Goal: Transaction & Acquisition: Purchase product/service

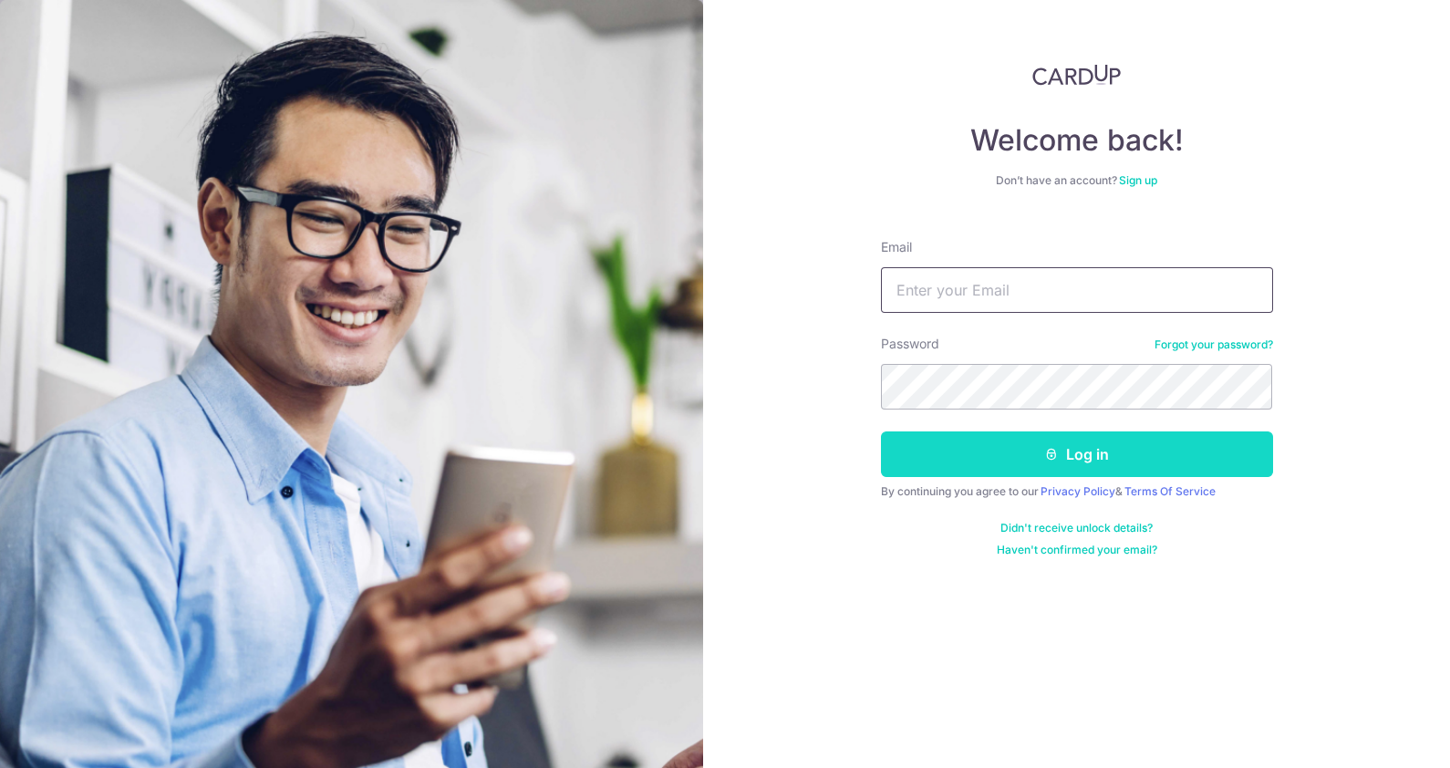
type input "flee_korea@yahoo.com"
click at [1109, 465] on button "Log in" at bounding box center [1077, 454] width 392 height 46
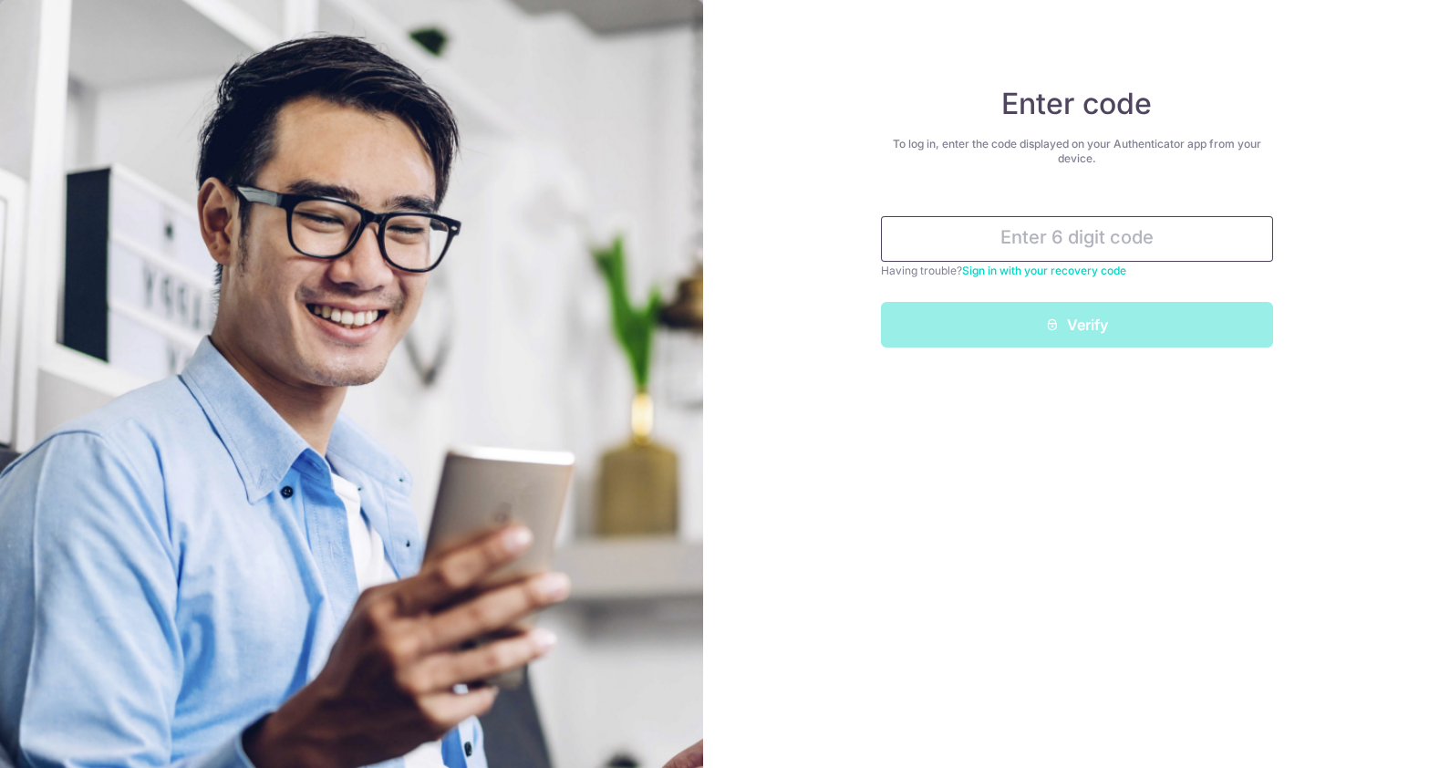
paste input "39650-"
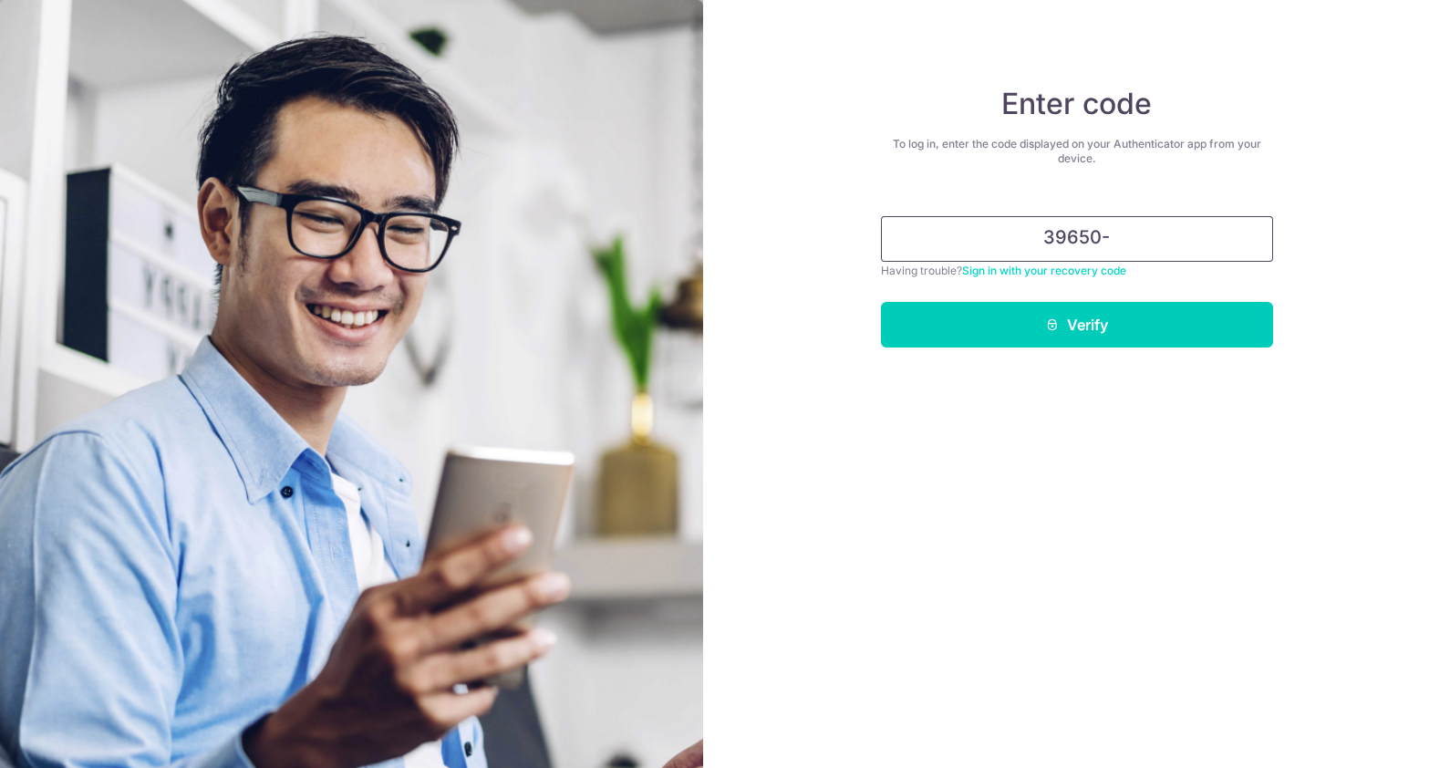
type input "39650-"
click at [1096, 267] on link "Sign in with your recovery code" at bounding box center [1044, 271] width 164 height 14
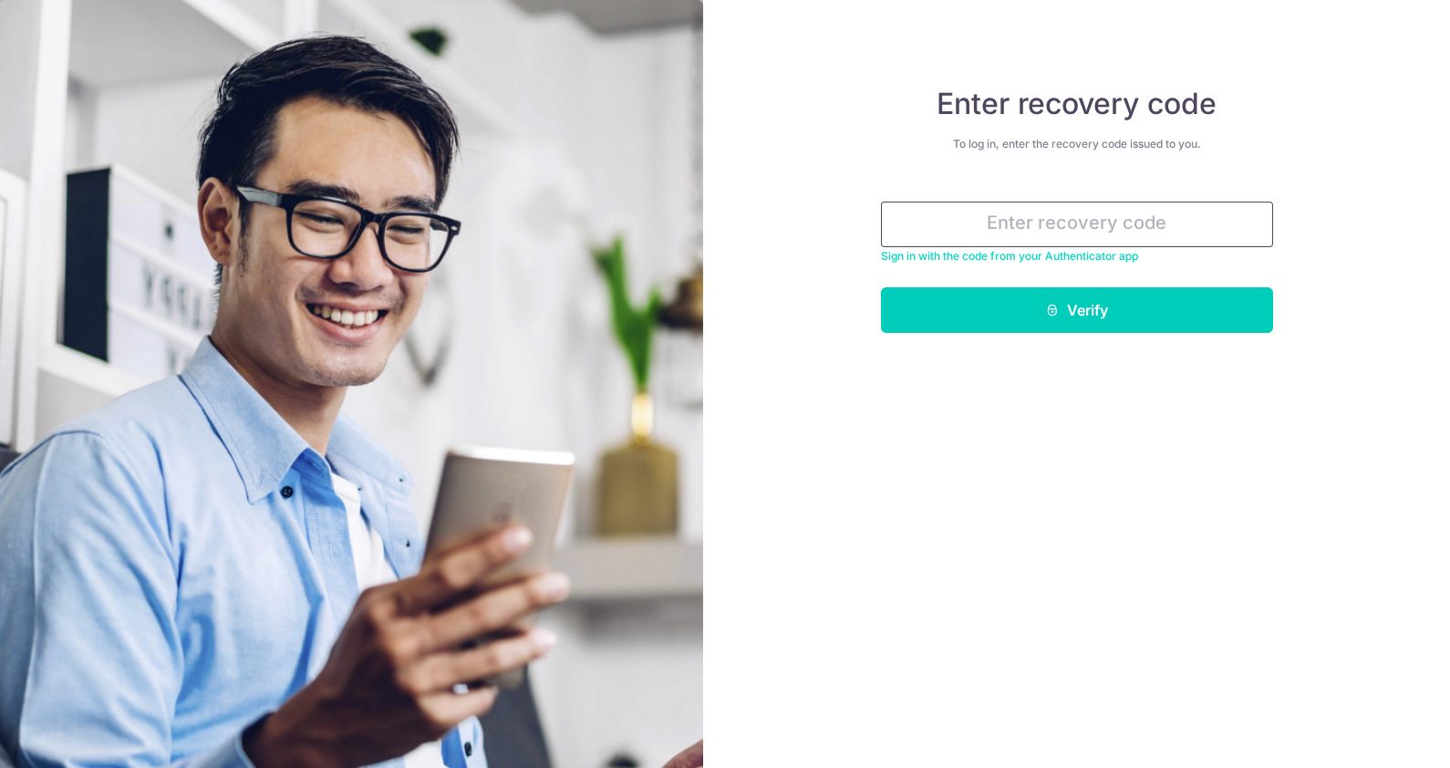
click at [1081, 228] on input "text" at bounding box center [1077, 225] width 392 height 46
paste input "39650-7e7c0-58030"
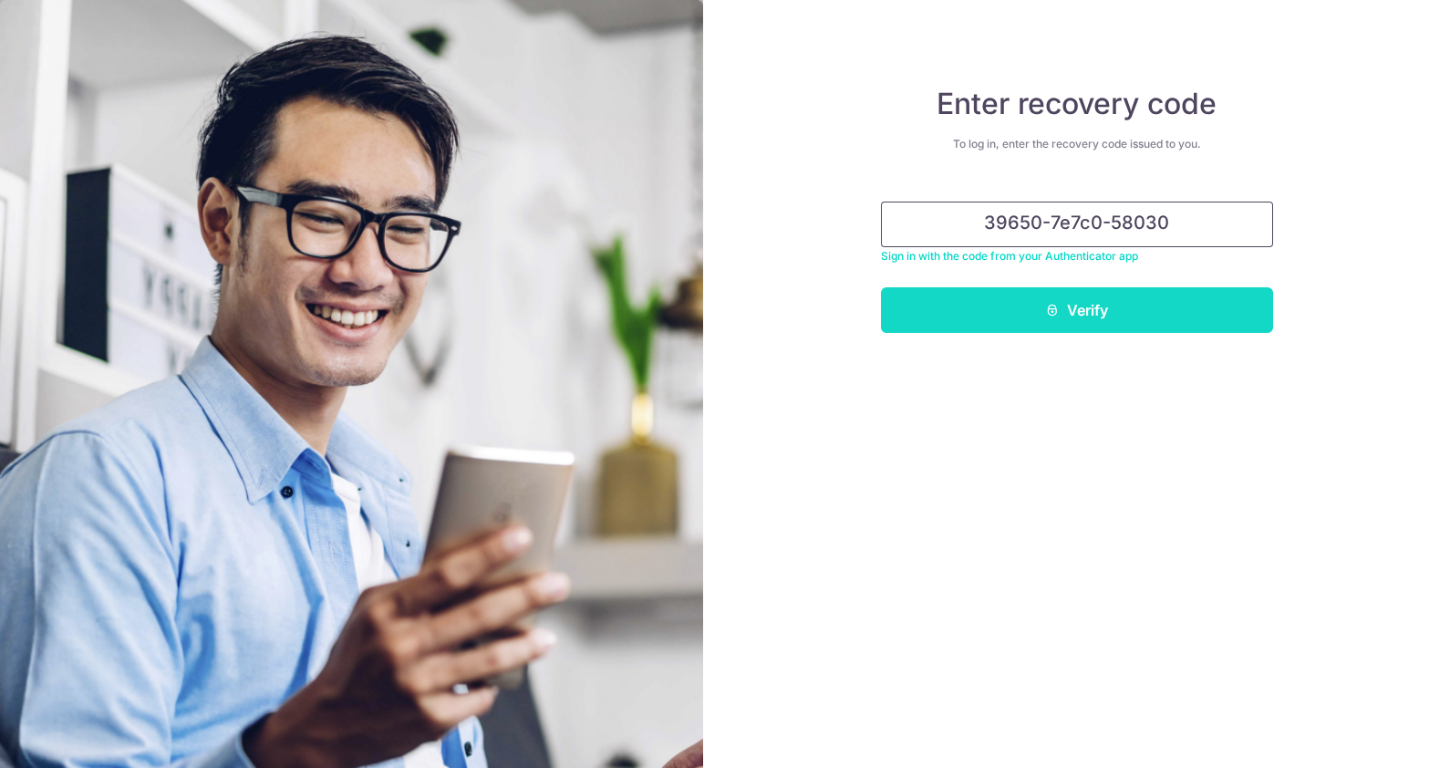
type input "39650-7e7c0-58030"
click at [1108, 309] on button "Verify" at bounding box center [1077, 310] width 392 height 46
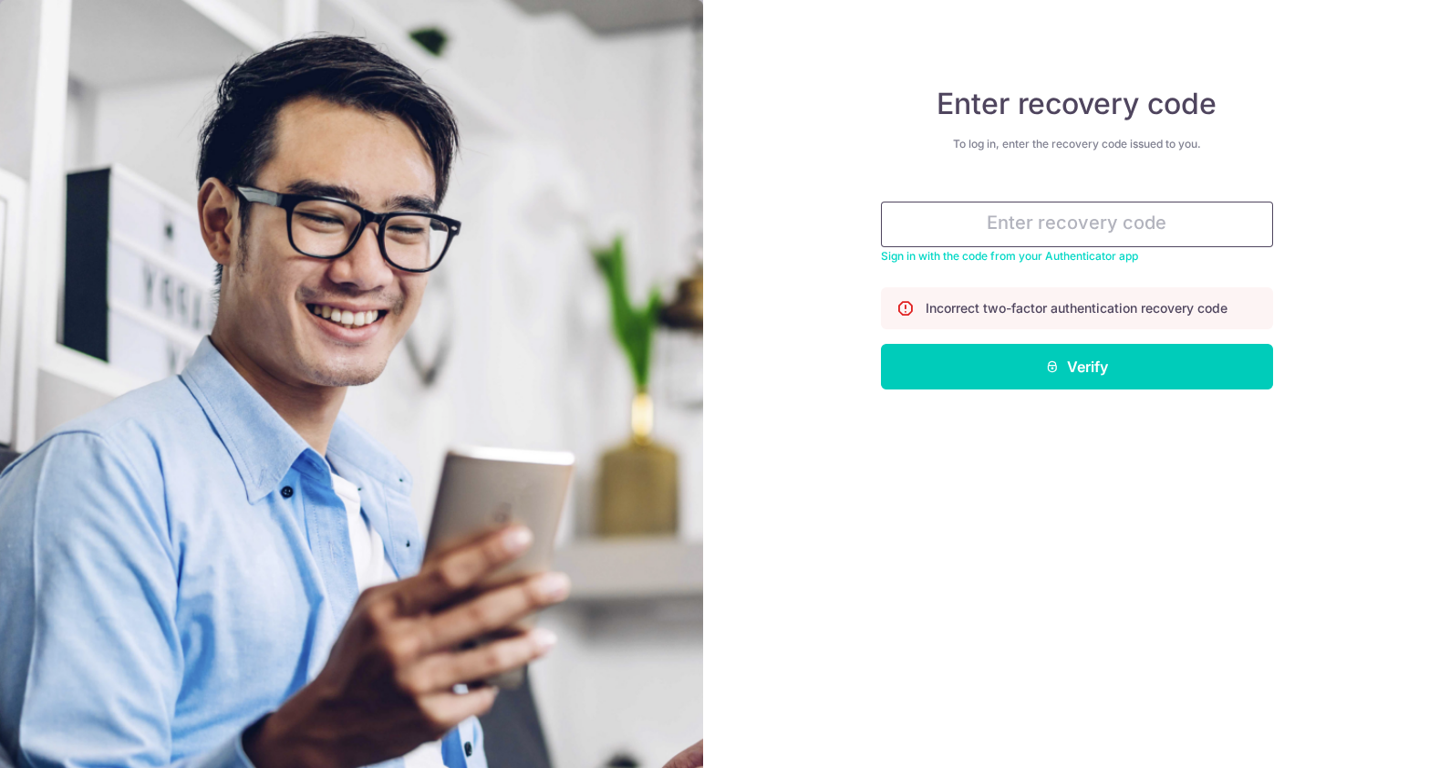
click at [1131, 230] on input "text" at bounding box center [1077, 225] width 392 height 46
click at [1105, 260] on link "Sign in with the code from your Authenticator app" at bounding box center [1009, 256] width 257 height 14
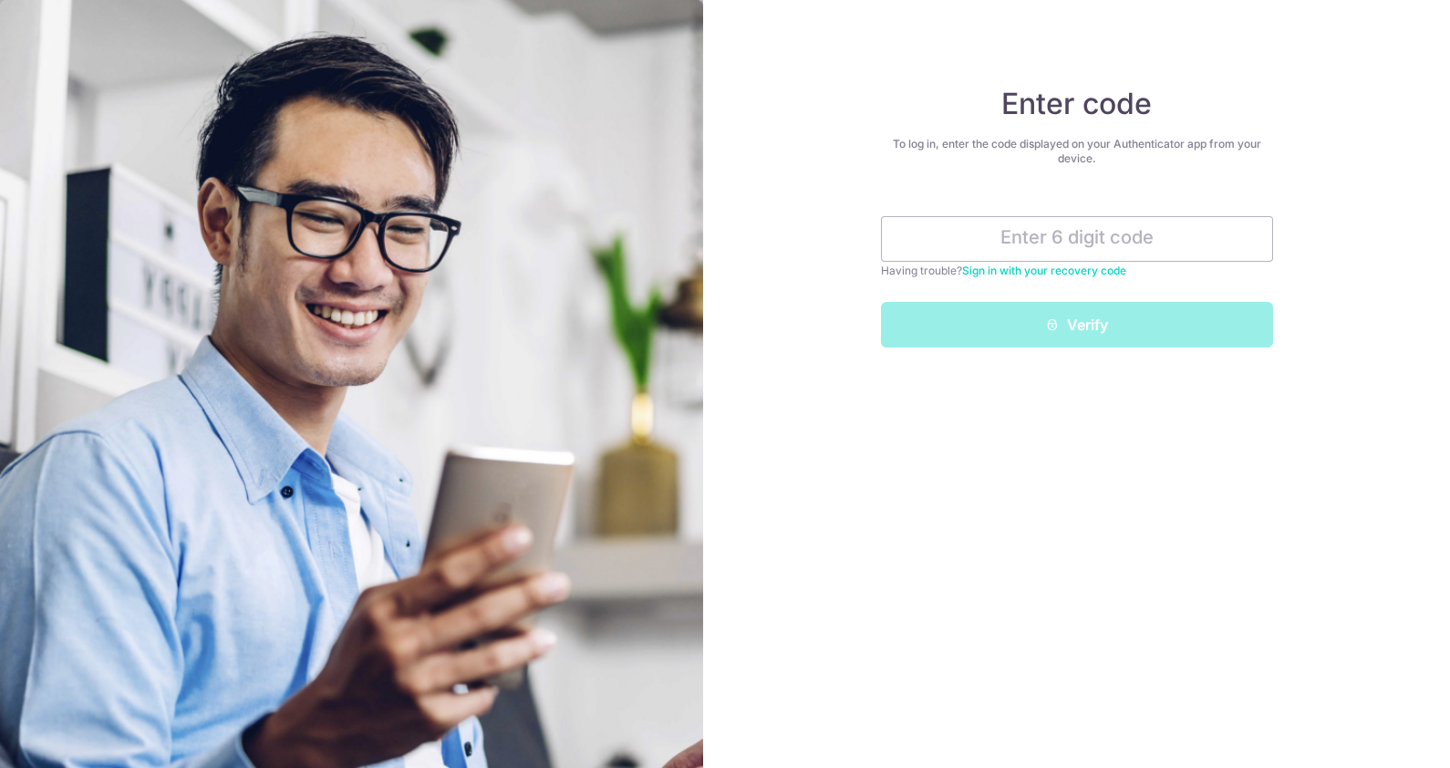
click at [1081, 269] on link "Sign in with your recovery code" at bounding box center [1044, 271] width 164 height 14
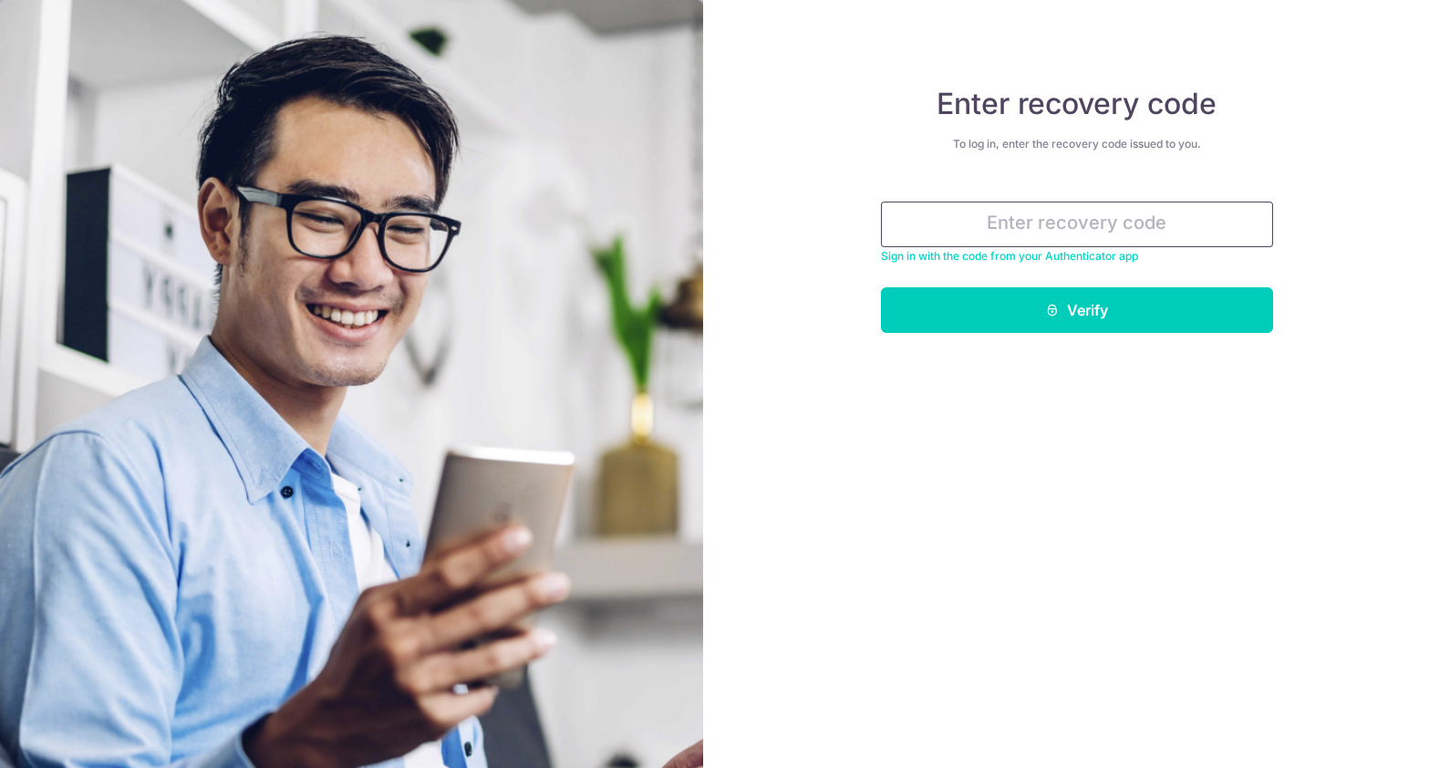
click at [1040, 224] on input "text" at bounding box center [1077, 225] width 392 height 46
paste input "ba0fb-9f75e-ed5d0"
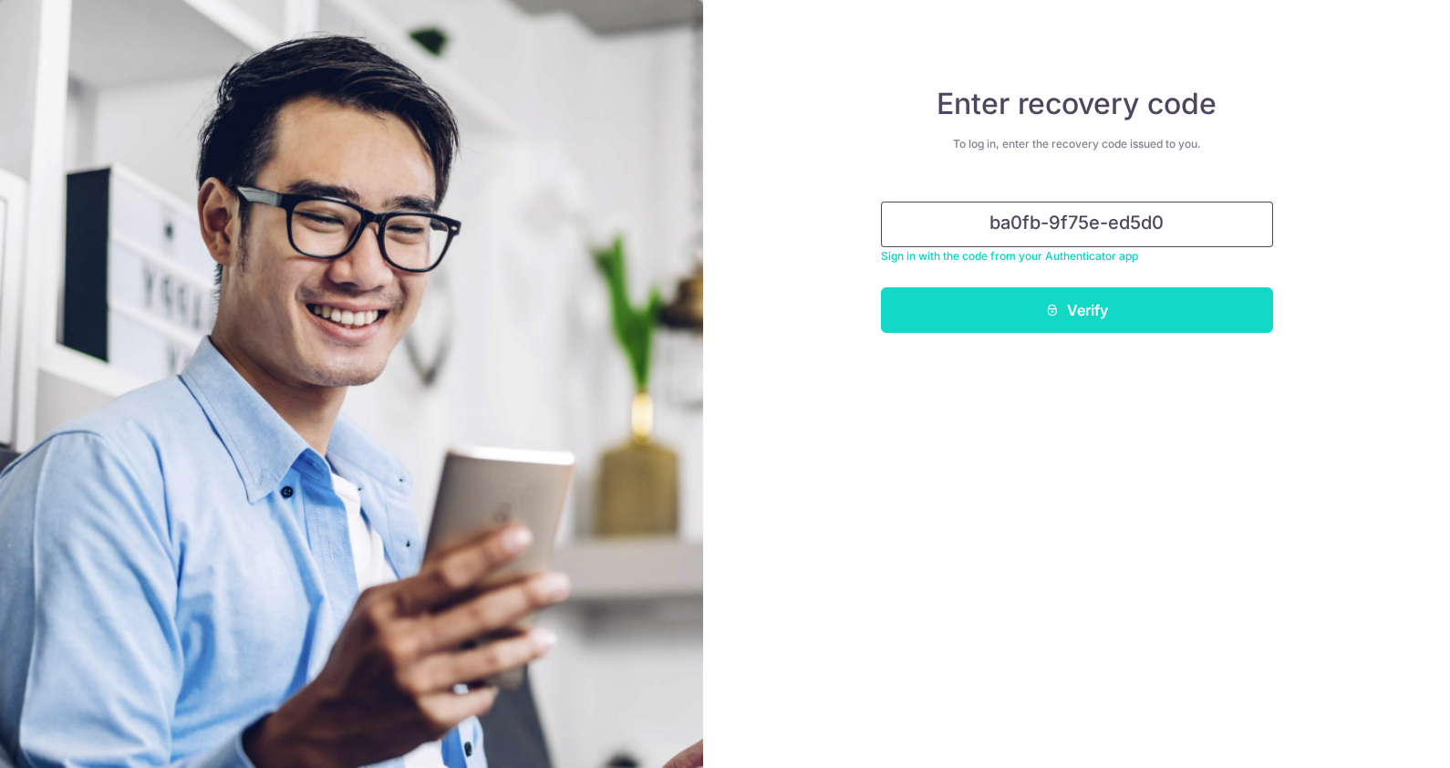
type input "ba0fb-9f75e-ed5d0"
click at [1072, 310] on button "Verify" at bounding box center [1077, 310] width 392 height 46
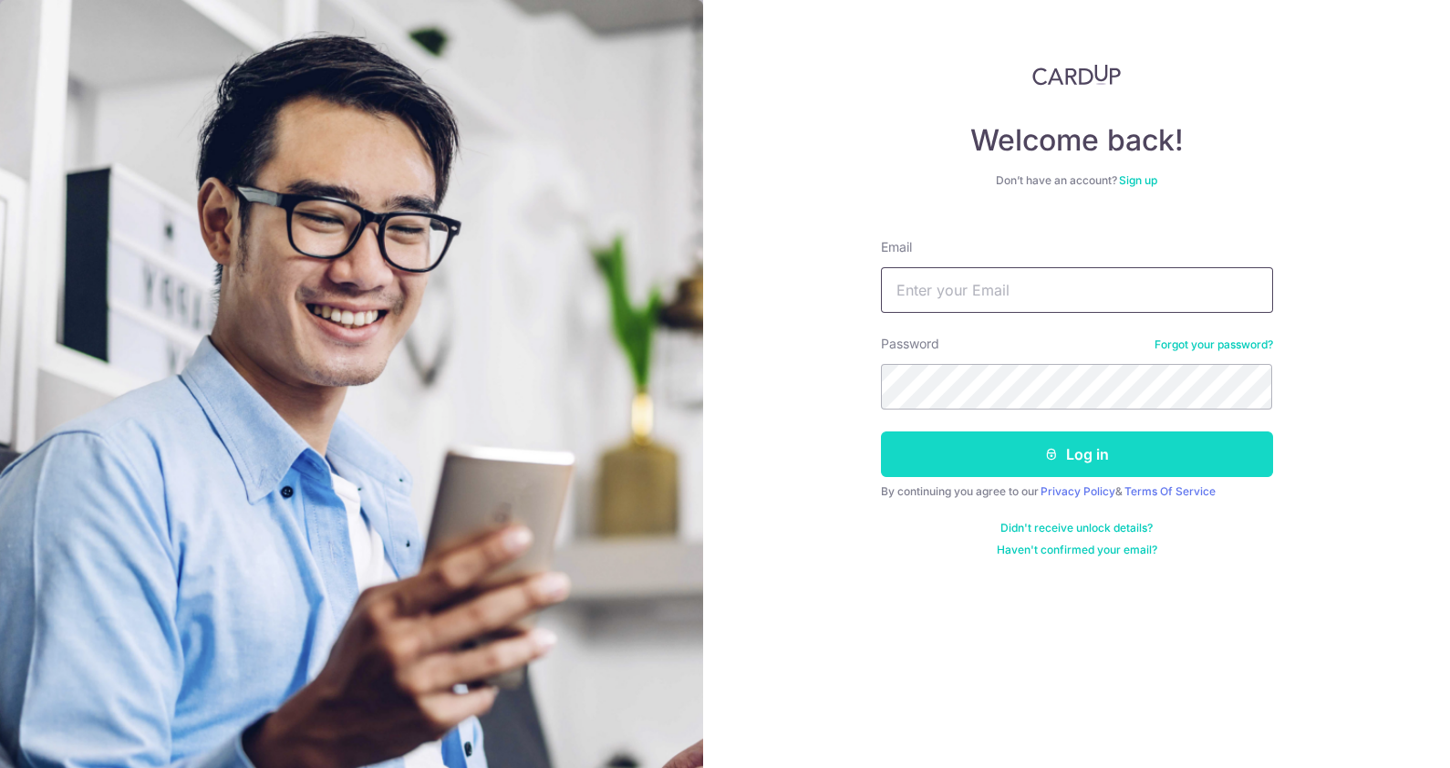
type input "[EMAIL_ADDRESS][DOMAIN_NAME]"
click at [1129, 460] on button "Log in" at bounding box center [1077, 454] width 392 height 46
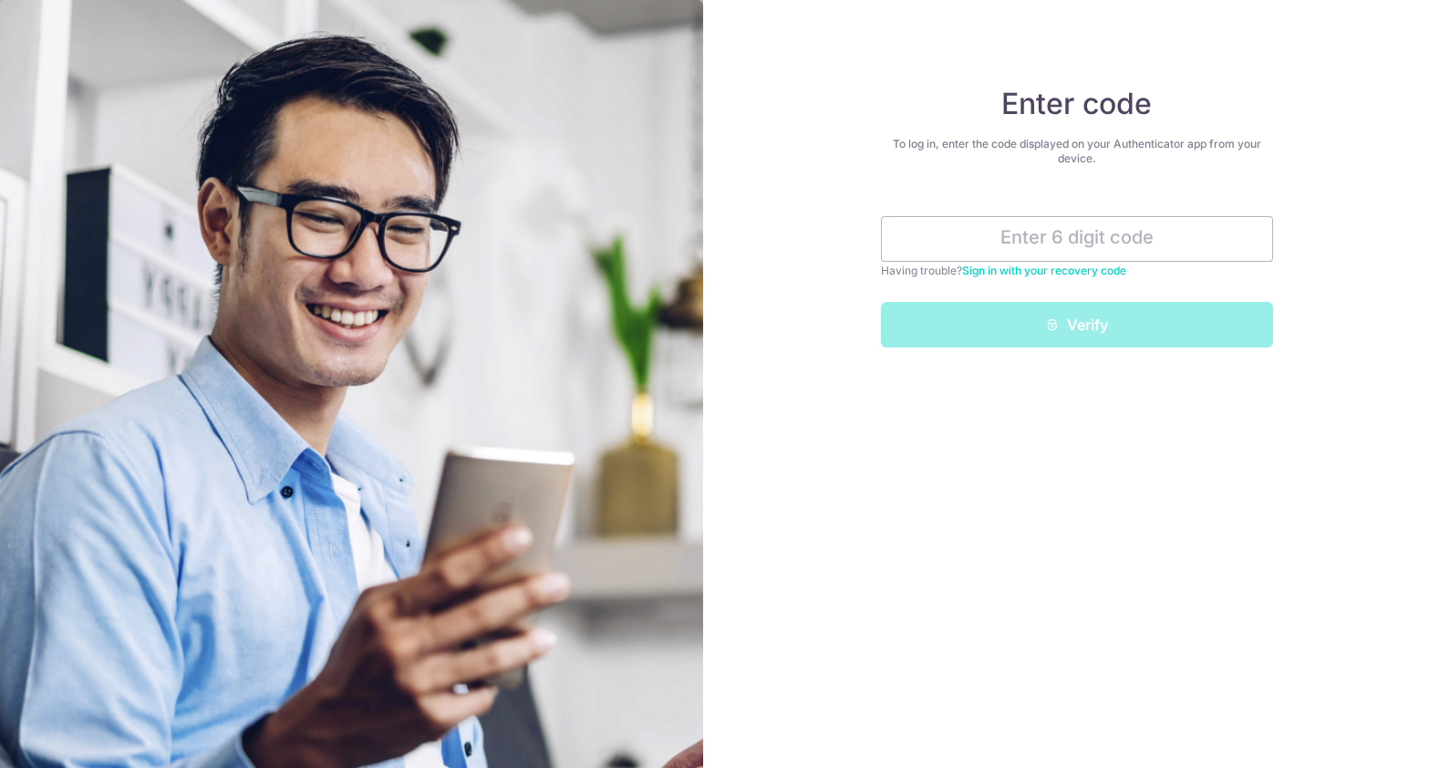
click at [1098, 274] on link "Sign in with your recovery code" at bounding box center [1044, 271] width 164 height 14
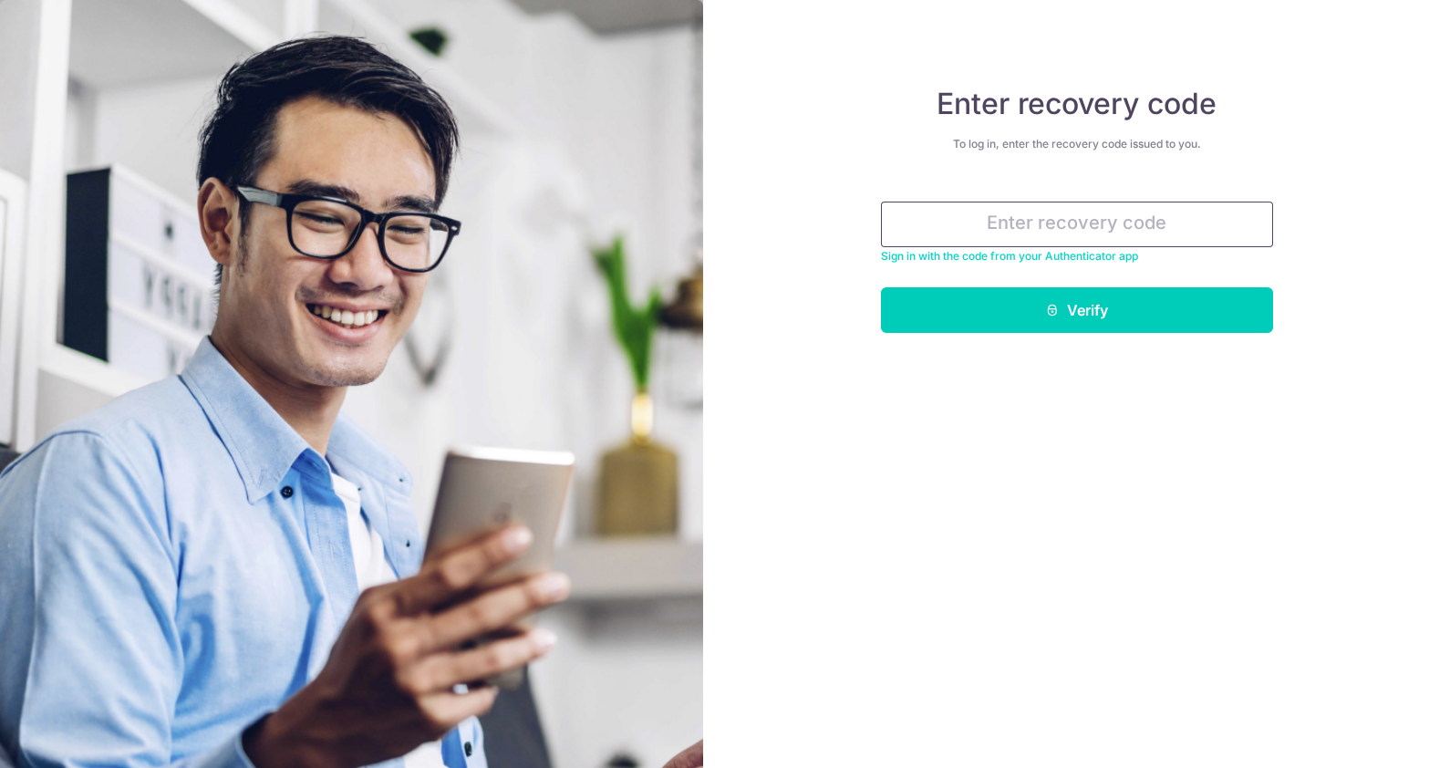
click at [1089, 218] on input "text" at bounding box center [1077, 225] width 392 height 46
paste input "b7f3f-cdd0a-afb23"
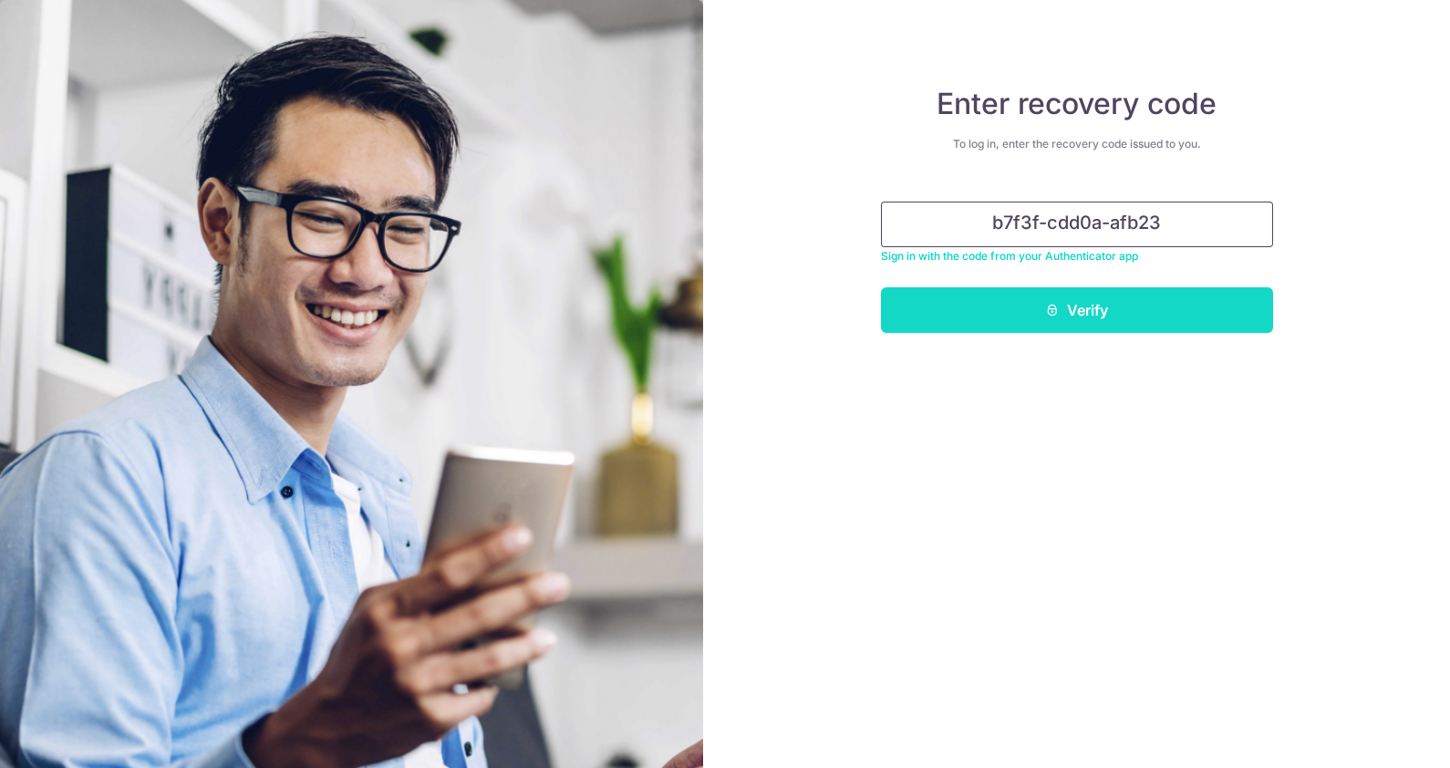
type input "b7f3f-cdd0a-afb23"
click at [1092, 307] on button "Verify" at bounding box center [1077, 310] width 392 height 46
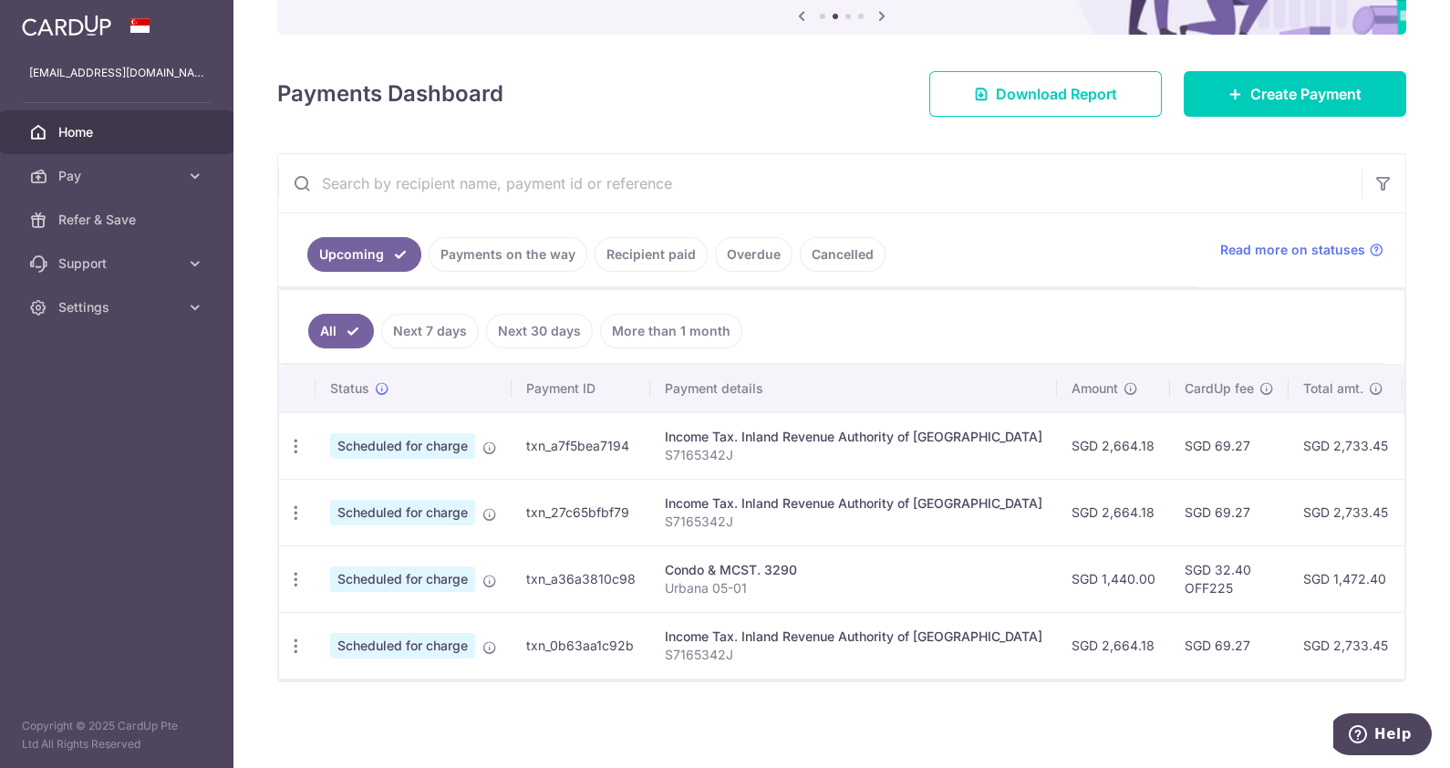
scroll to position [205, 0]
click at [82, 133] on span "Home" at bounding box center [118, 132] width 120 height 18
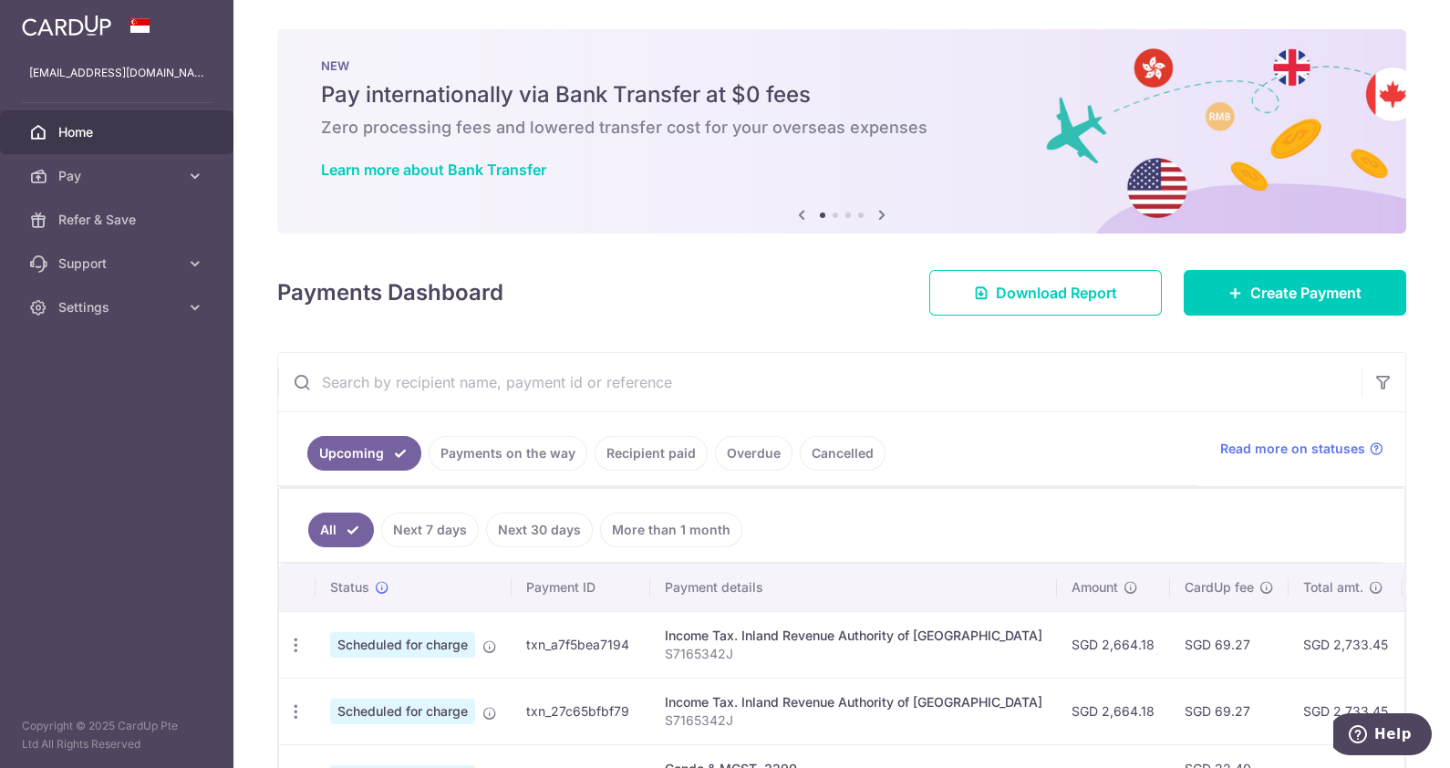
click at [99, 141] on link "Home" at bounding box center [116, 132] width 233 height 44
click at [93, 26] on img at bounding box center [66, 26] width 89 height 22
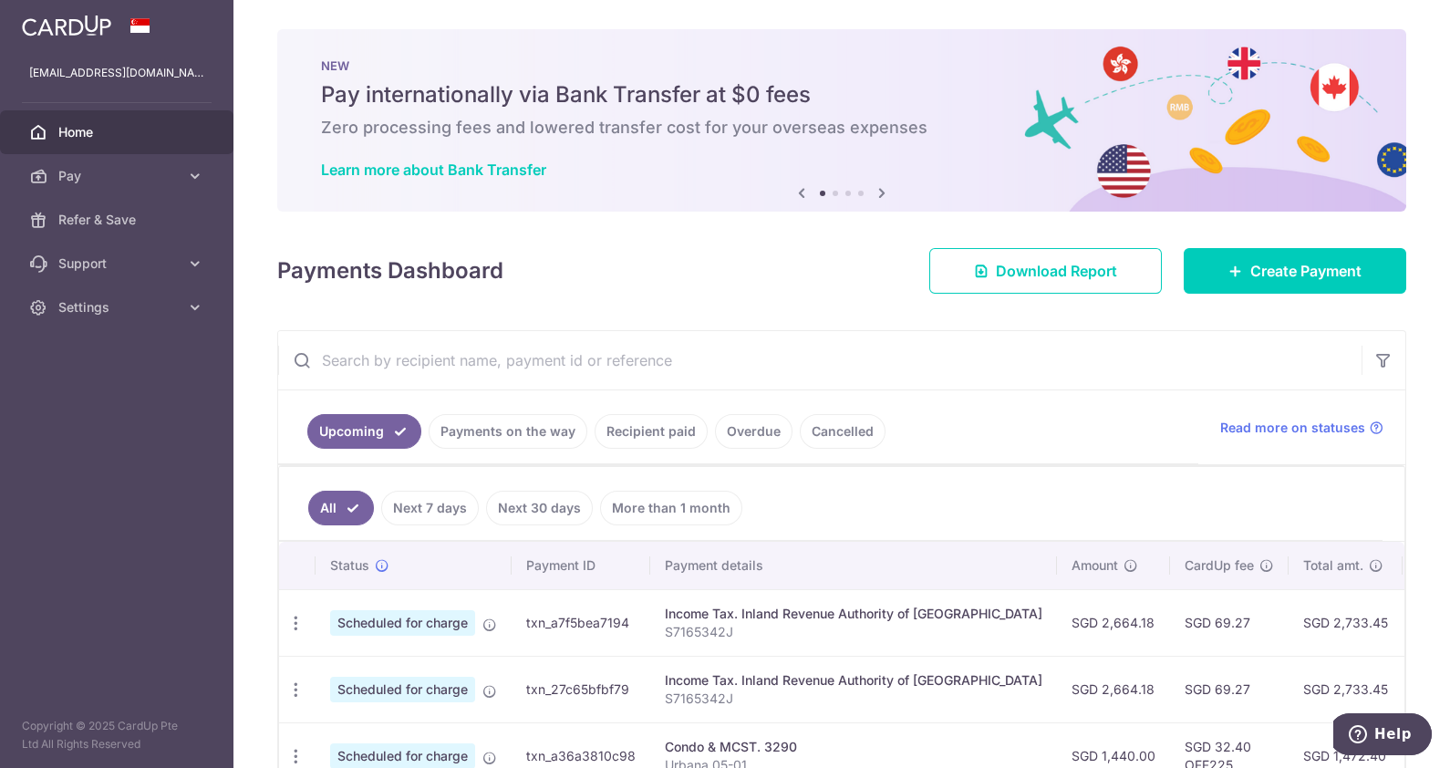
click at [1437, 126] on div "× Pause Schedule Pause all future payments in this series Pause just this one p…" at bounding box center [841, 384] width 1217 height 768
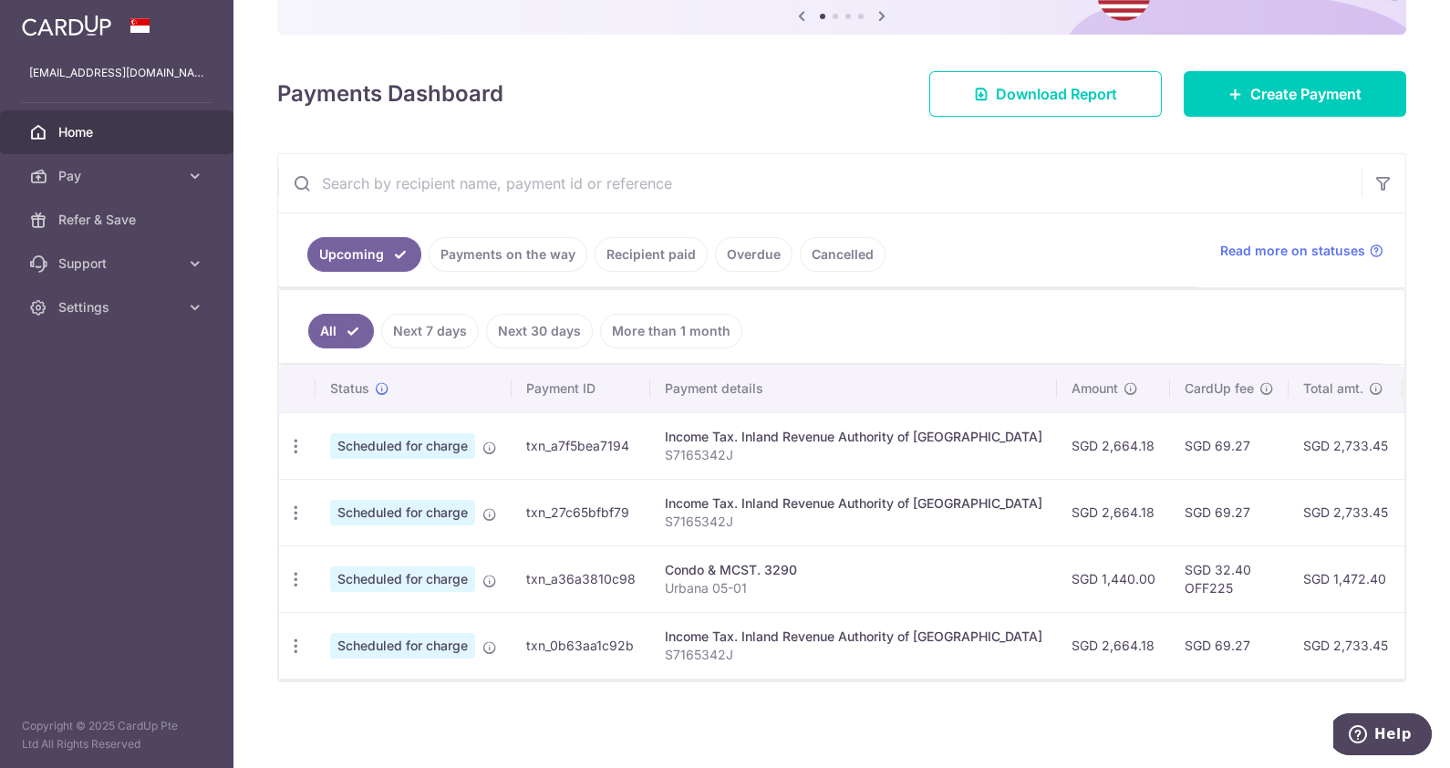
scroll to position [182, 0]
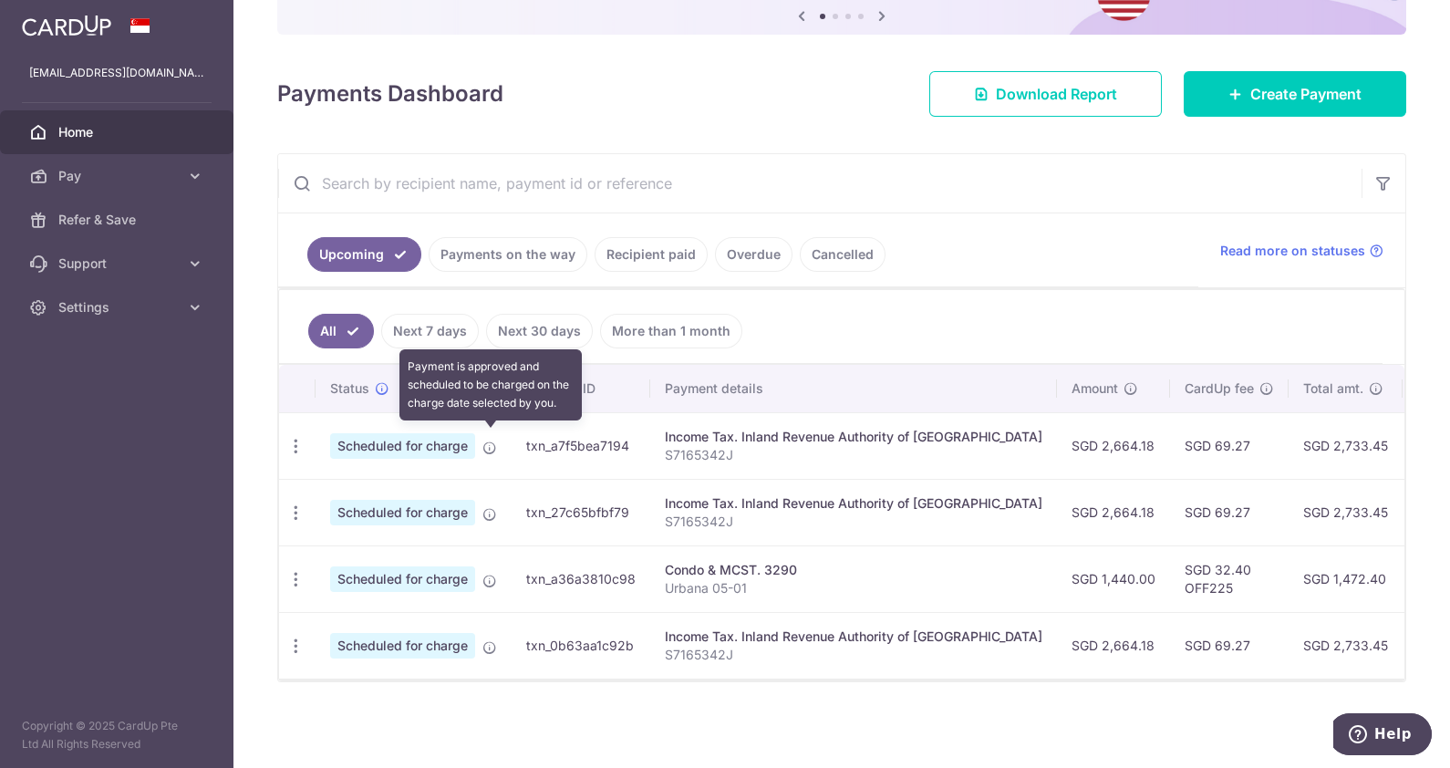
click at [489, 441] on icon at bounding box center [490, 448] width 15 height 15
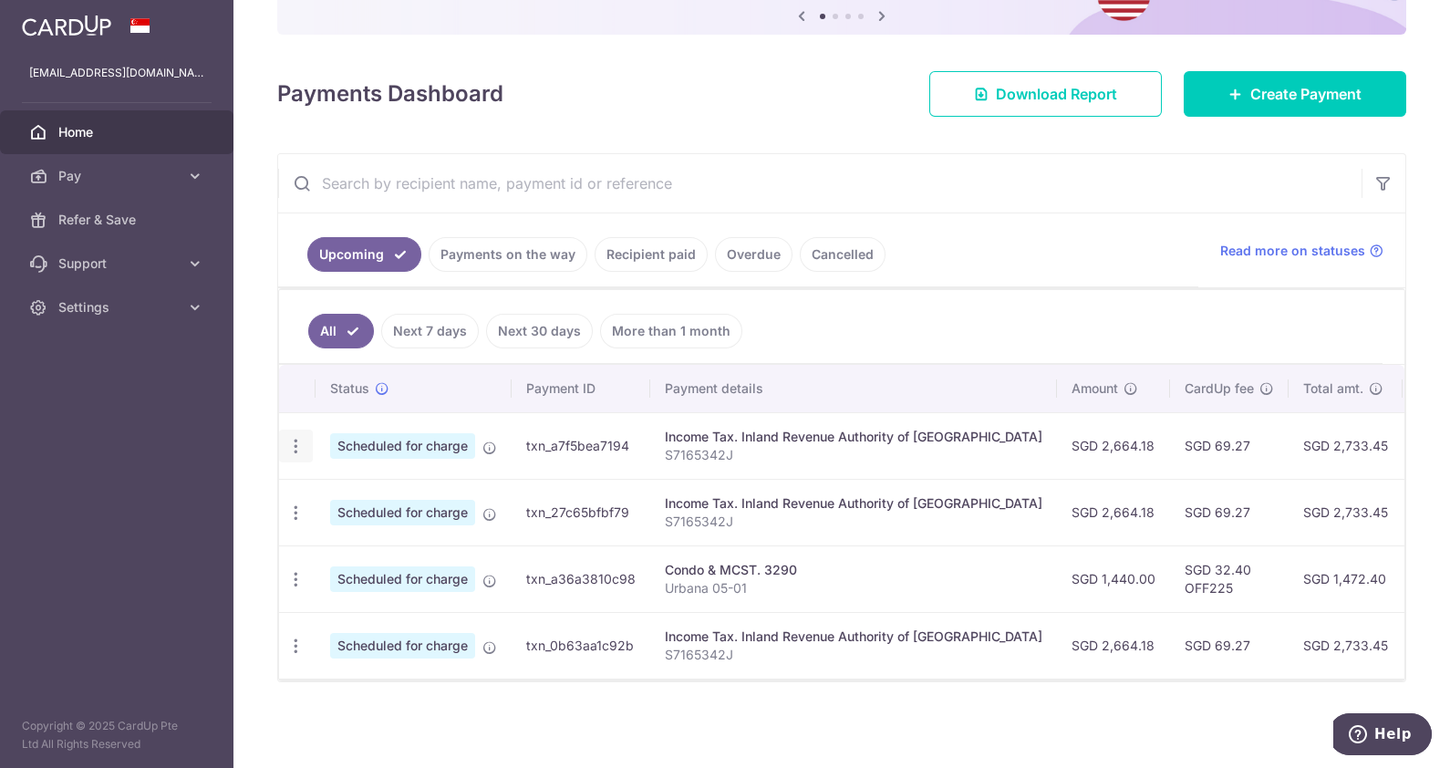
click at [297, 437] on icon "button" at bounding box center [295, 446] width 19 height 19
click at [369, 531] on span "Cancel payment" at bounding box center [393, 541] width 122 height 22
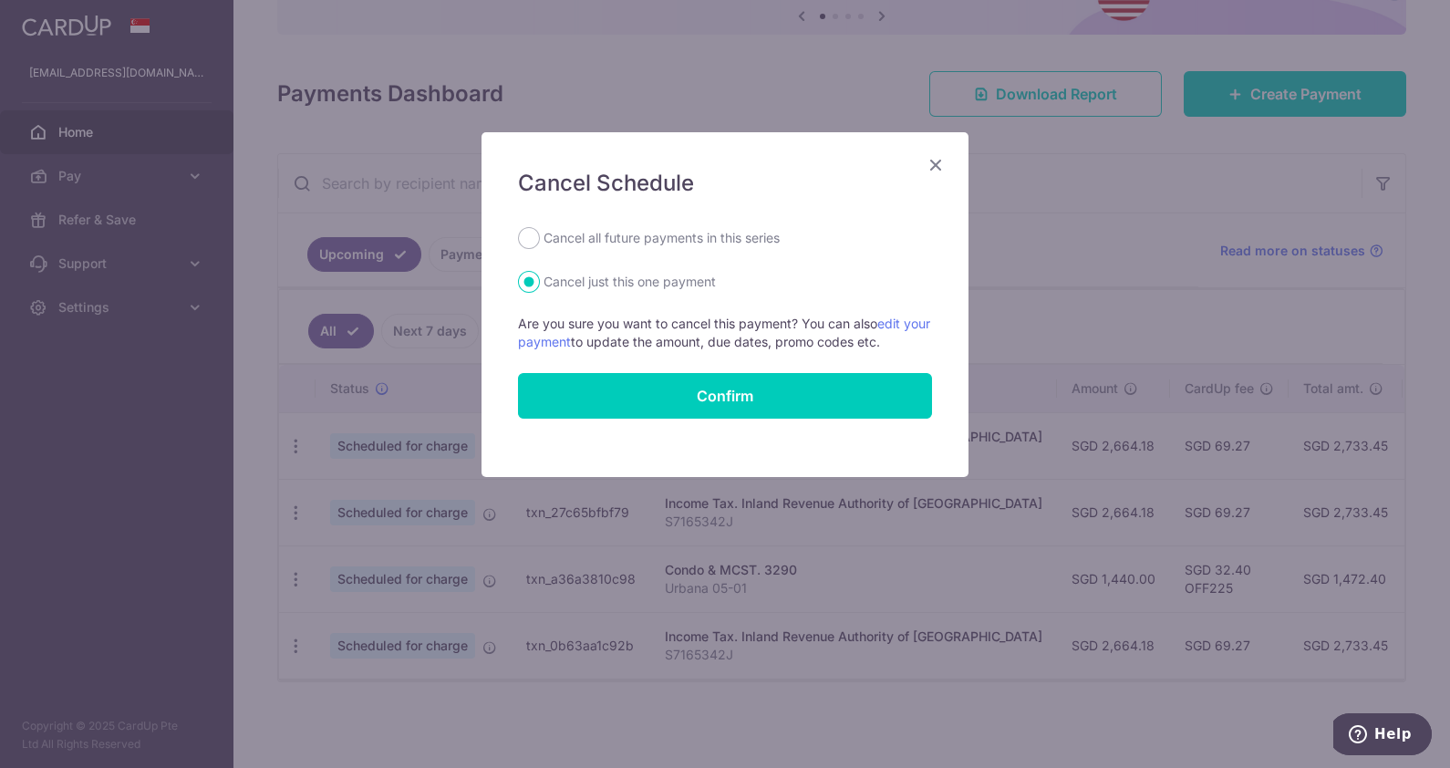
click at [661, 242] on label "Cancel all future payments in this series" at bounding box center [662, 238] width 236 height 22
click at [540, 242] on input "Cancel all future payments in this series" at bounding box center [529, 238] width 22 height 22
radio input "true"
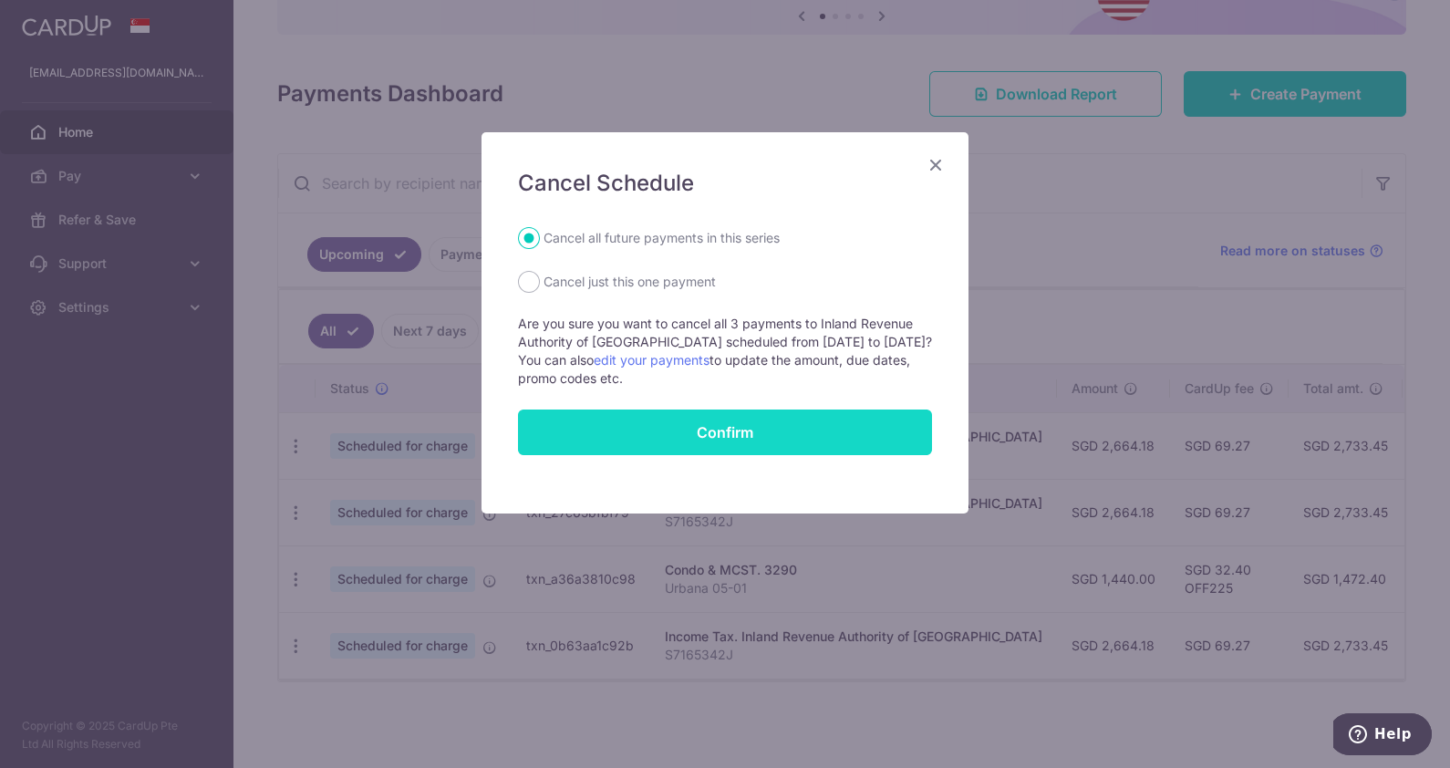
click at [707, 439] on button "Confirm" at bounding box center [725, 433] width 414 height 46
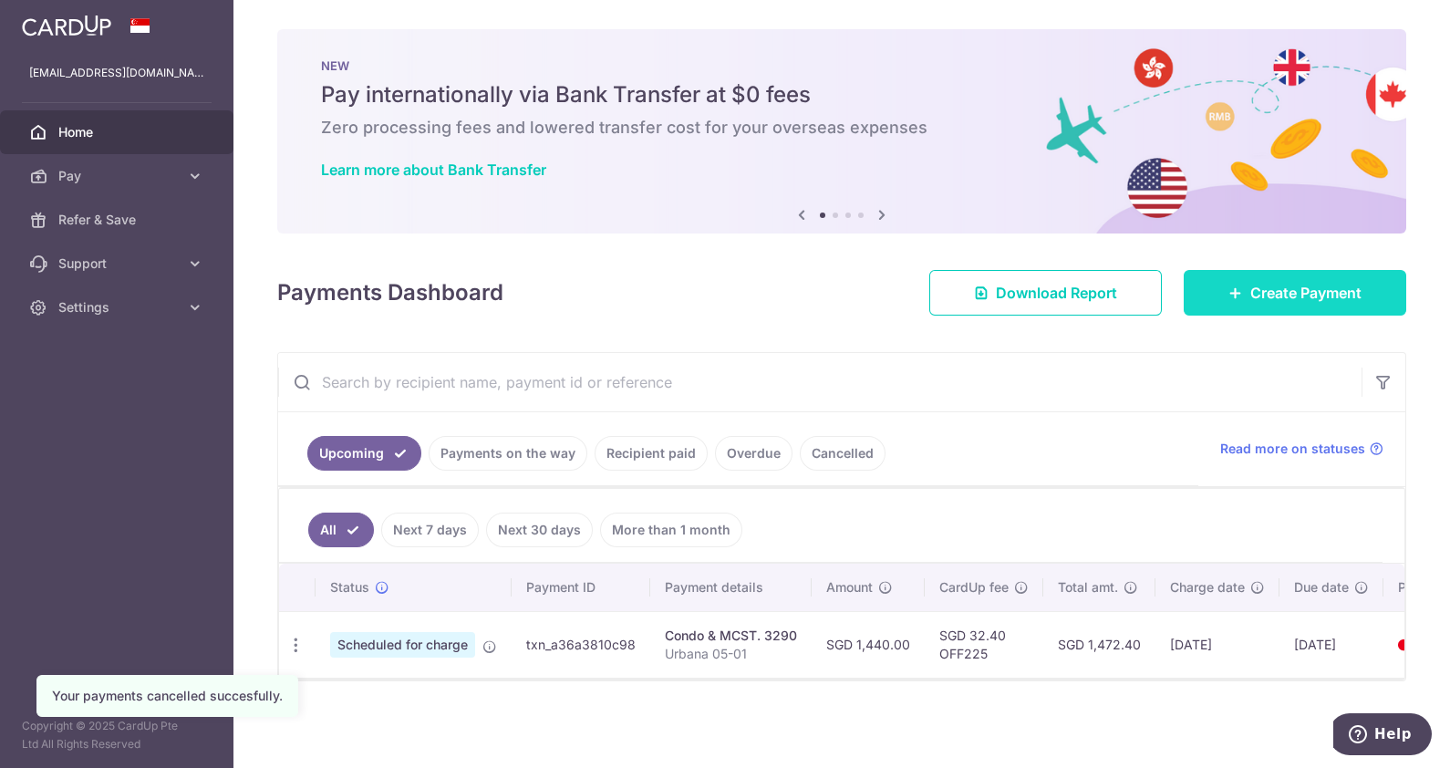
click at [1262, 300] on span "Create Payment" at bounding box center [1305, 293] width 111 height 22
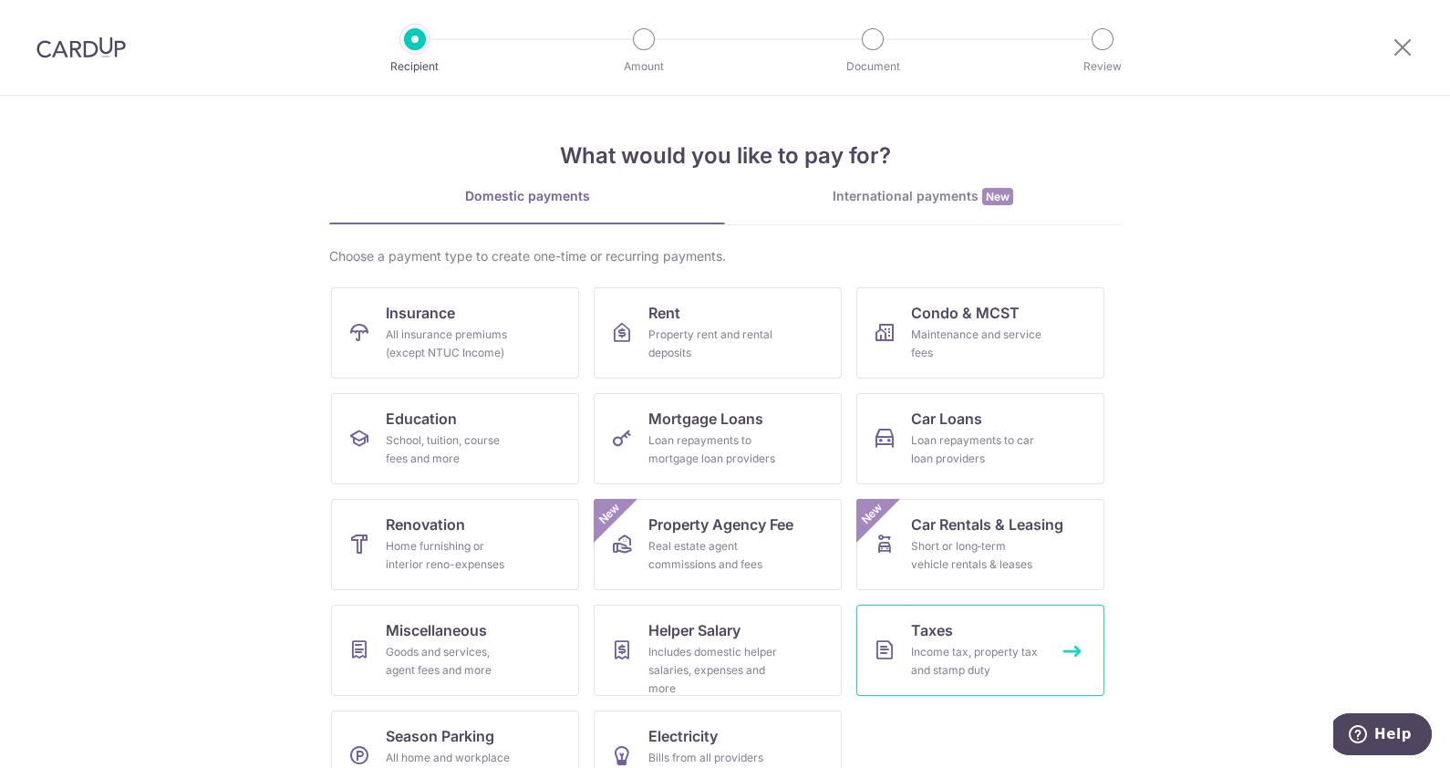
click at [985, 669] on div "Income tax, property tax and stamp duty" at bounding box center [976, 661] width 131 height 36
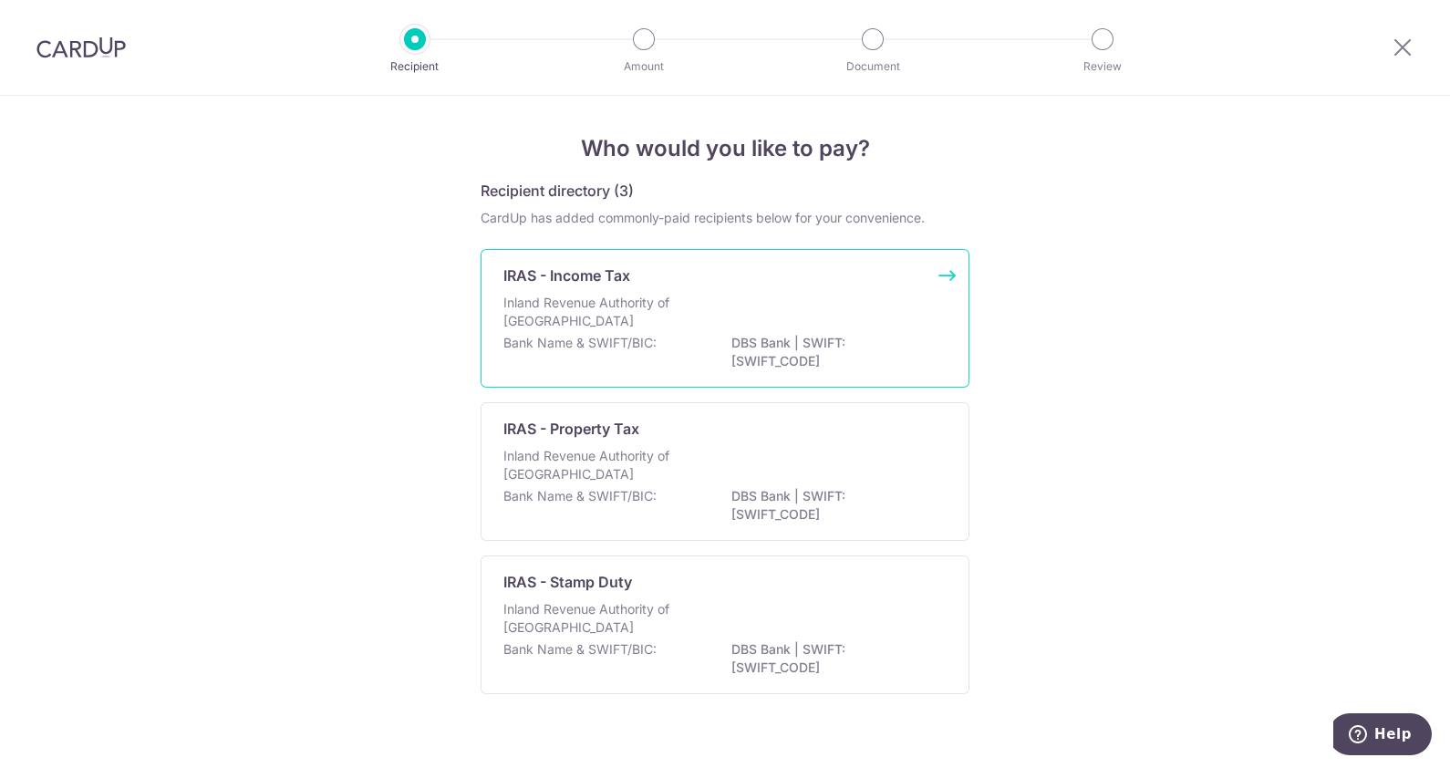
click at [602, 298] on p "Inland Revenue Authority of Singapore" at bounding box center [599, 312] width 193 height 36
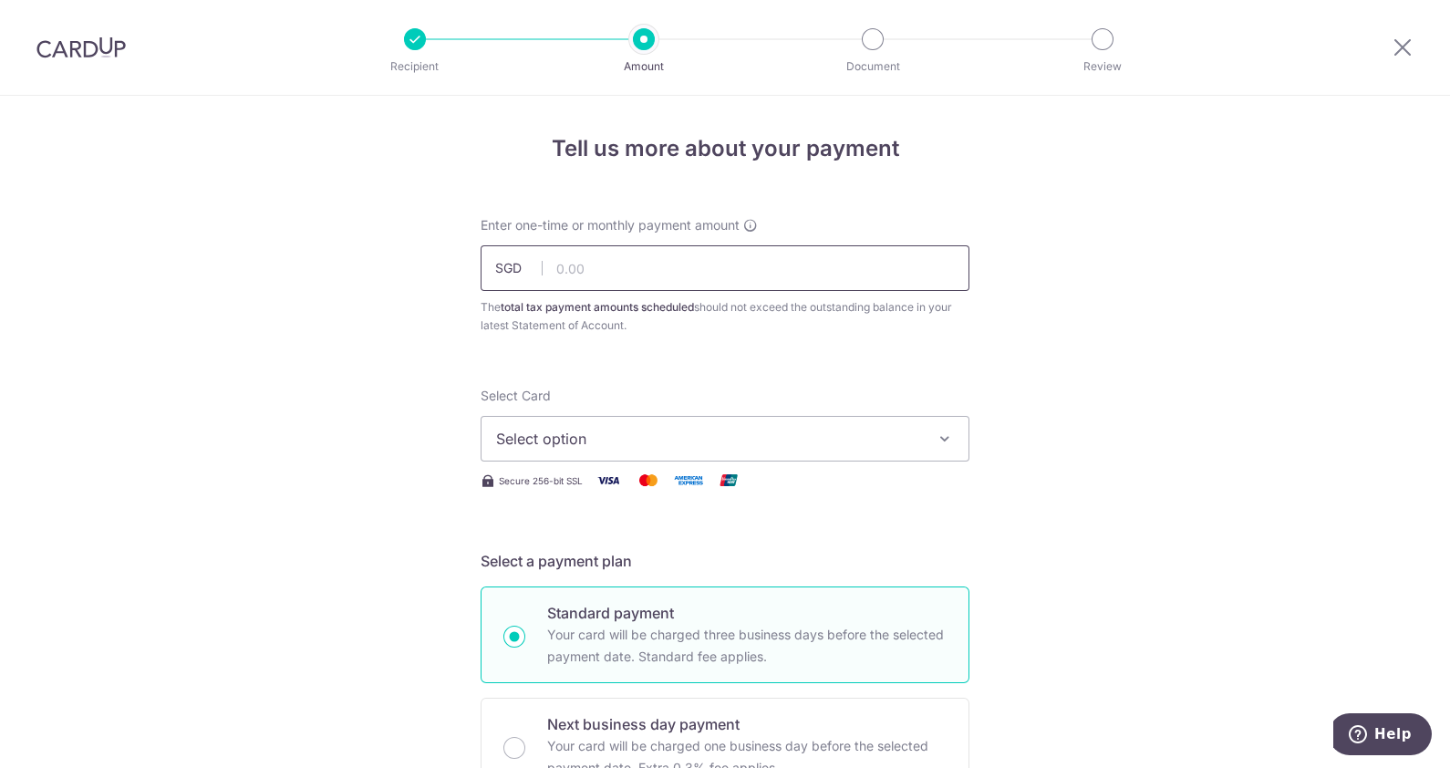
click at [625, 265] on input "text" at bounding box center [725, 268] width 489 height 46
type input "2,664.18"
type input "25AMEX21"
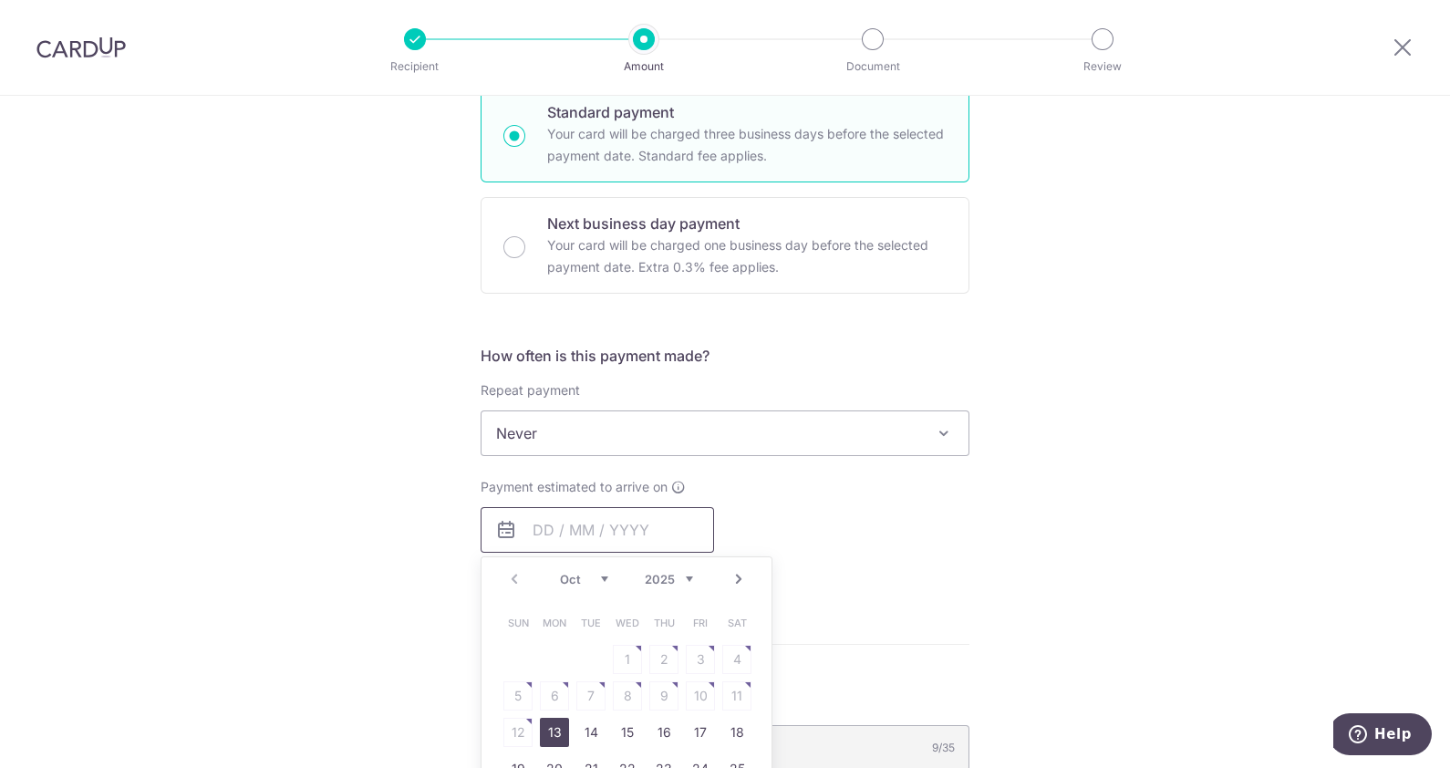
type input "2,664.18"
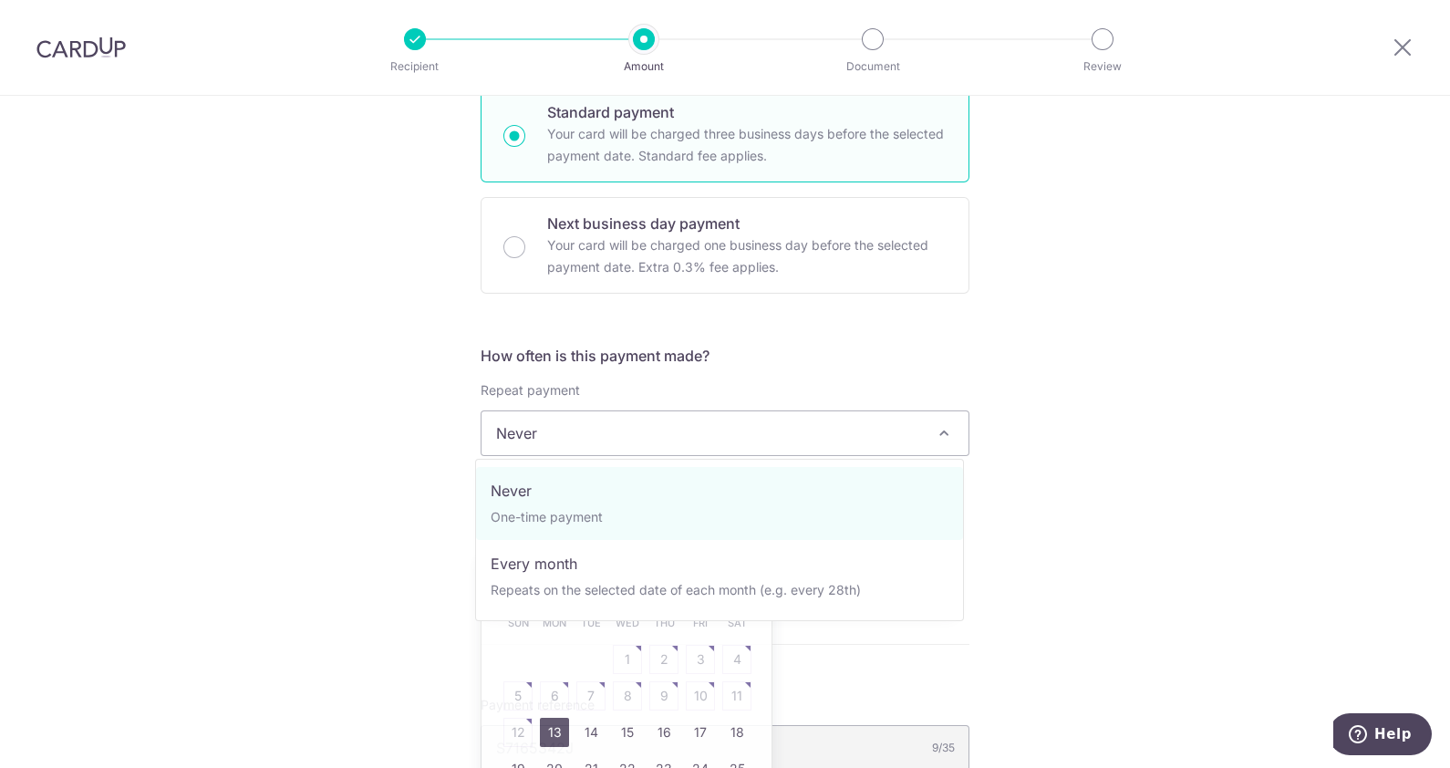
click at [732, 420] on span "Never" at bounding box center [725, 433] width 487 height 44
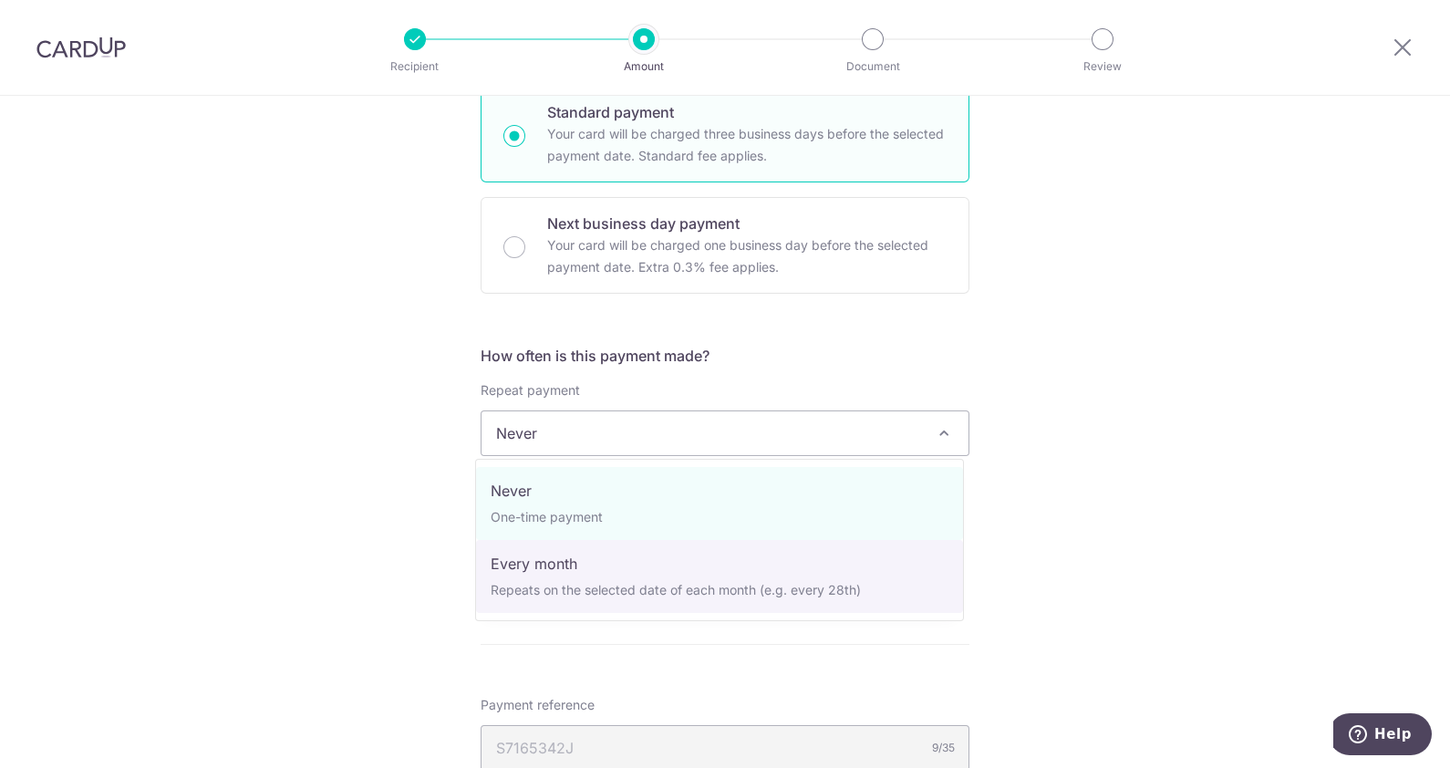
select select "3"
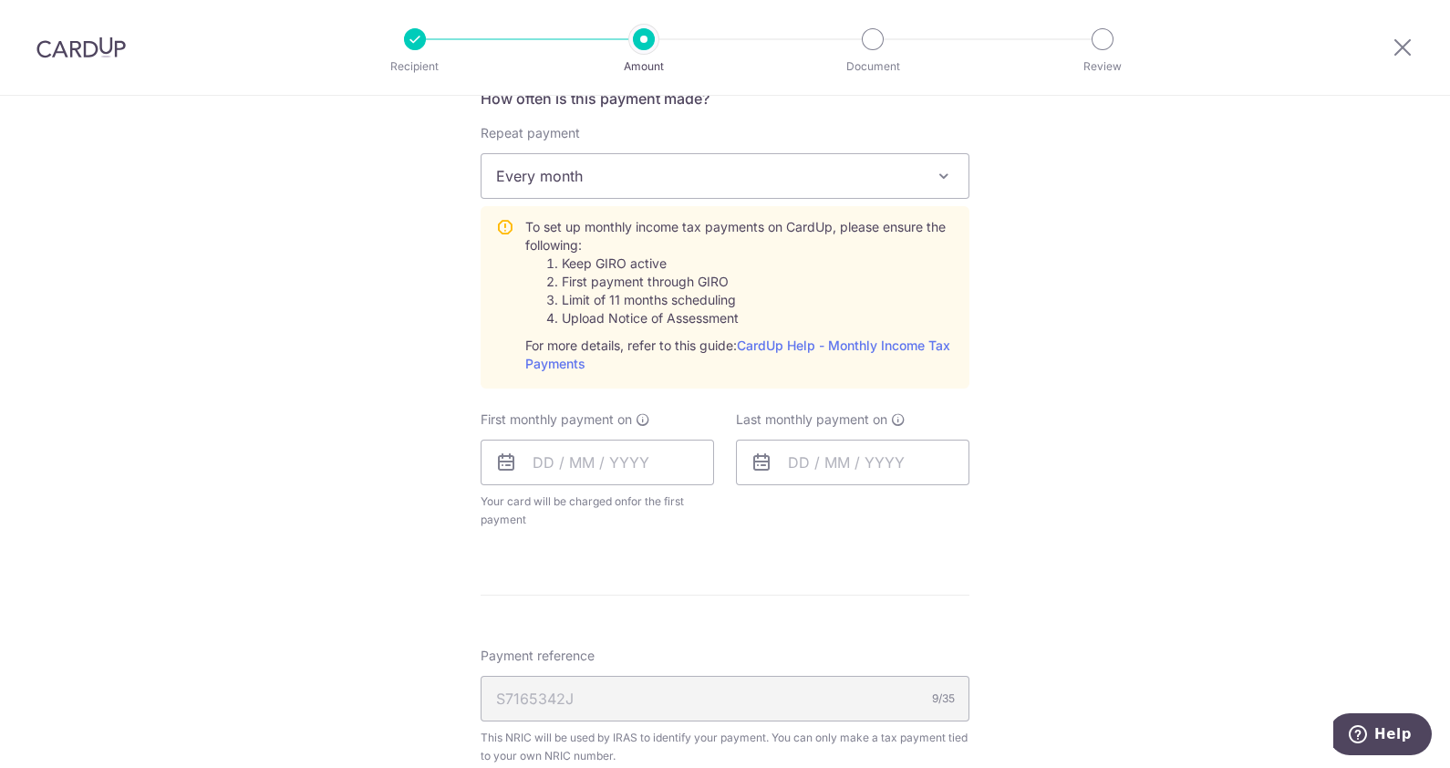
scroll to position [767, 0]
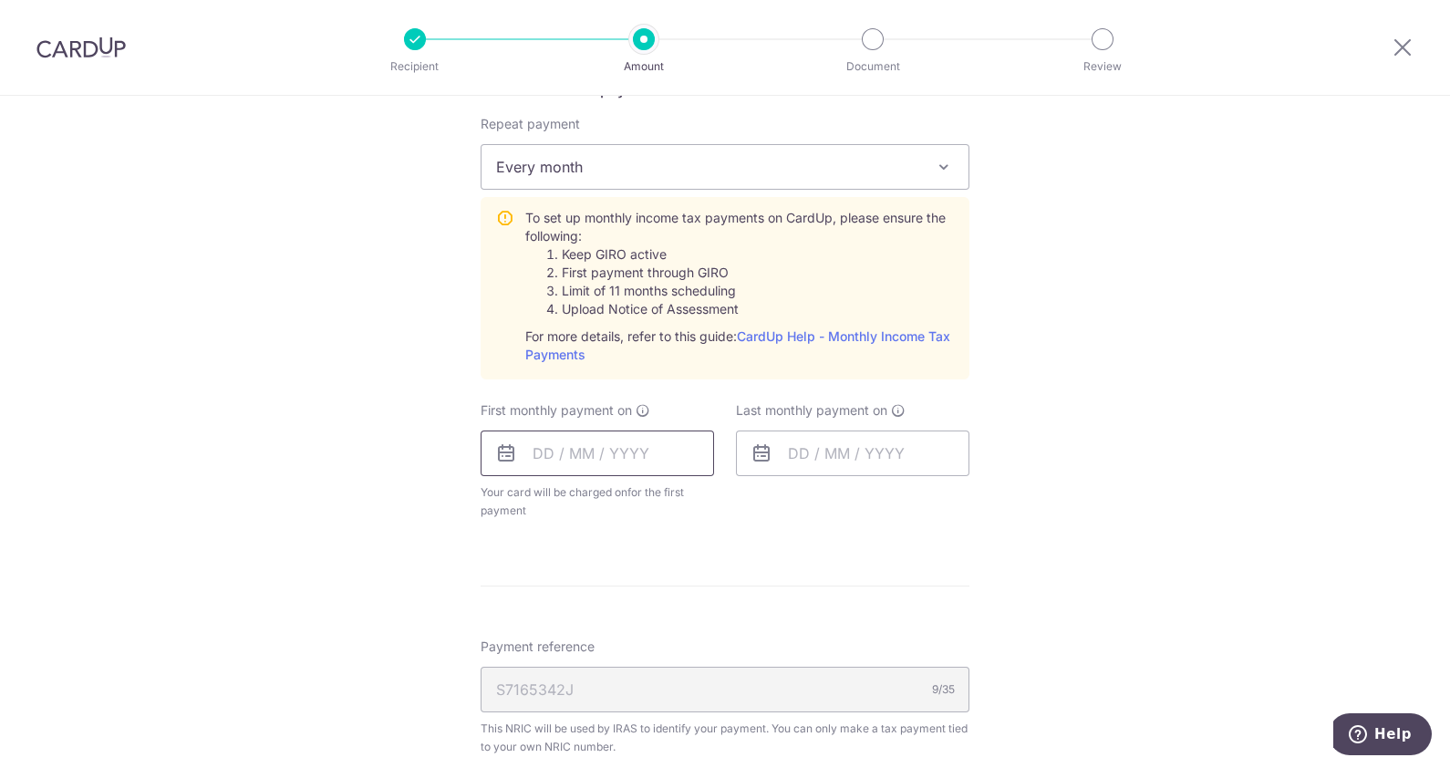
click at [617, 441] on input "text" at bounding box center [597, 454] width 233 height 46
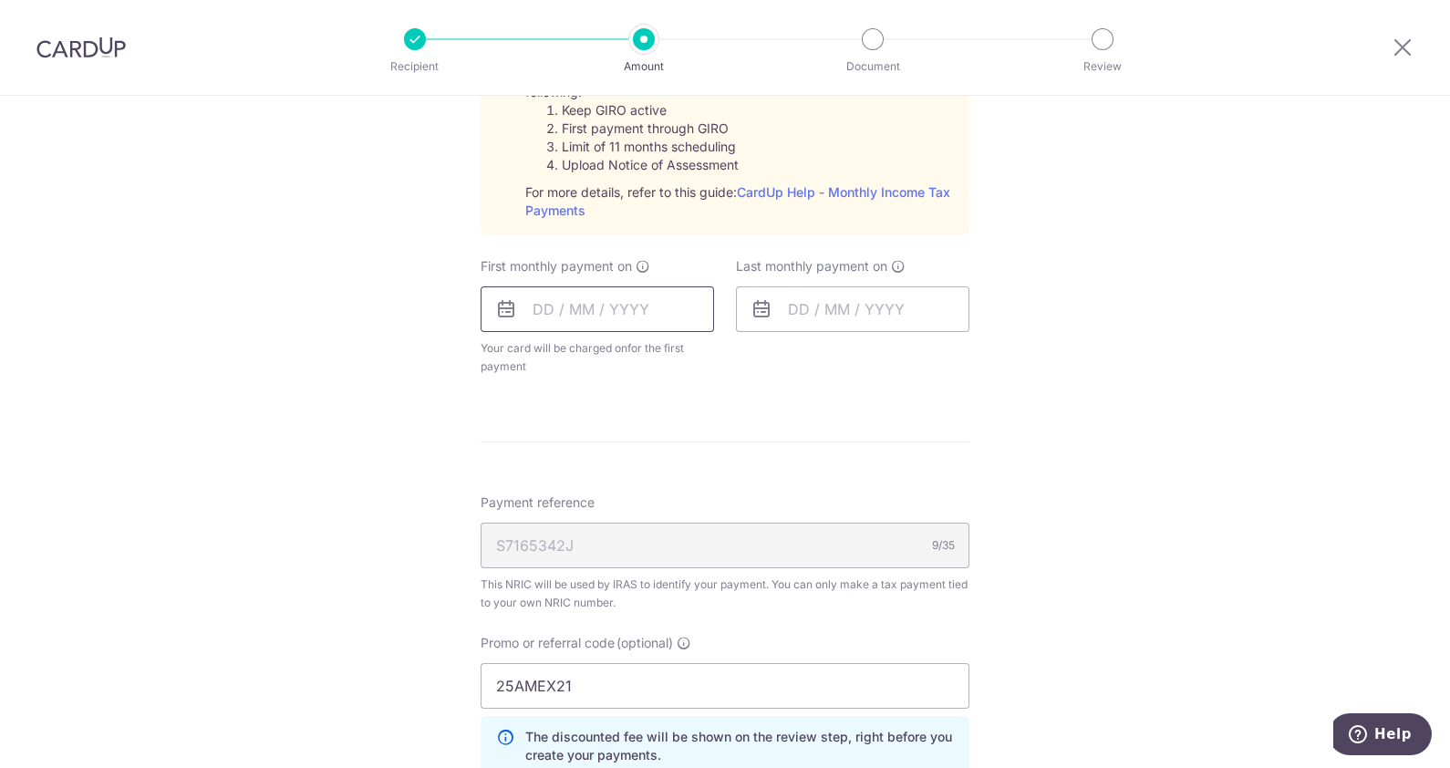
scroll to position [949, 0]
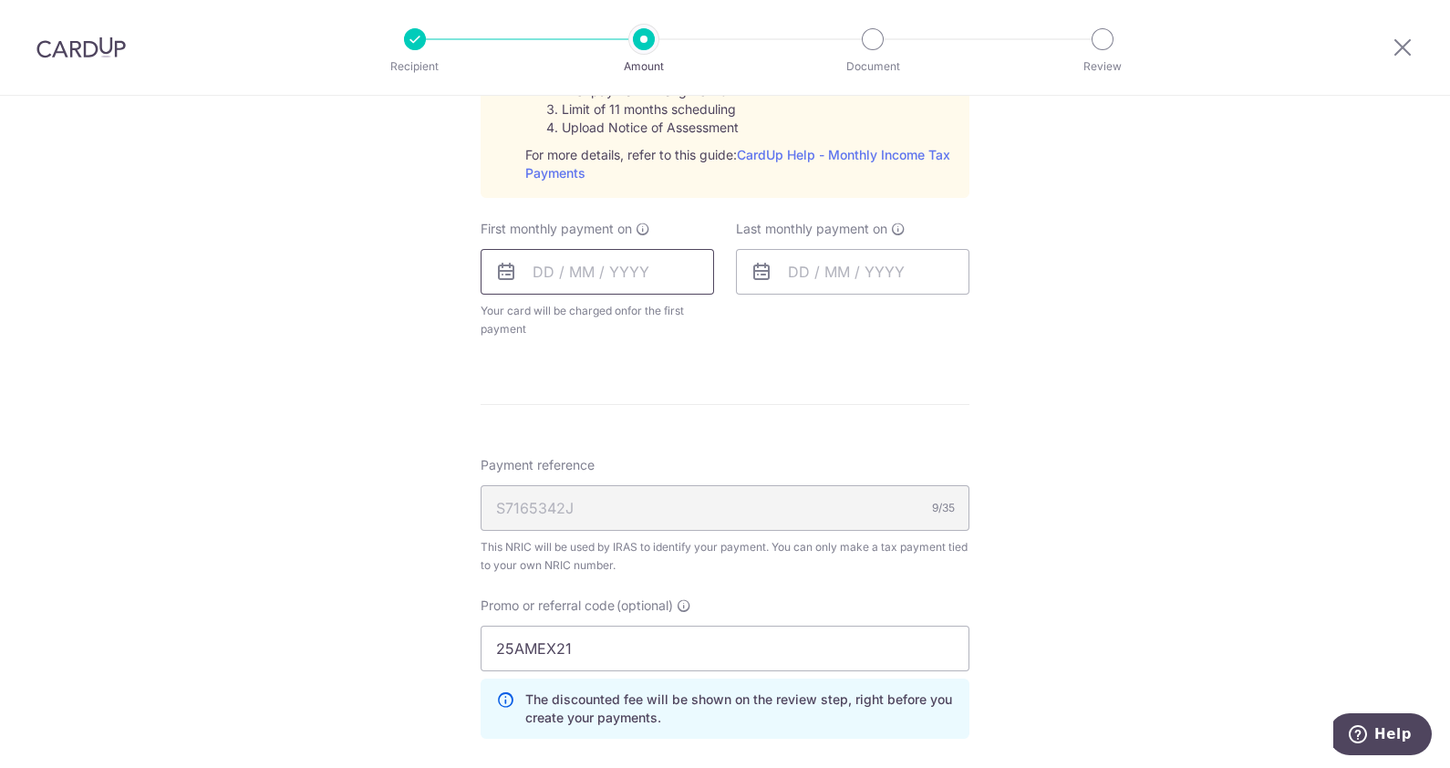
click at [643, 271] on input "text" at bounding box center [597, 272] width 233 height 46
click at [531, 269] on input "text" at bounding box center [597, 272] width 233 height 46
click at [501, 272] on icon at bounding box center [506, 272] width 22 height 22
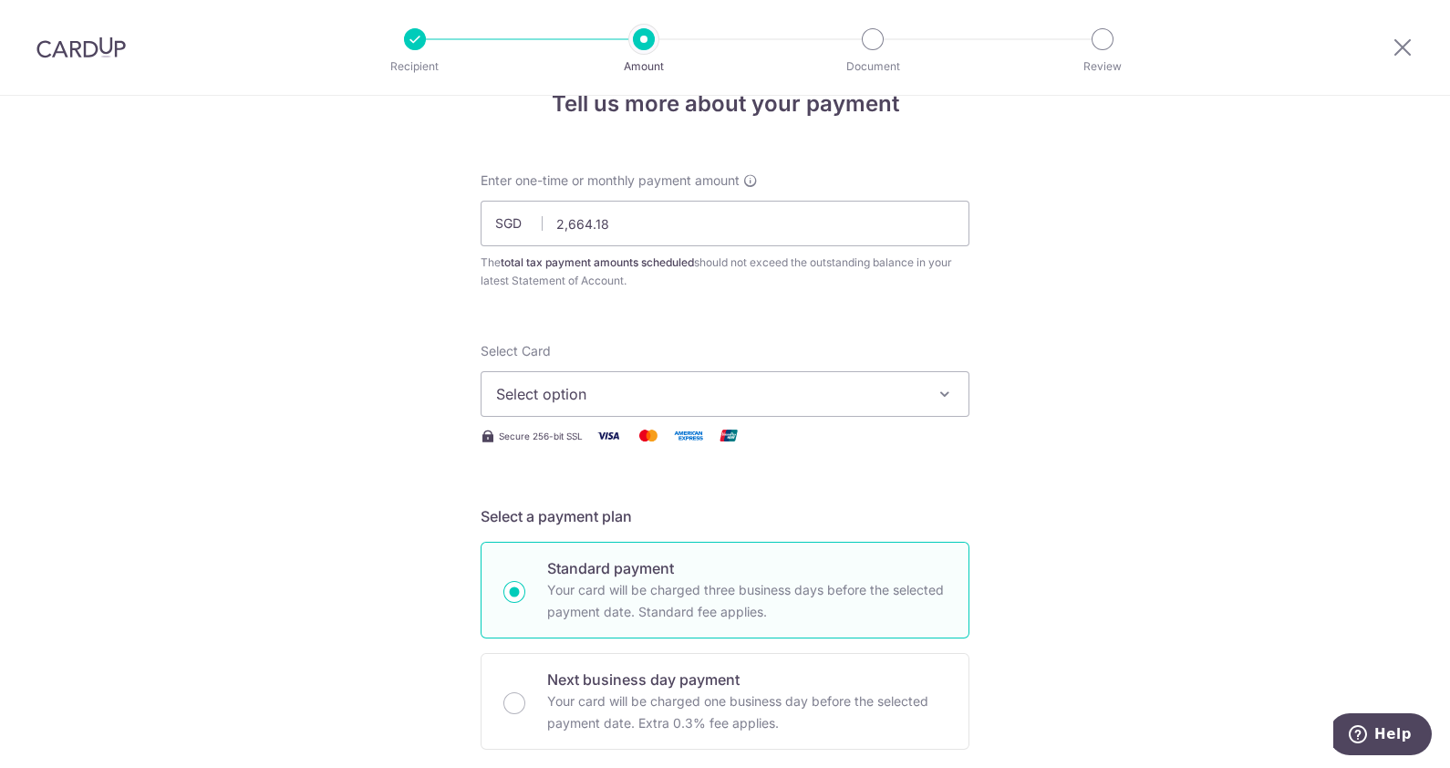
scroll to position [66, 0]
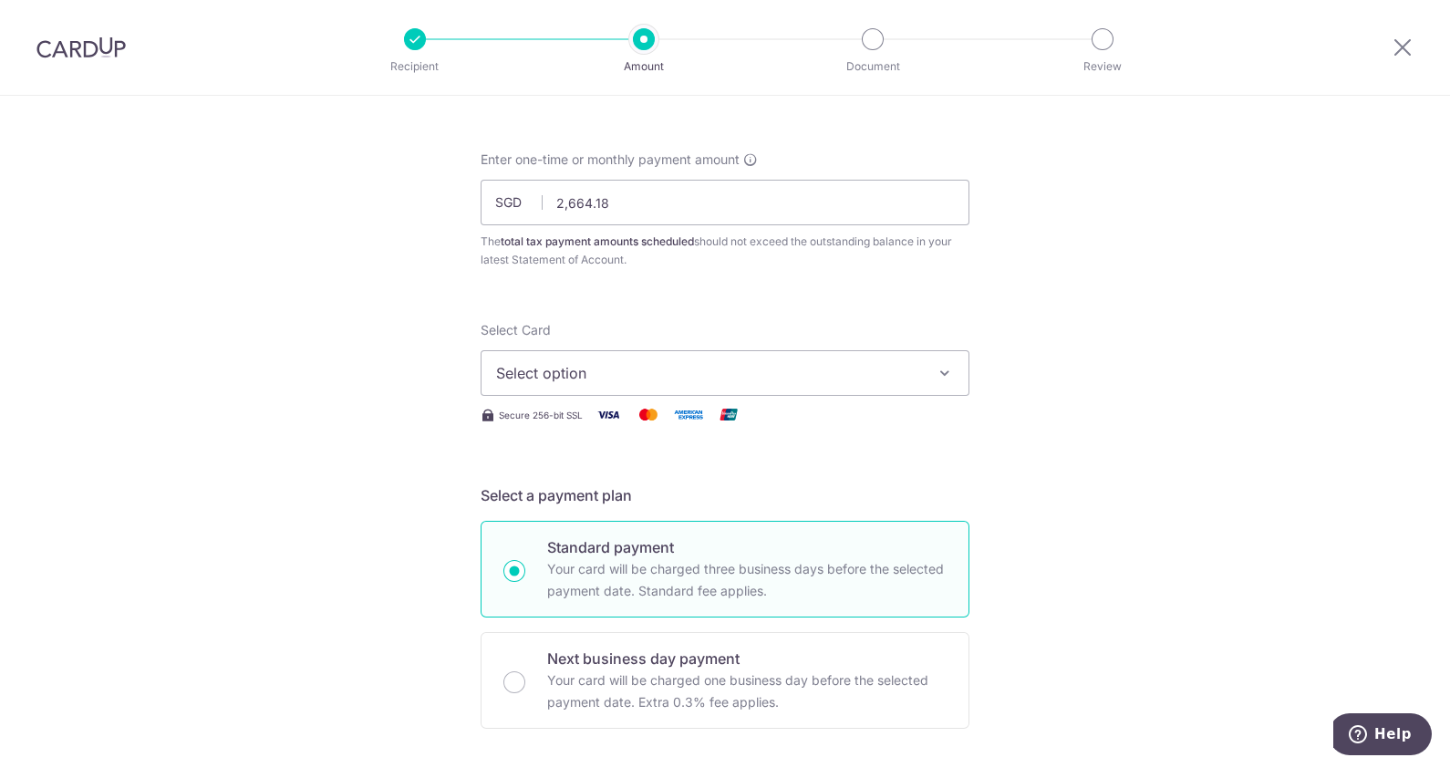
click at [851, 380] on span "Select option" at bounding box center [708, 373] width 425 height 22
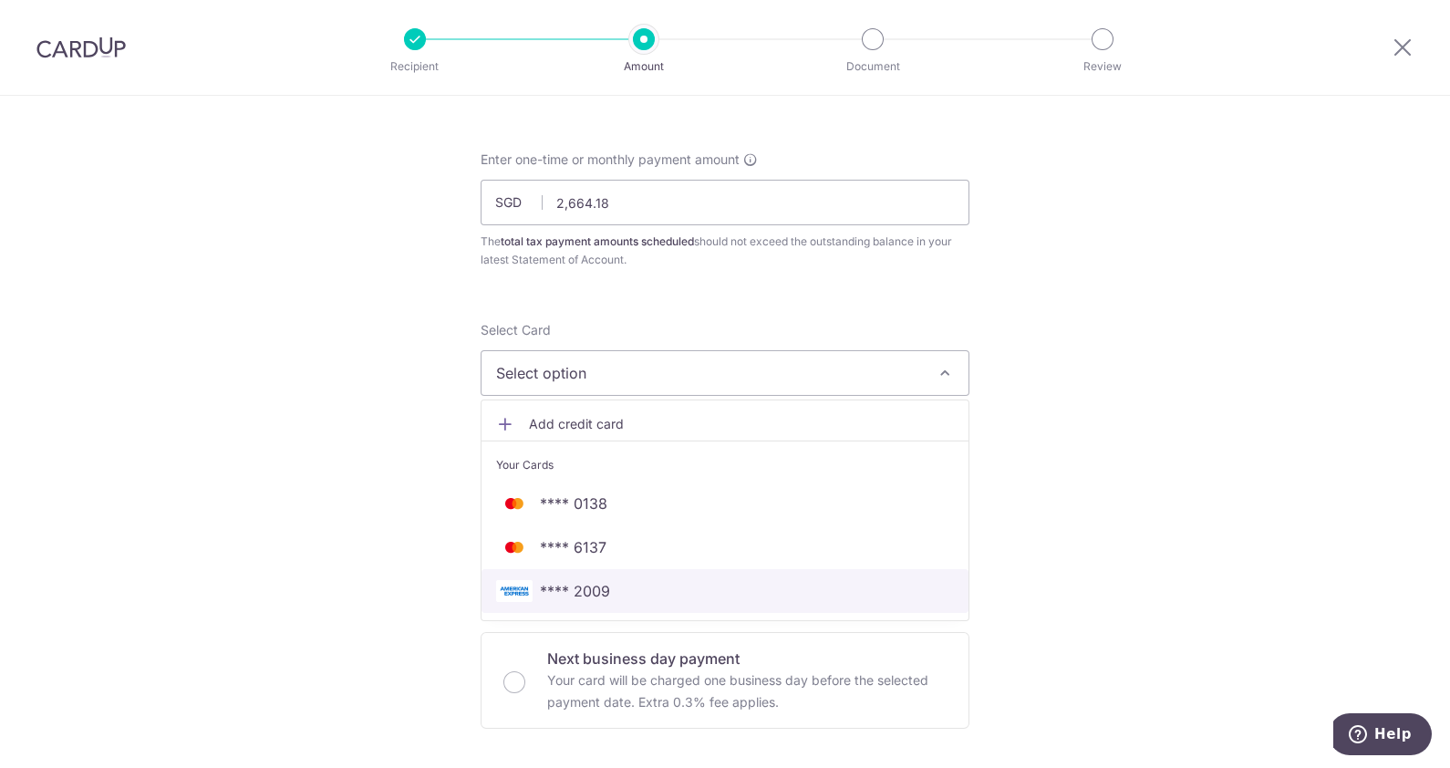
click at [694, 584] on span "**** 2009" at bounding box center [725, 591] width 458 height 22
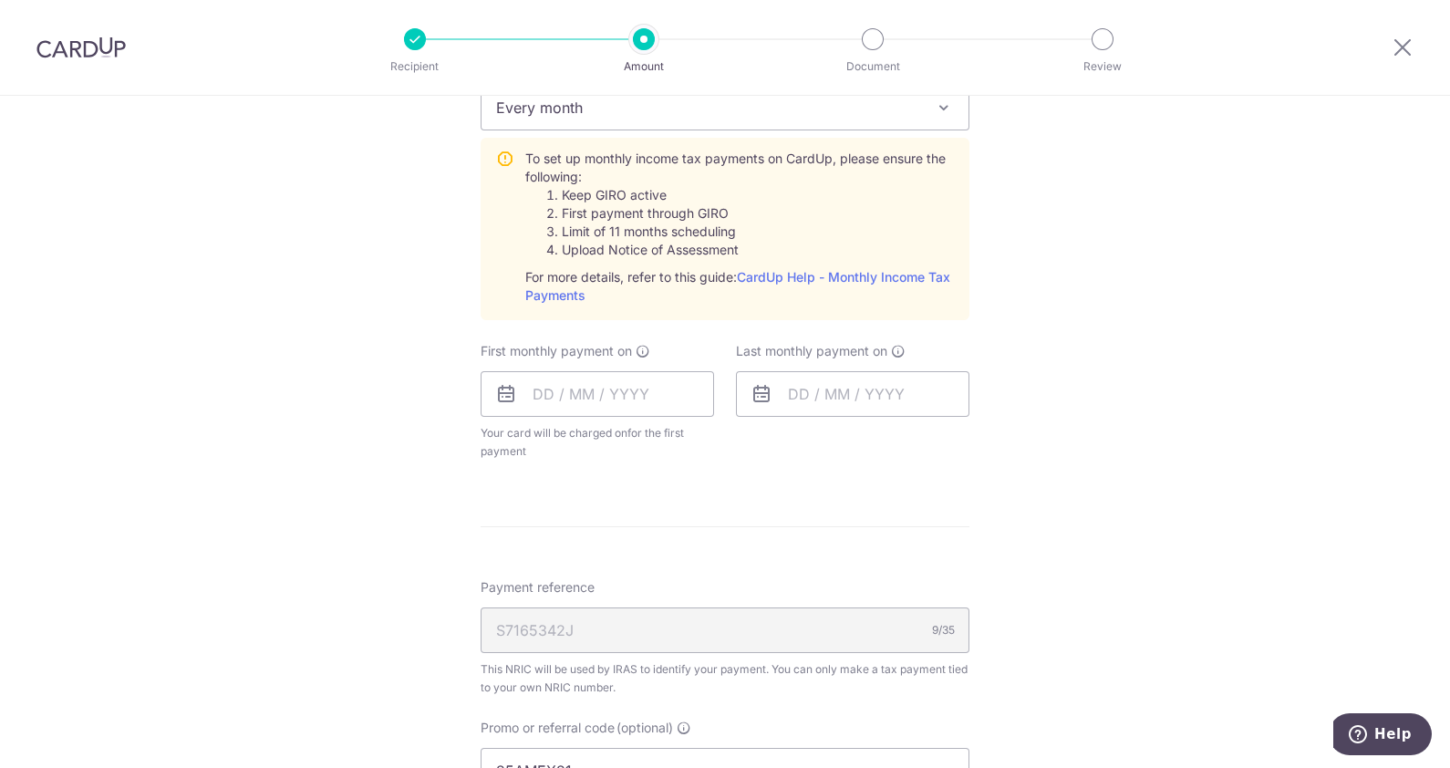
scroll to position [835, 0]
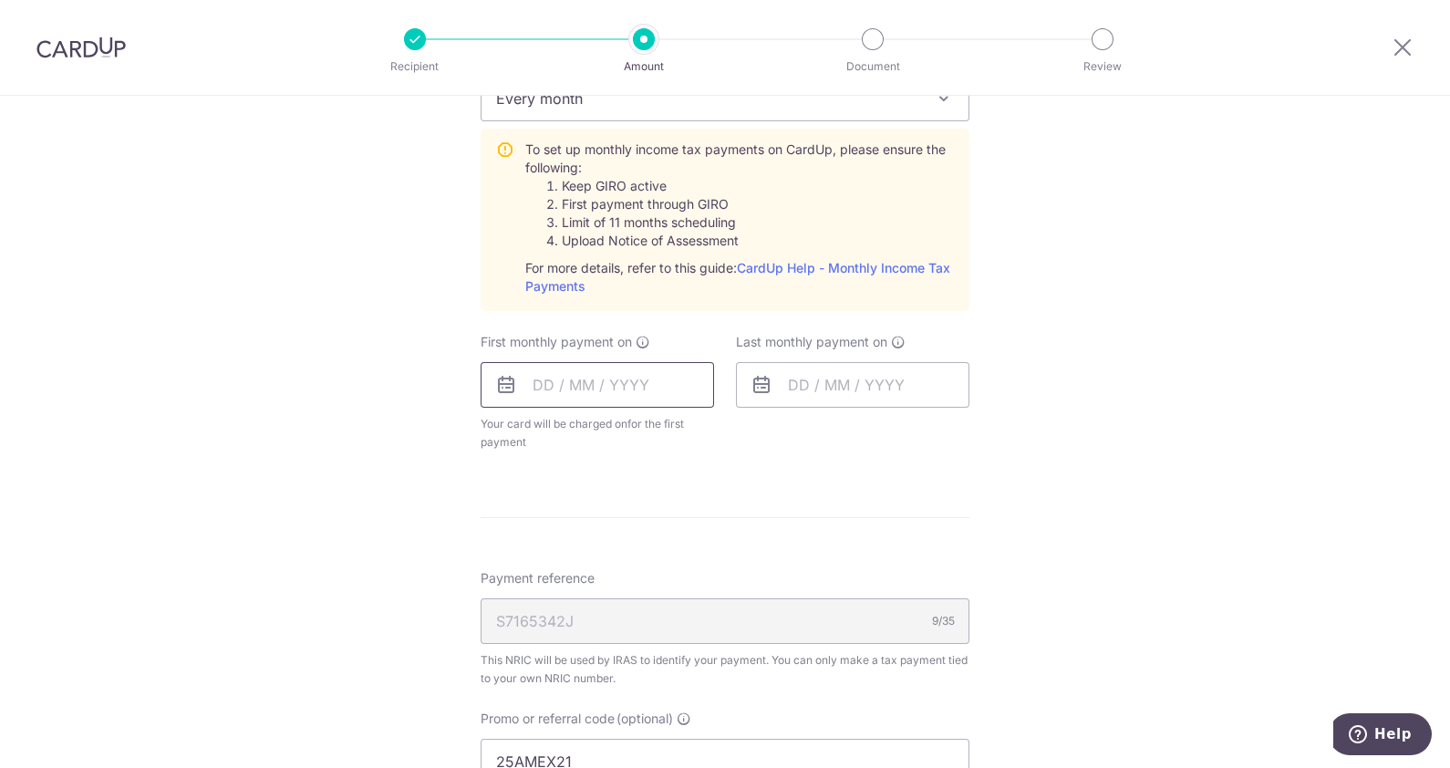
click at [617, 396] on input "text" at bounding box center [597, 385] width 233 height 46
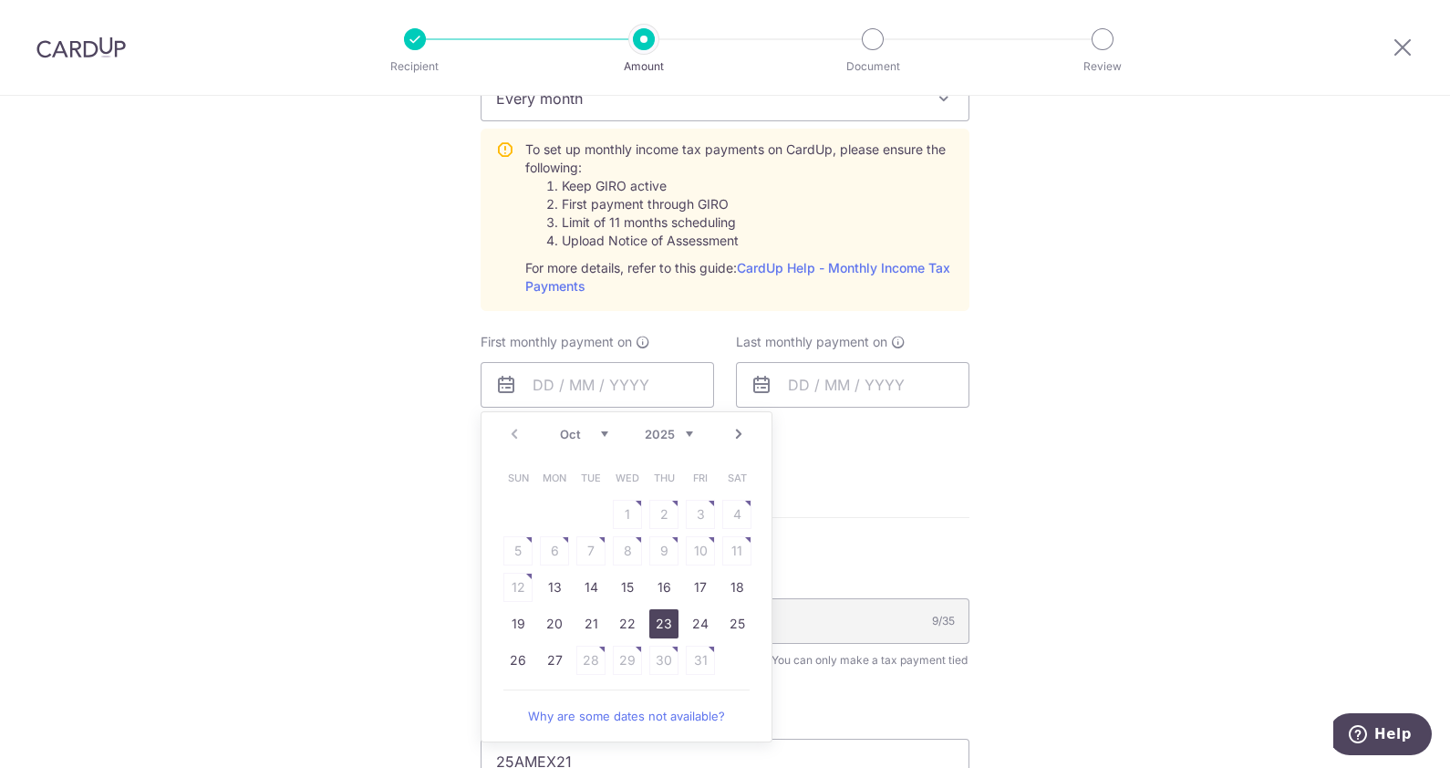
click at [666, 620] on link "23" at bounding box center [663, 623] width 29 height 29
type input "23/10/2025"
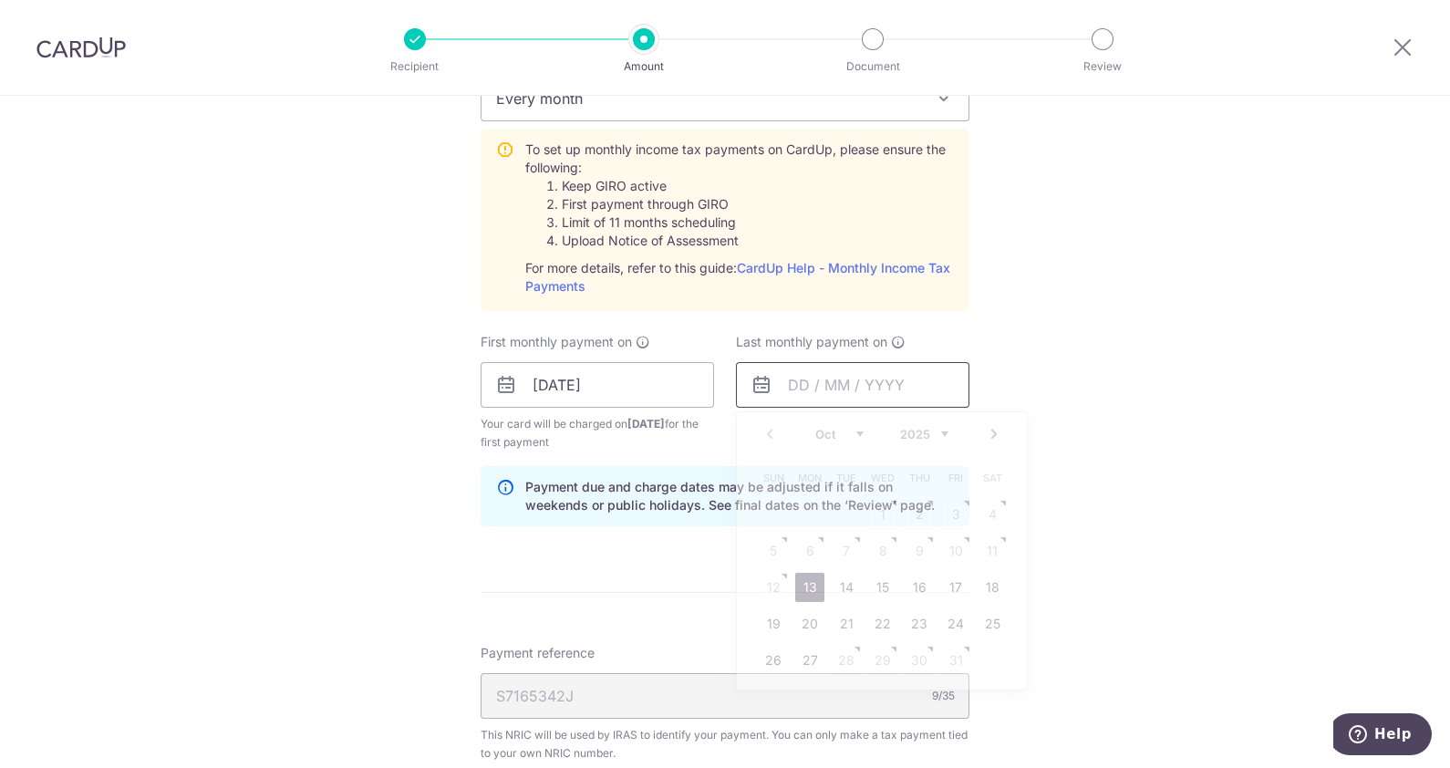
click at [908, 386] on input "text" at bounding box center [852, 385] width 233 height 46
click at [991, 430] on link "Next" at bounding box center [994, 434] width 22 height 22
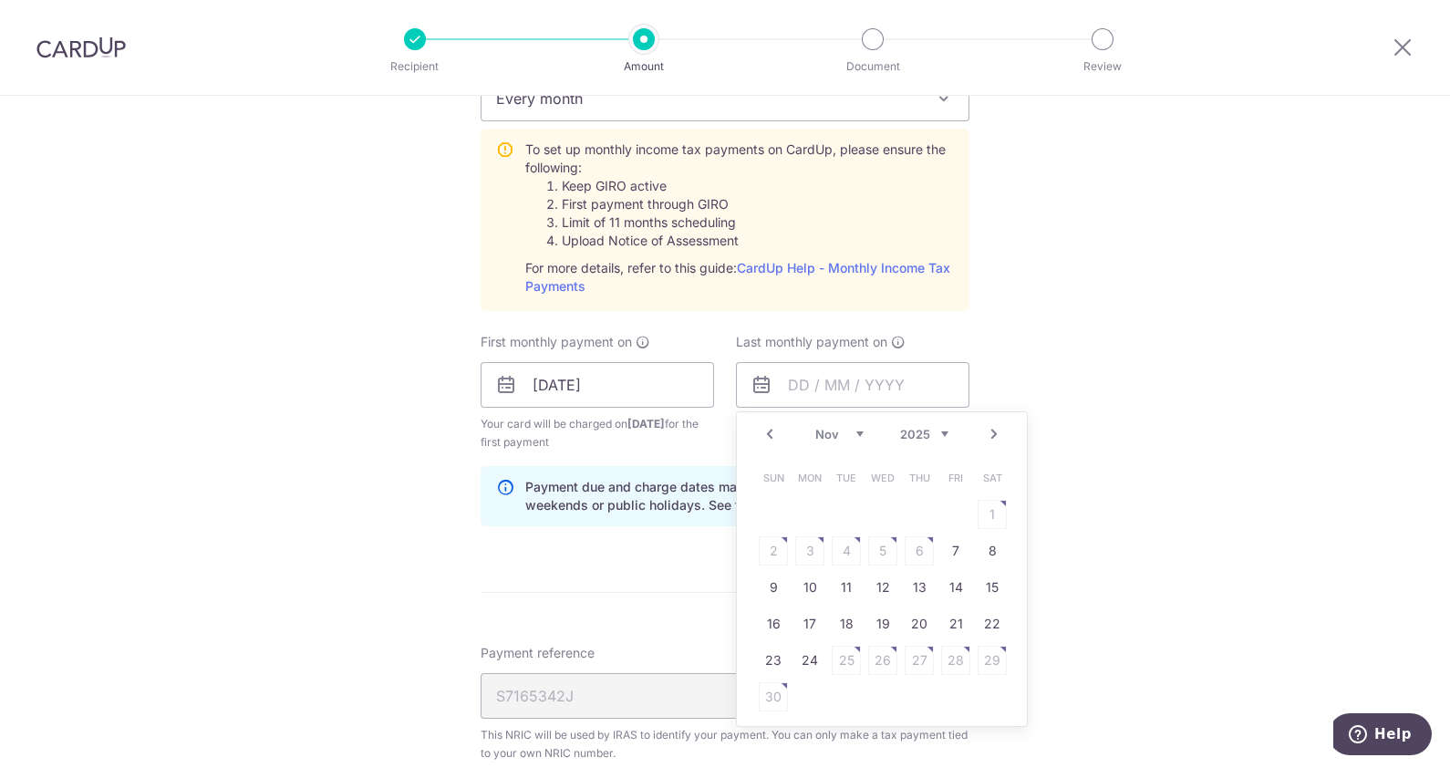
click at [991, 430] on link "Next" at bounding box center [994, 434] width 22 height 22
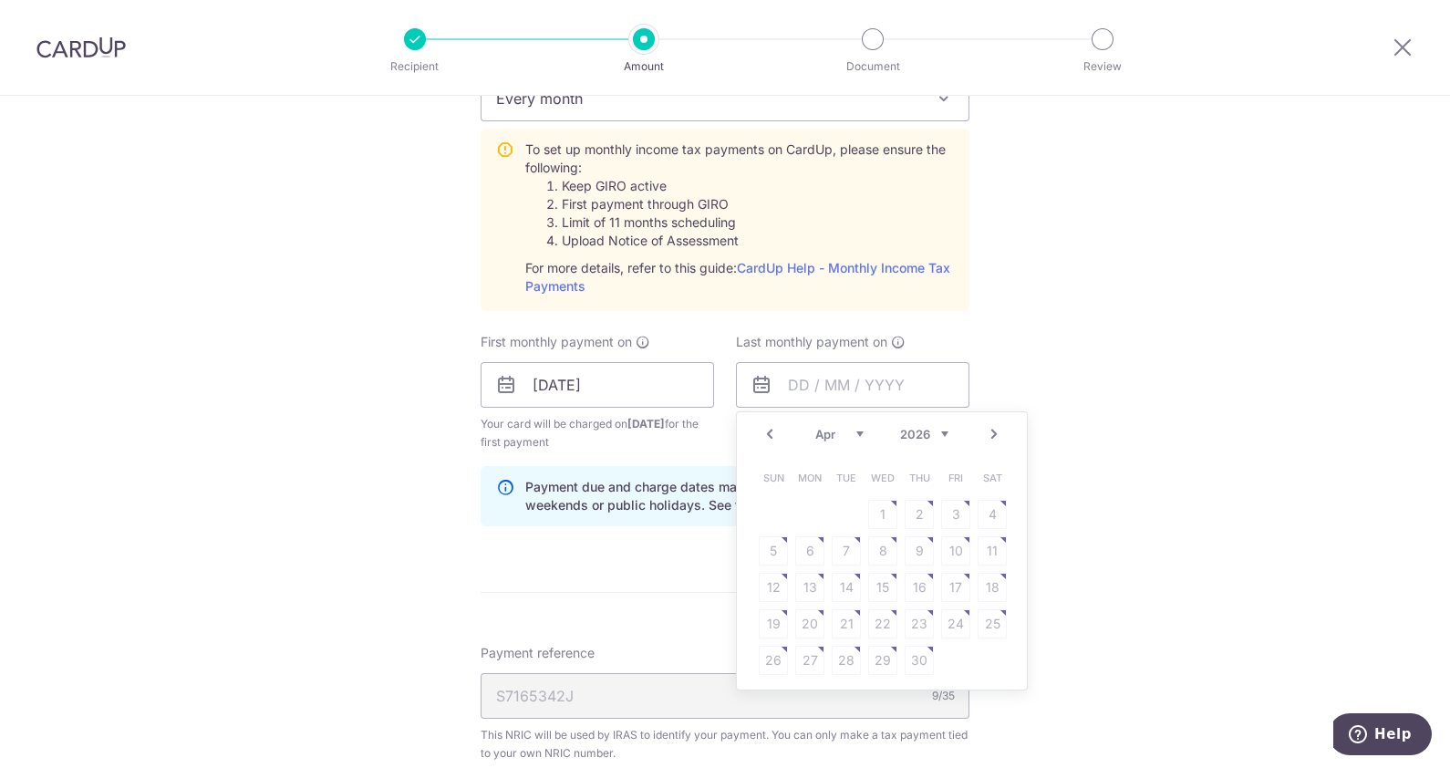
click at [991, 430] on link "Next" at bounding box center [994, 434] width 22 height 22
click at [762, 431] on link "Prev" at bounding box center [770, 434] width 22 height 22
click at [769, 437] on link "Prev" at bounding box center [770, 434] width 22 height 22
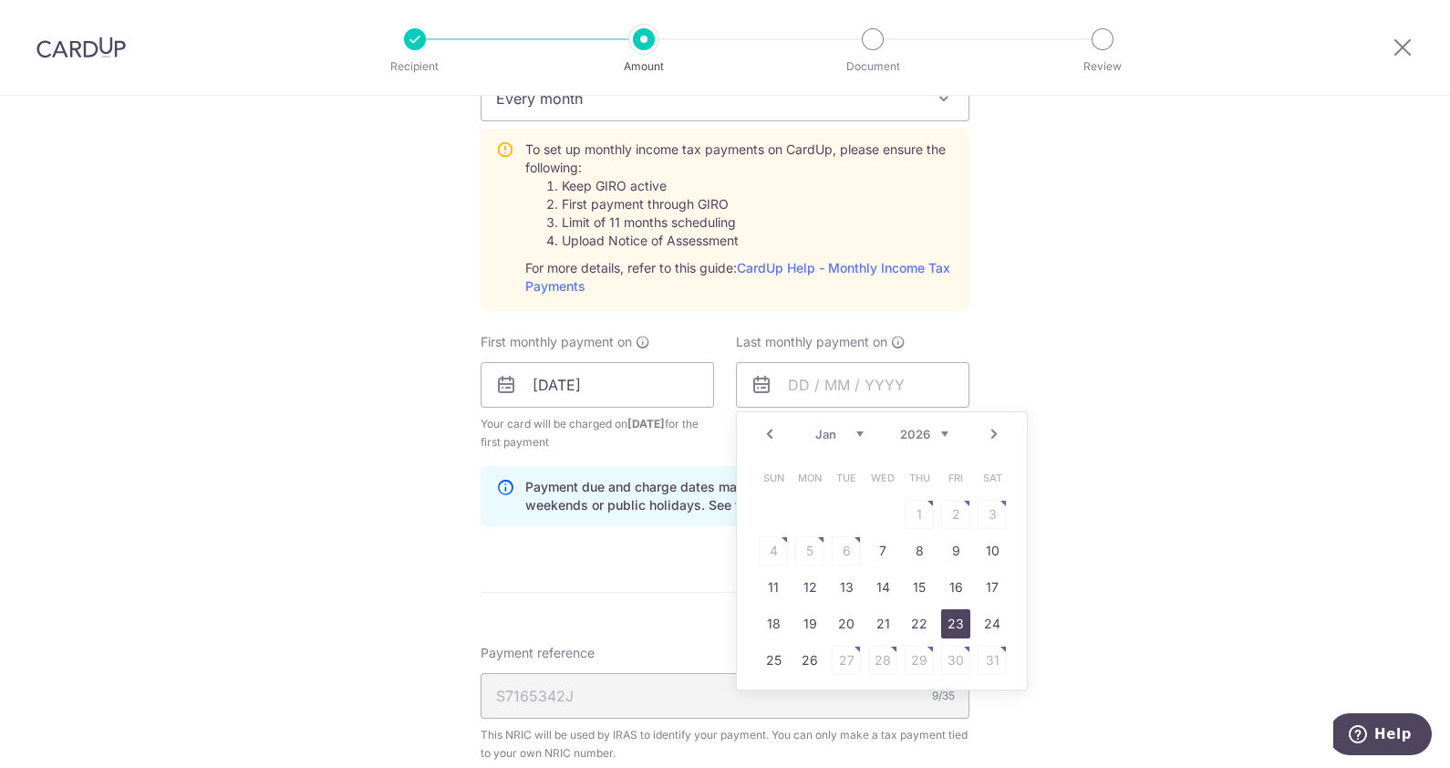
click at [960, 618] on link "23" at bounding box center [955, 623] width 29 height 29
type input "23/01/2026"
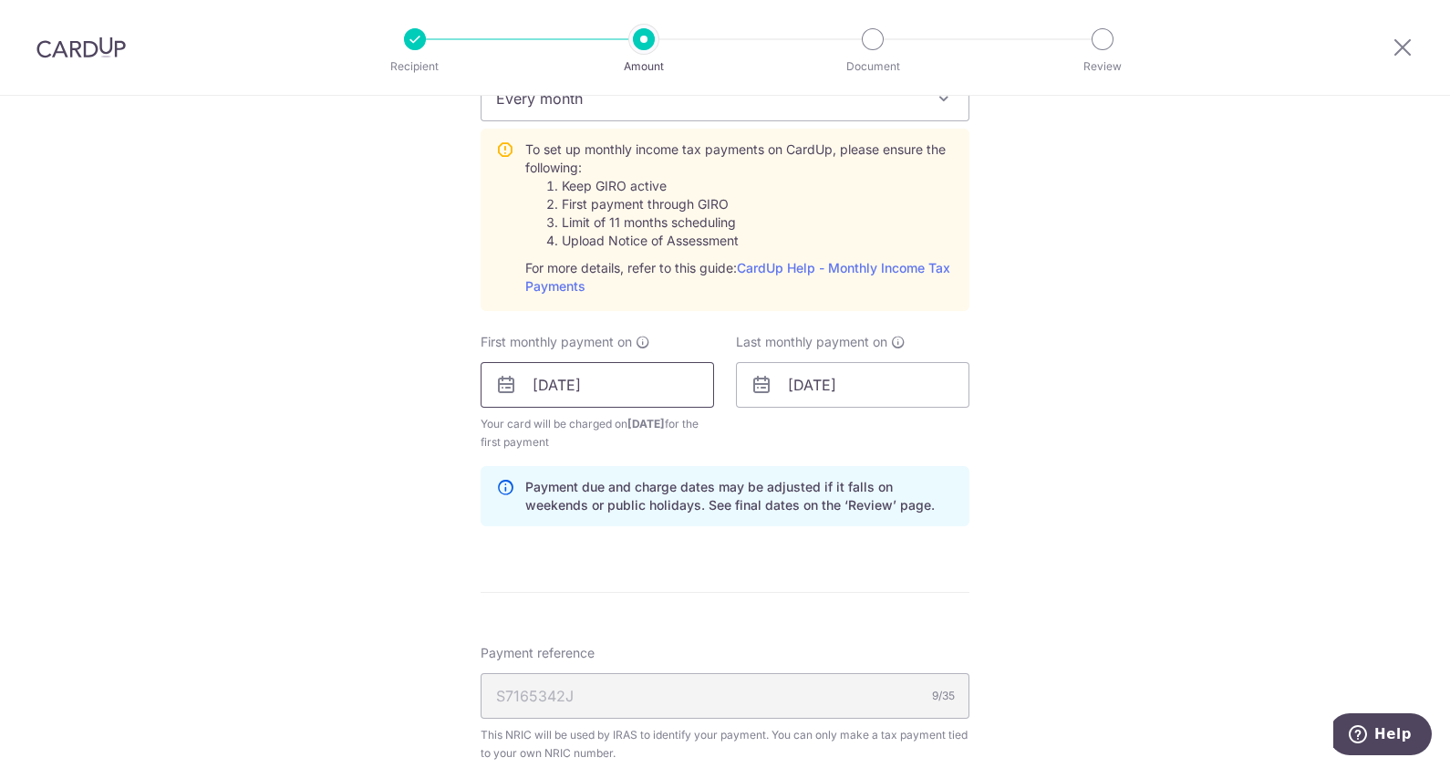
click at [600, 396] on input "23/10/2025" at bounding box center [597, 385] width 233 height 46
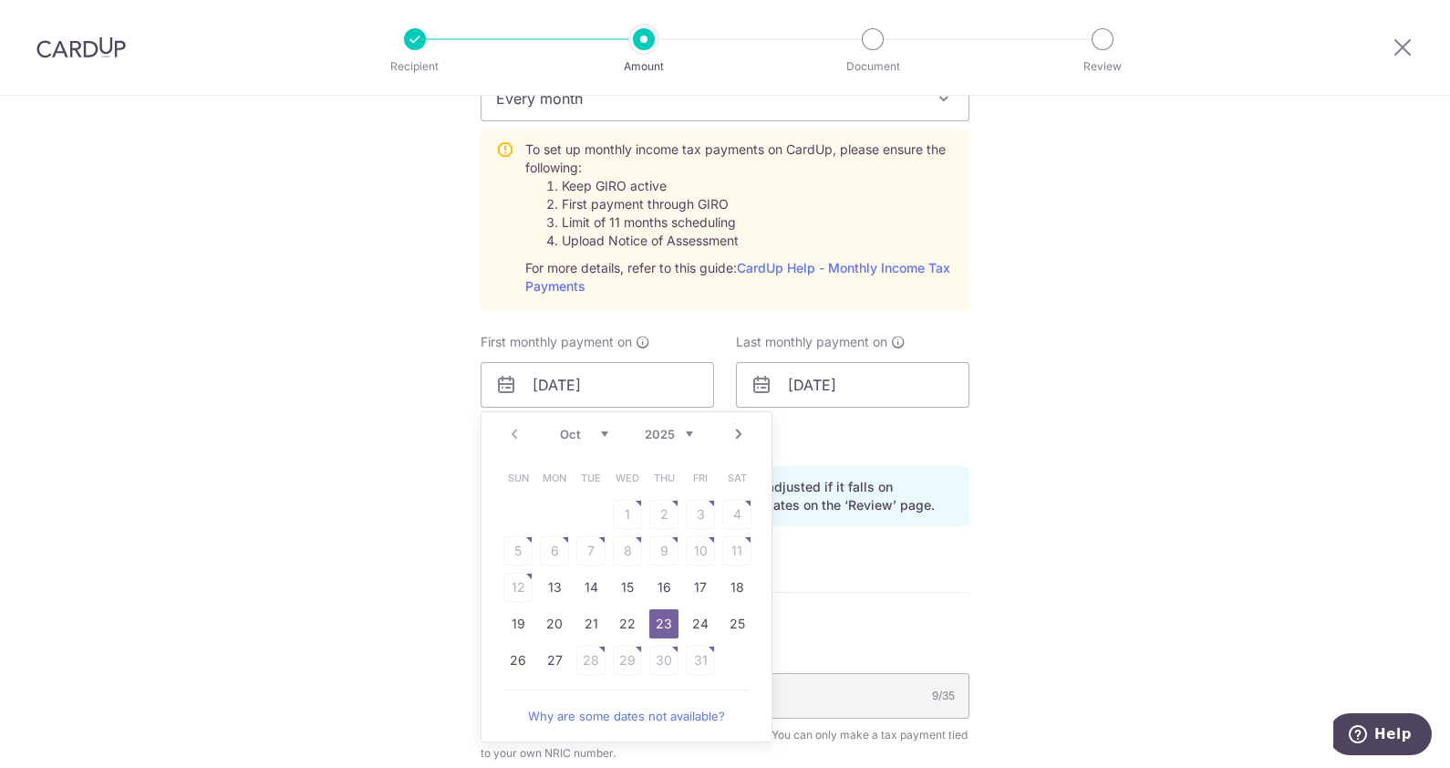
click at [733, 429] on link "Next" at bounding box center [739, 434] width 22 height 22
click at [510, 429] on link "Prev" at bounding box center [514, 434] width 22 height 22
click at [543, 654] on link "27" at bounding box center [554, 660] width 29 height 29
type input "27/10/2025"
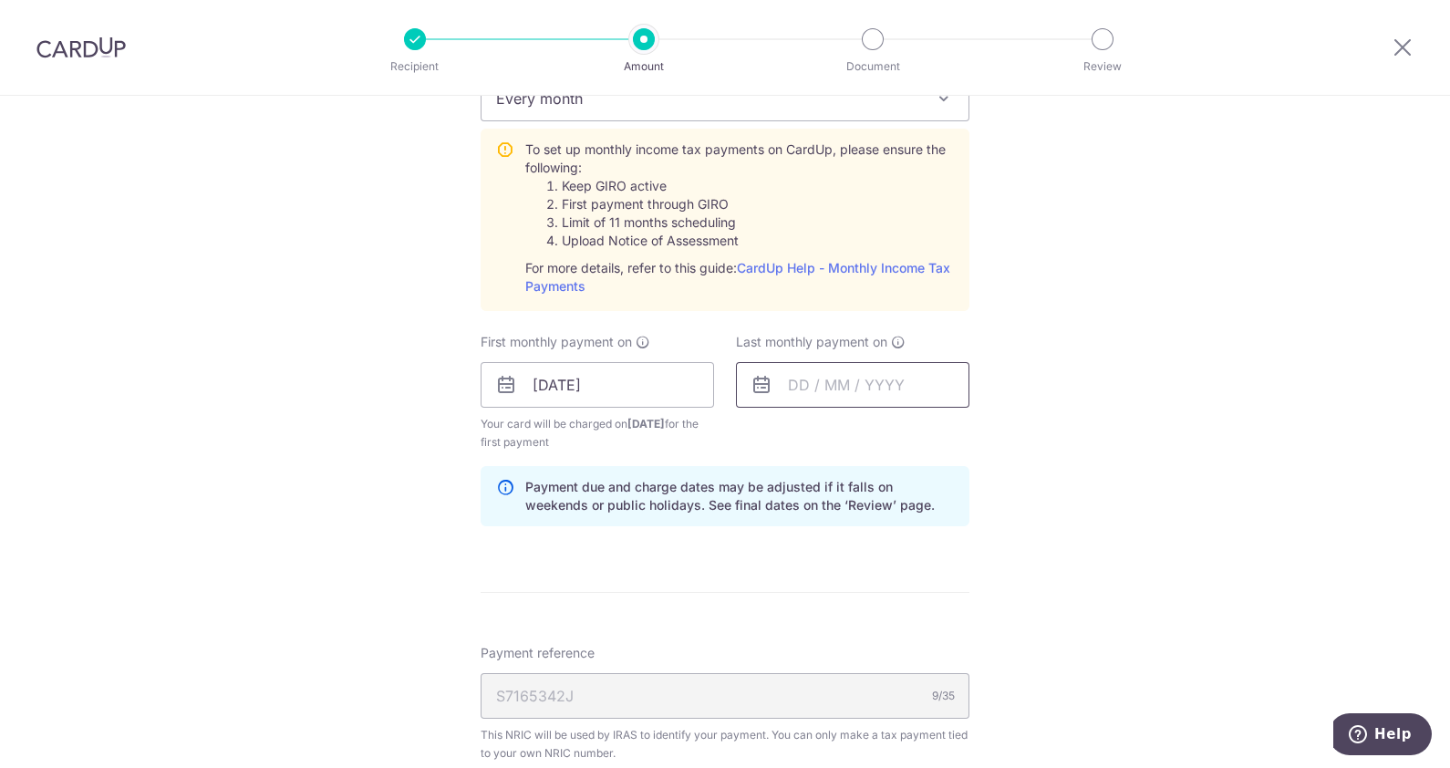
click at [852, 389] on input "text" at bounding box center [852, 385] width 233 height 46
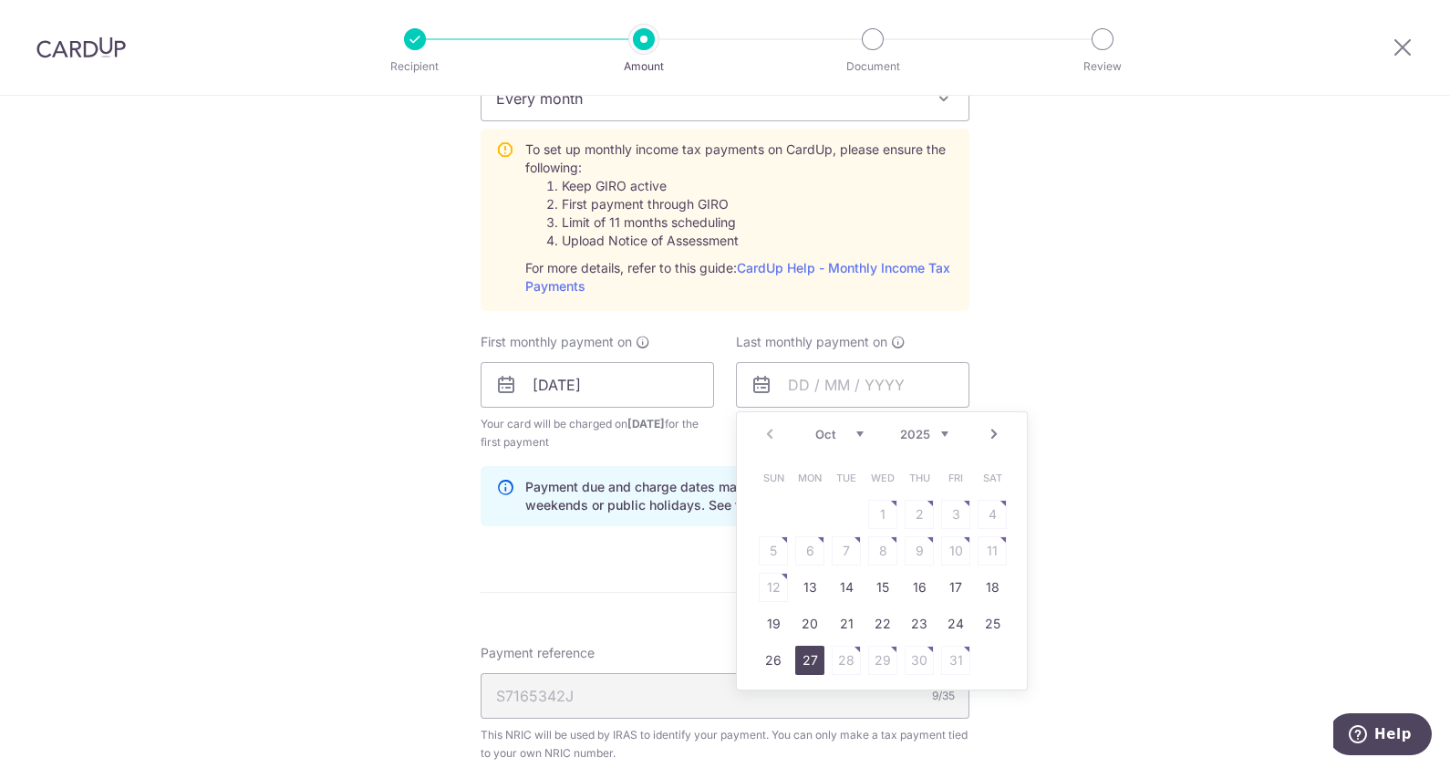
click at [797, 654] on link "27" at bounding box center [809, 660] width 29 height 29
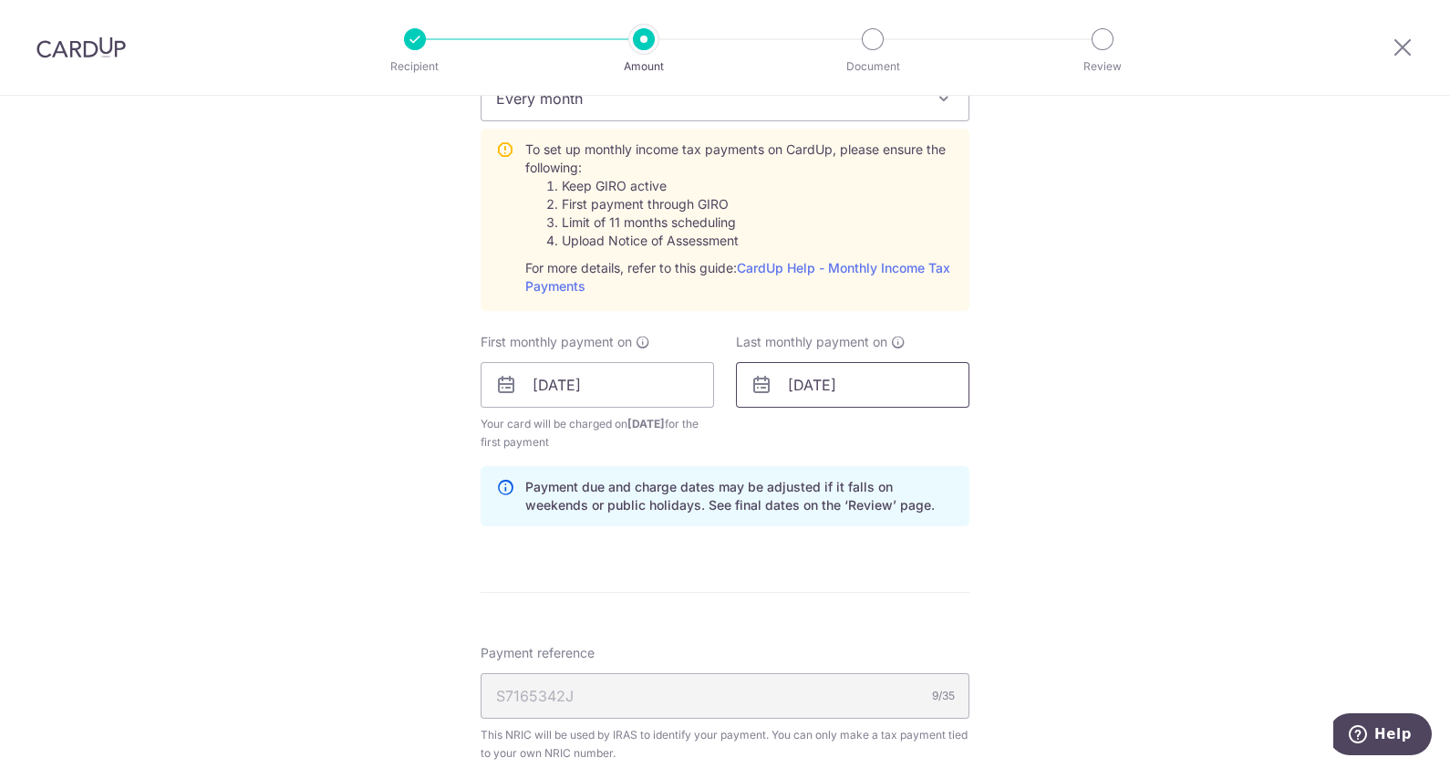
click at [828, 389] on input "27/10/2025" at bounding box center [852, 385] width 233 height 46
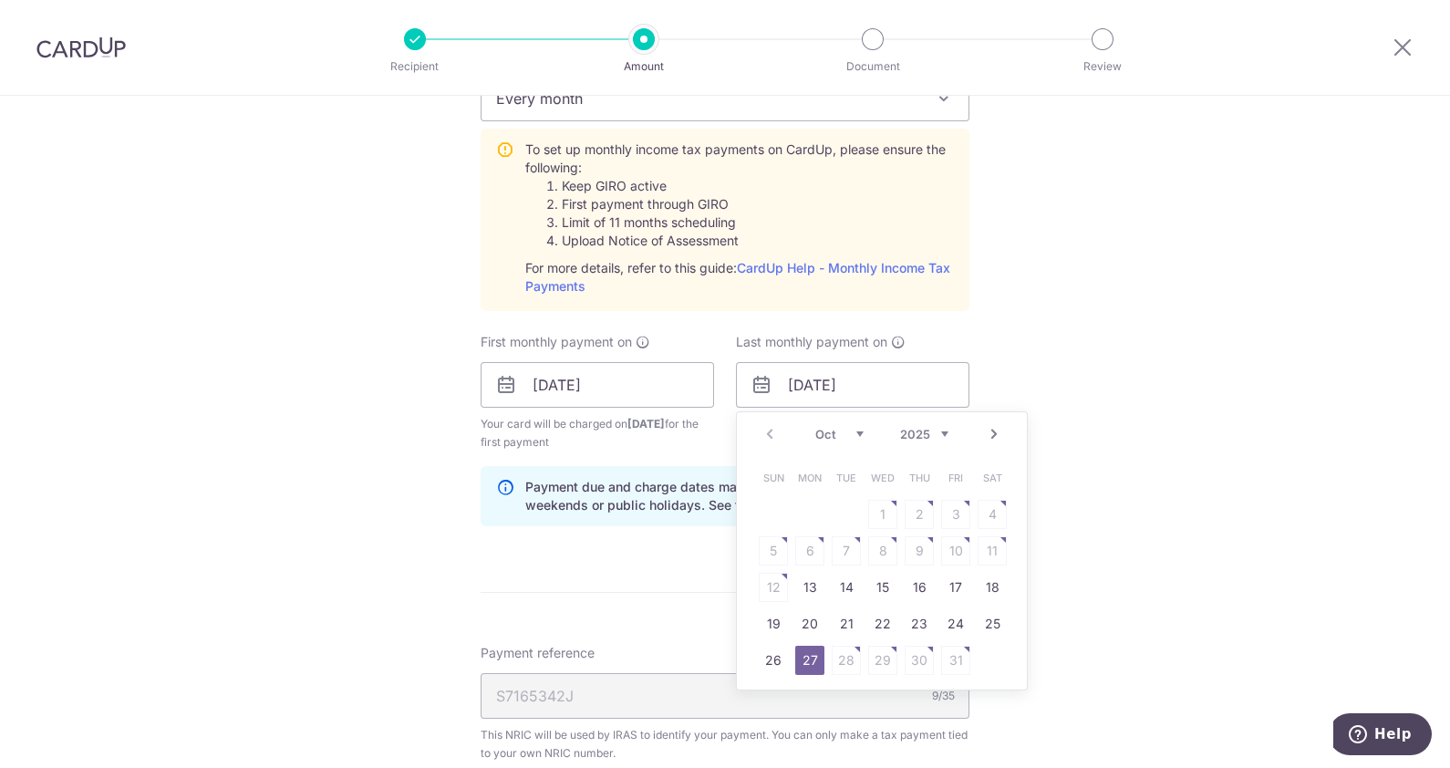
click at [992, 427] on link "Next" at bounding box center [994, 434] width 22 height 22
click at [983, 433] on link "Next" at bounding box center [994, 434] width 22 height 22
click at [765, 430] on link "Prev" at bounding box center [770, 434] width 22 height 22
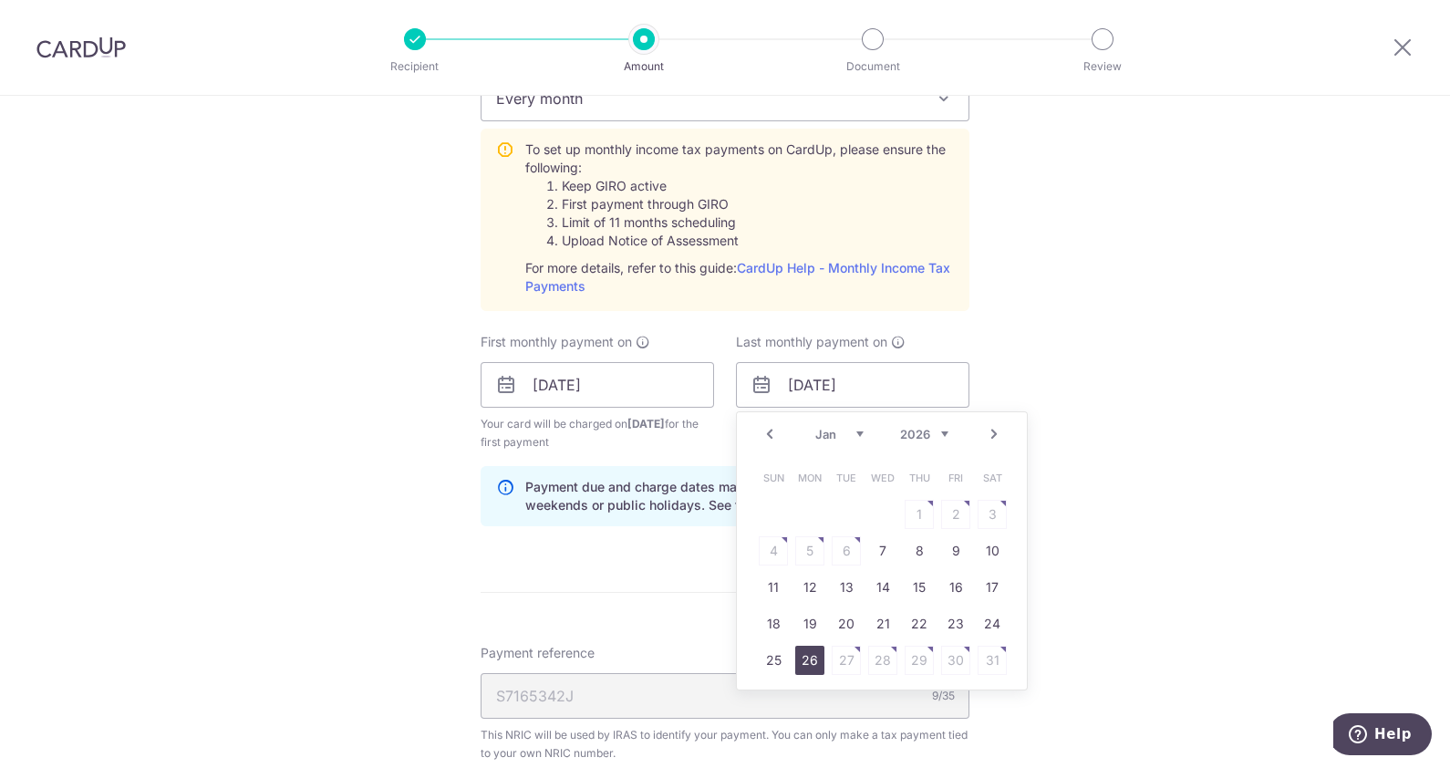
click at [808, 653] on link "26" at bounding box center [809, 660] width 29 height 29
type input "26/01/2026"
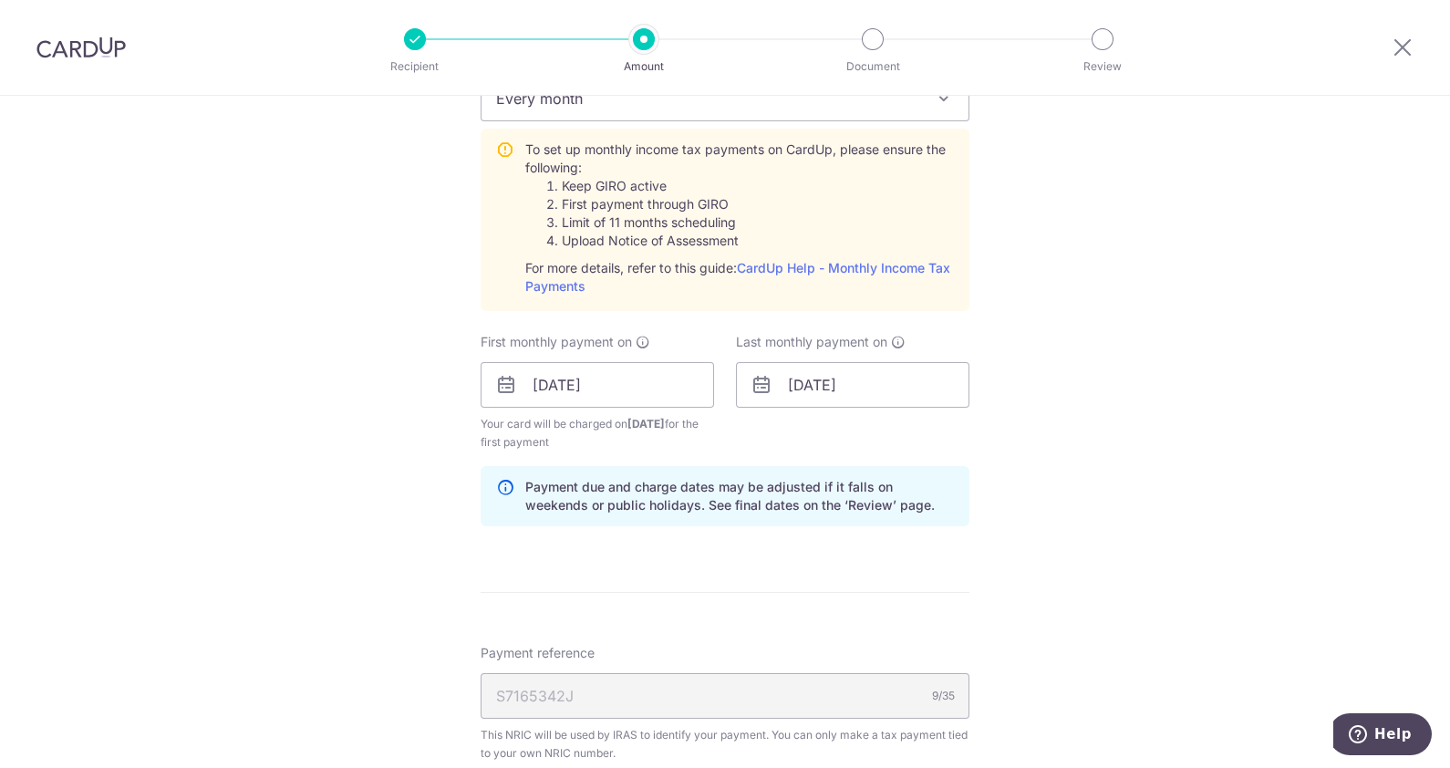
click at [1163, 456] on div "Tell us more about your payment Enter one-time or monthly payment amount SGD 2,…" at bounding box center [725, 289] width 1450 height 2059
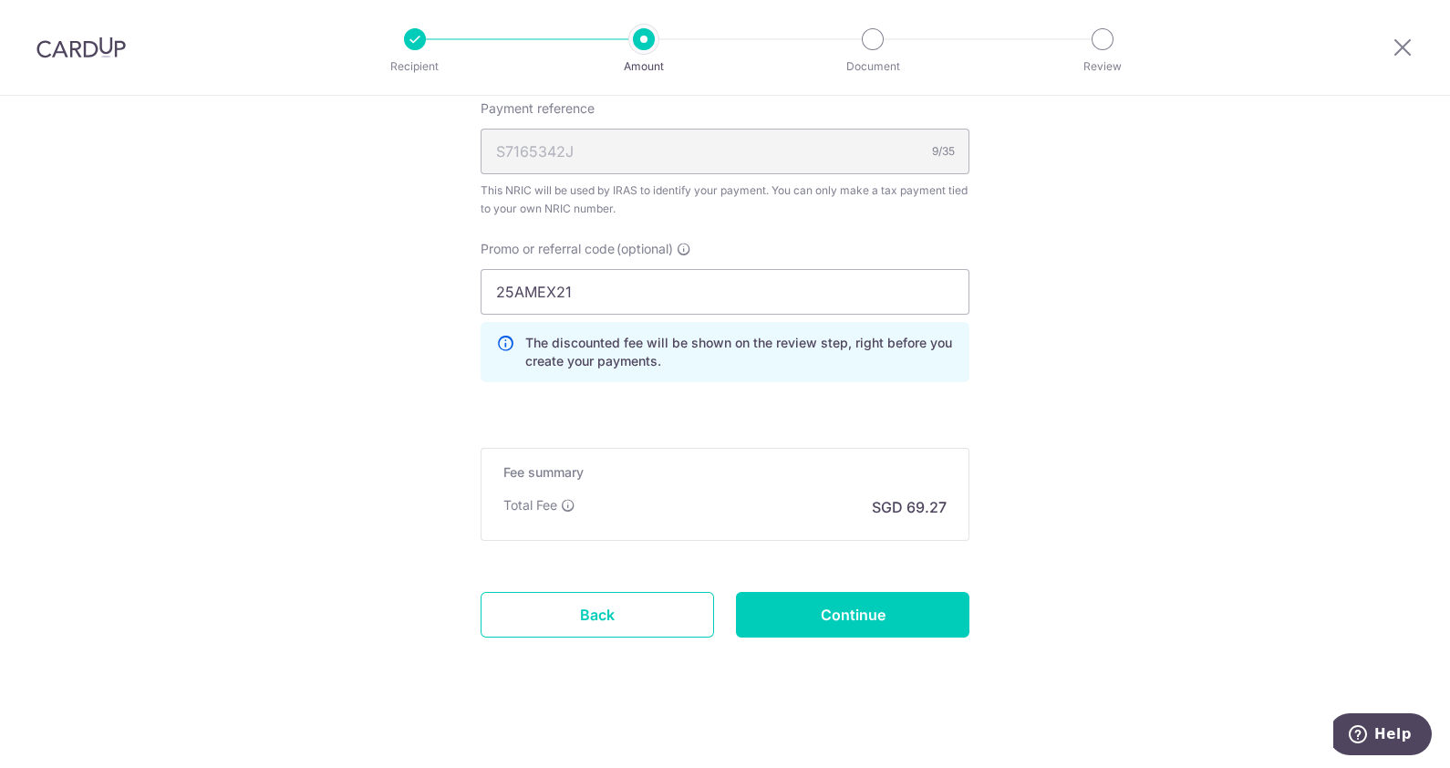
scroll to position [1382, 0]
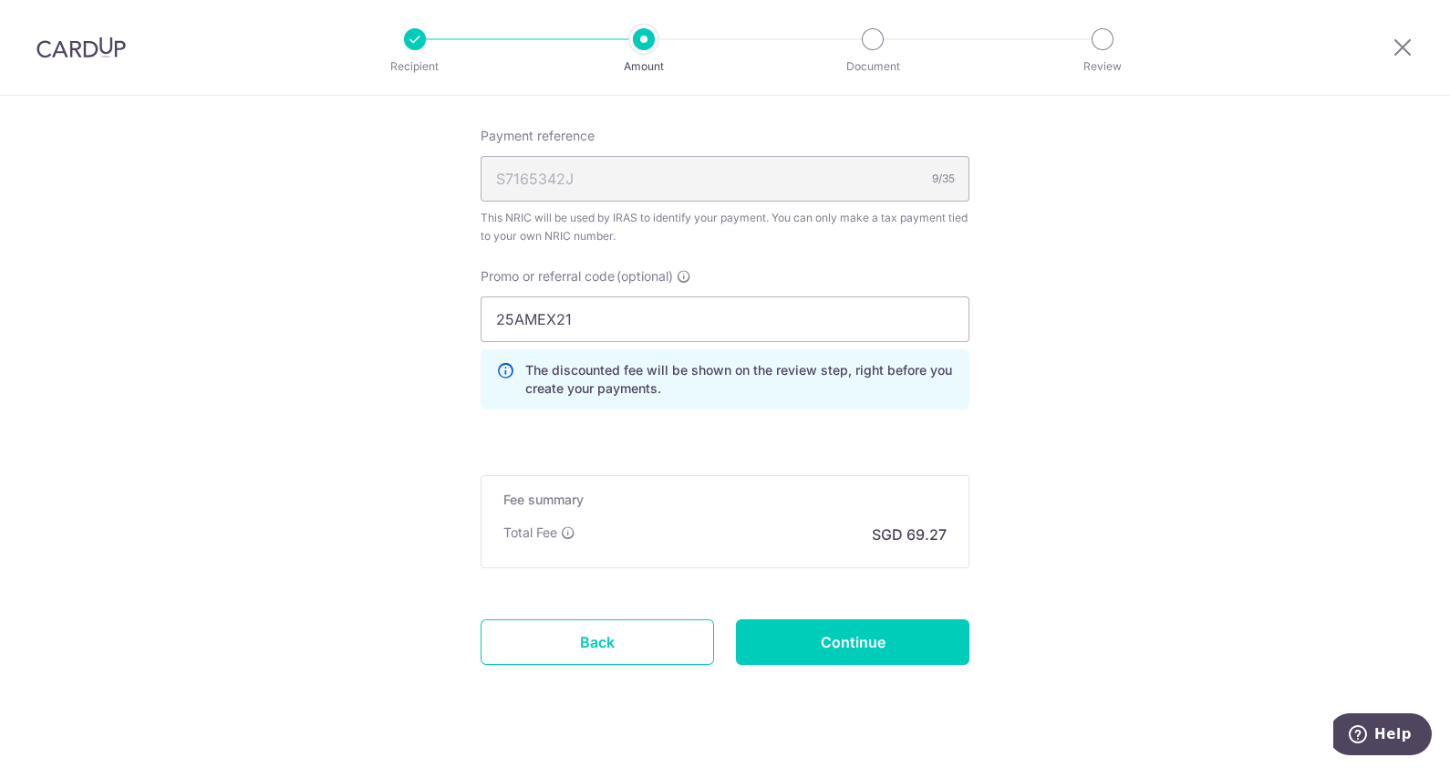
scroll to position [1370, 0]
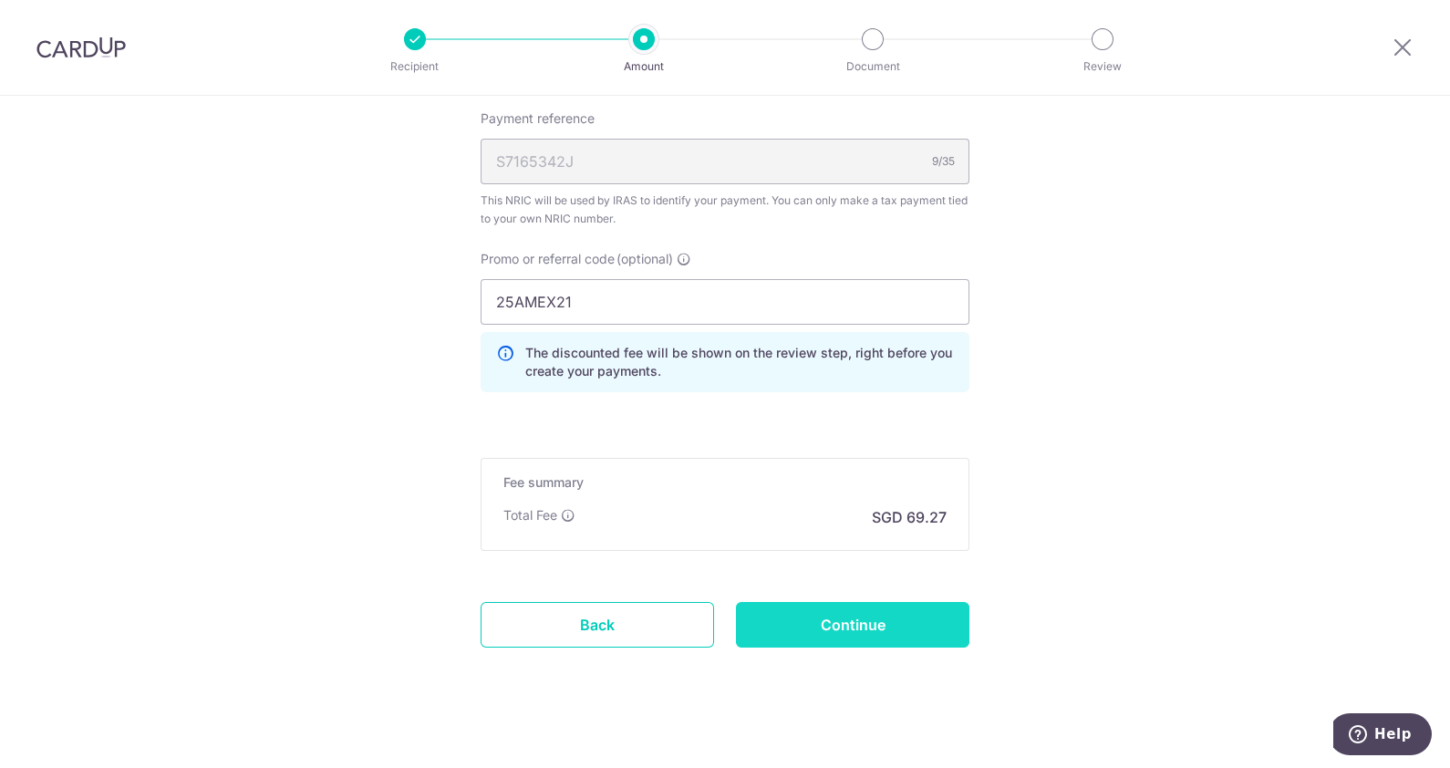
click at [861, 629] on input "Continue" at bounding box center [852, 625] width 233 height 46
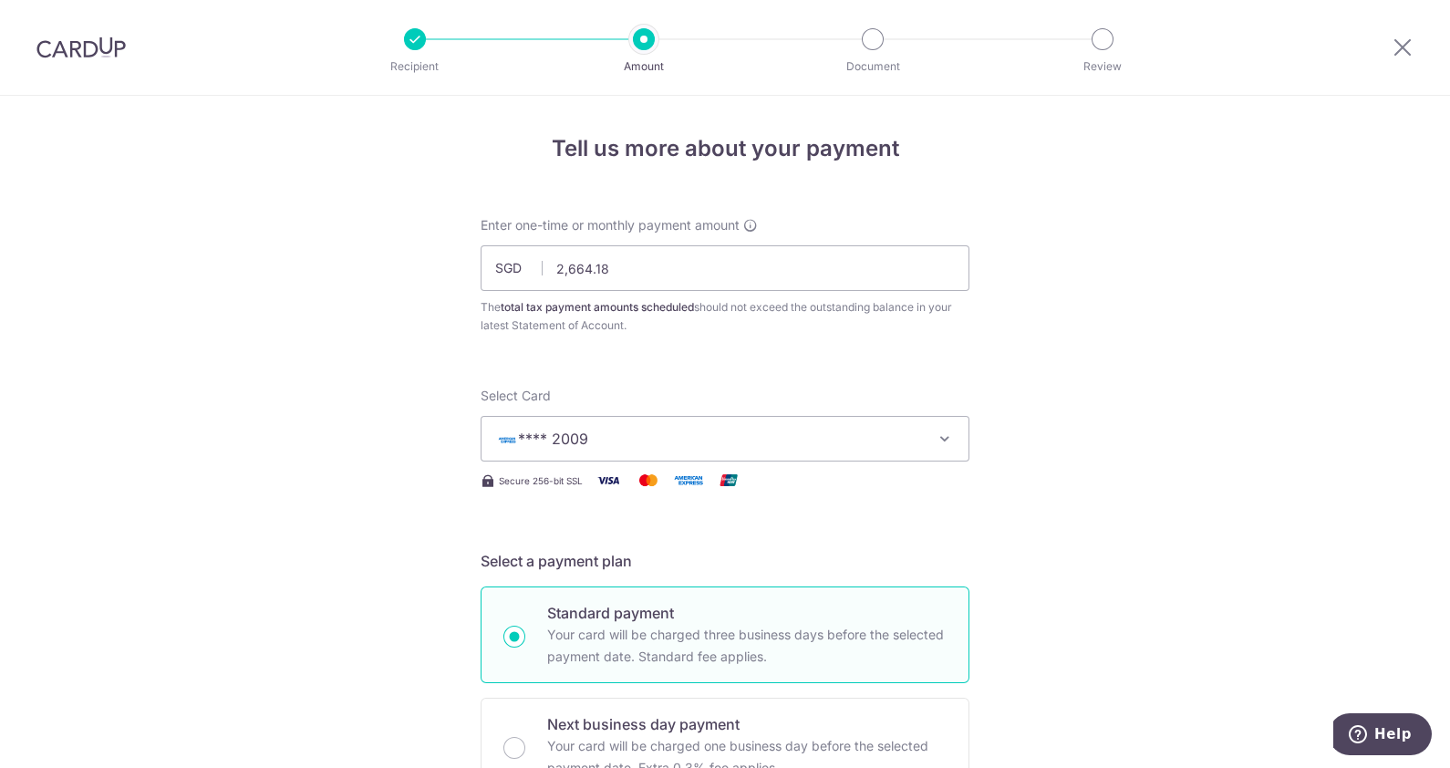
click at [91, 41] on img at bounding box center [80, 47] width 89 height 22
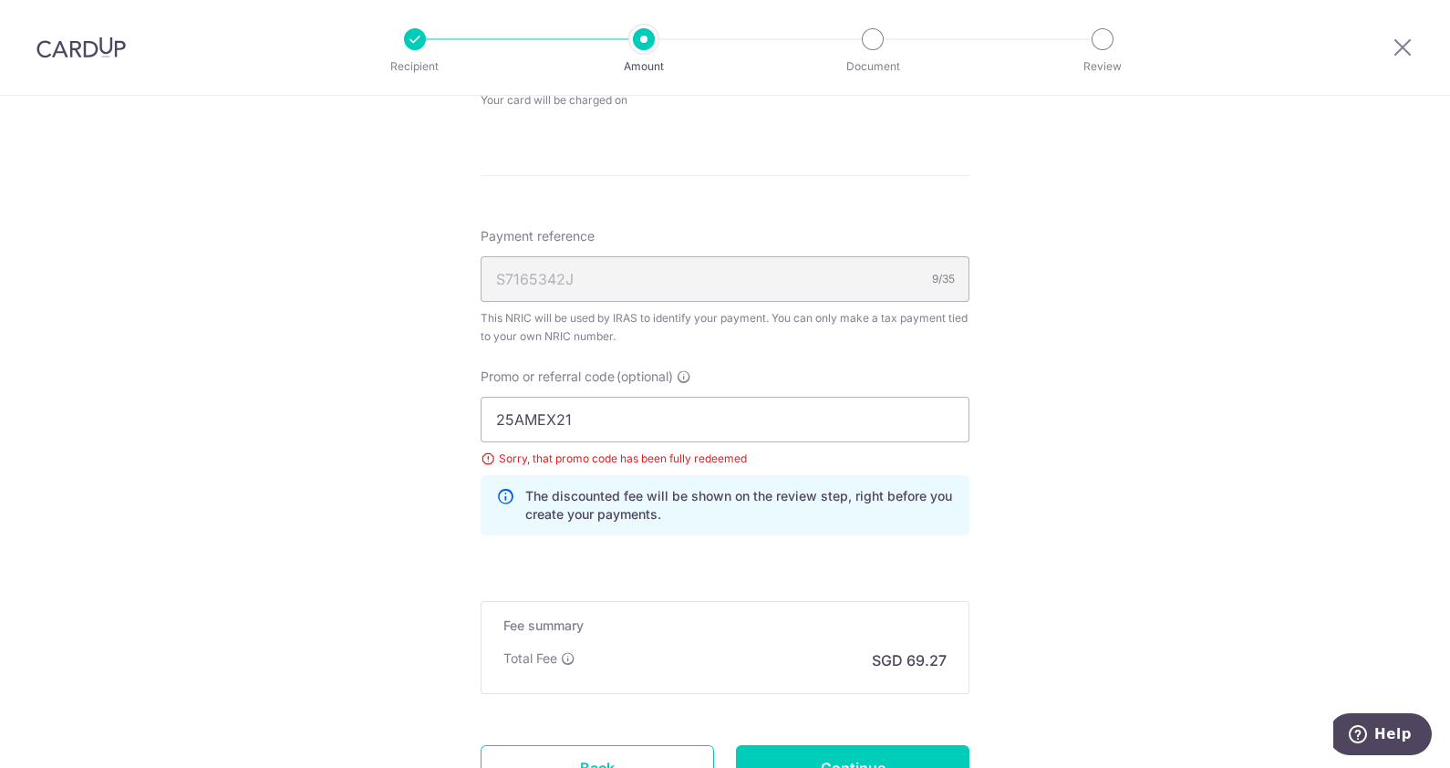
scroll to position [1126, 0]
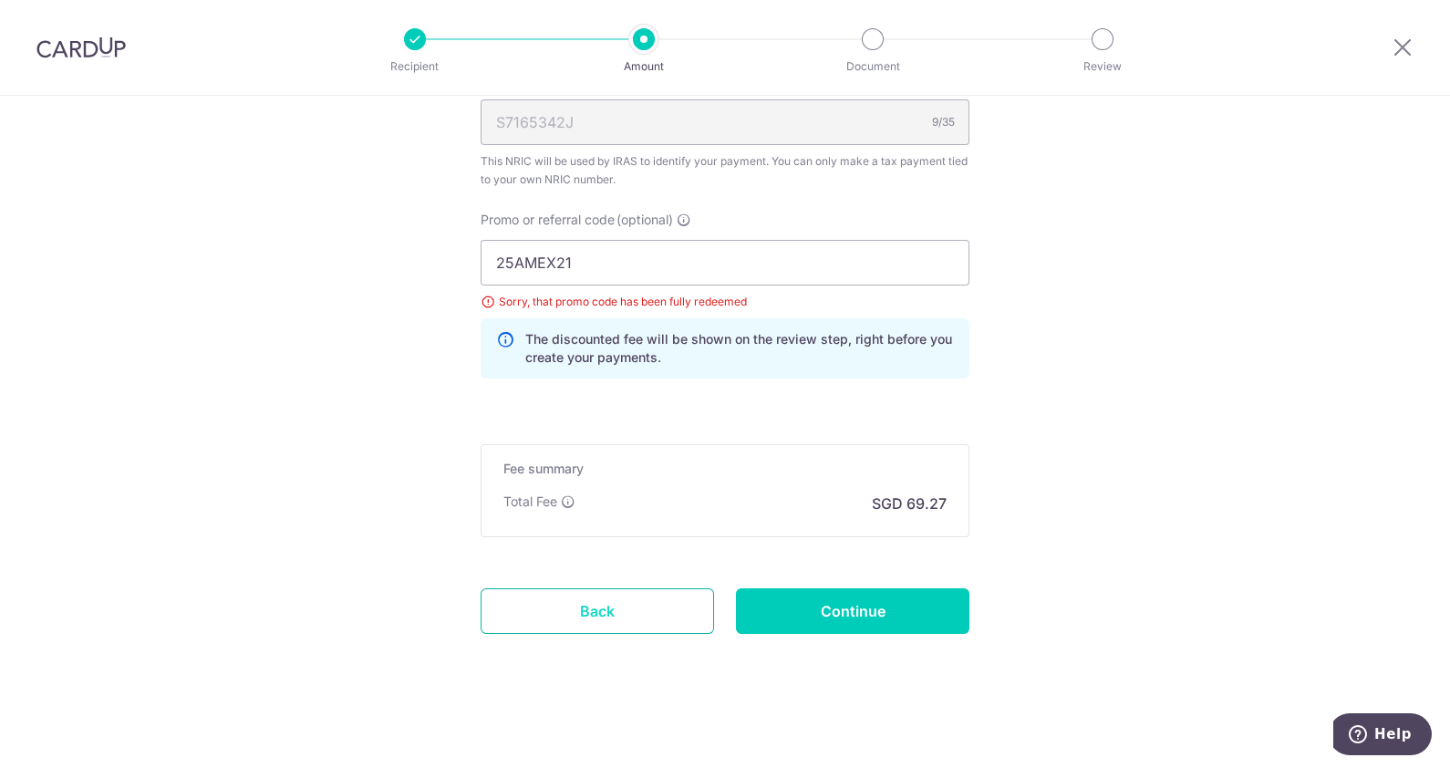
click at [633, 607] on link "Back" at bounding box center [597, 611] width 233 height 46
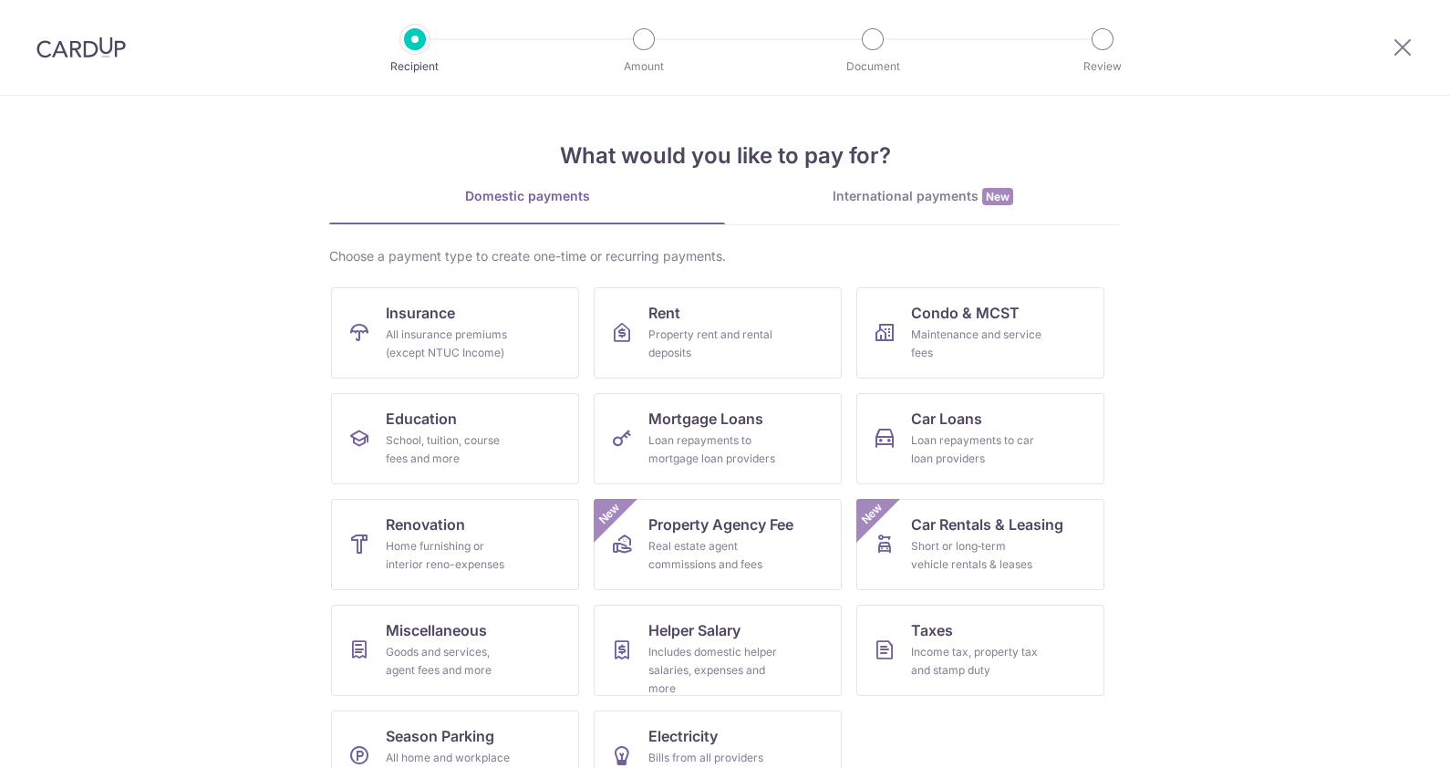
scroll to position [47, 0]
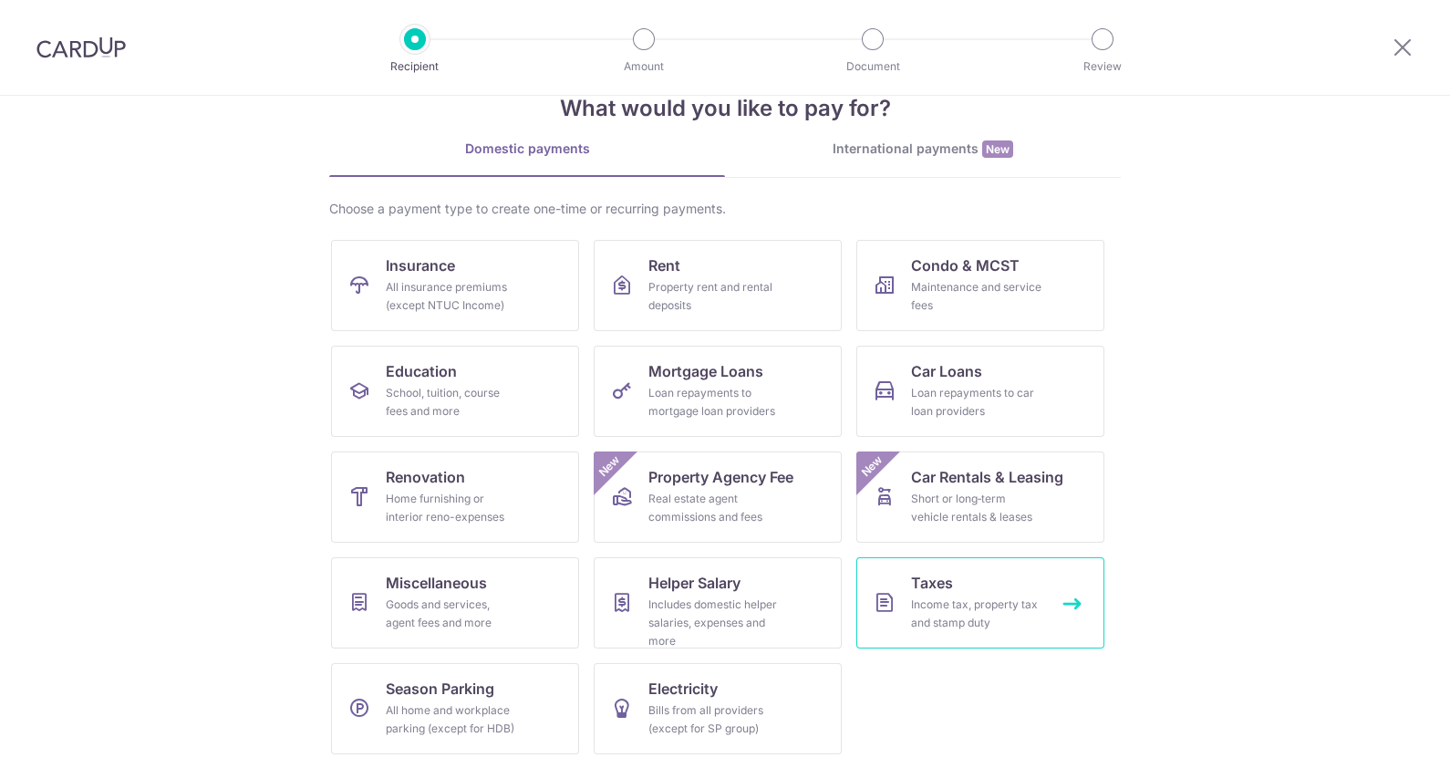
click at [940, 599] on div "Income tax, property tax and stamp duty" at bounding box center [976, 614] width 131 height 36
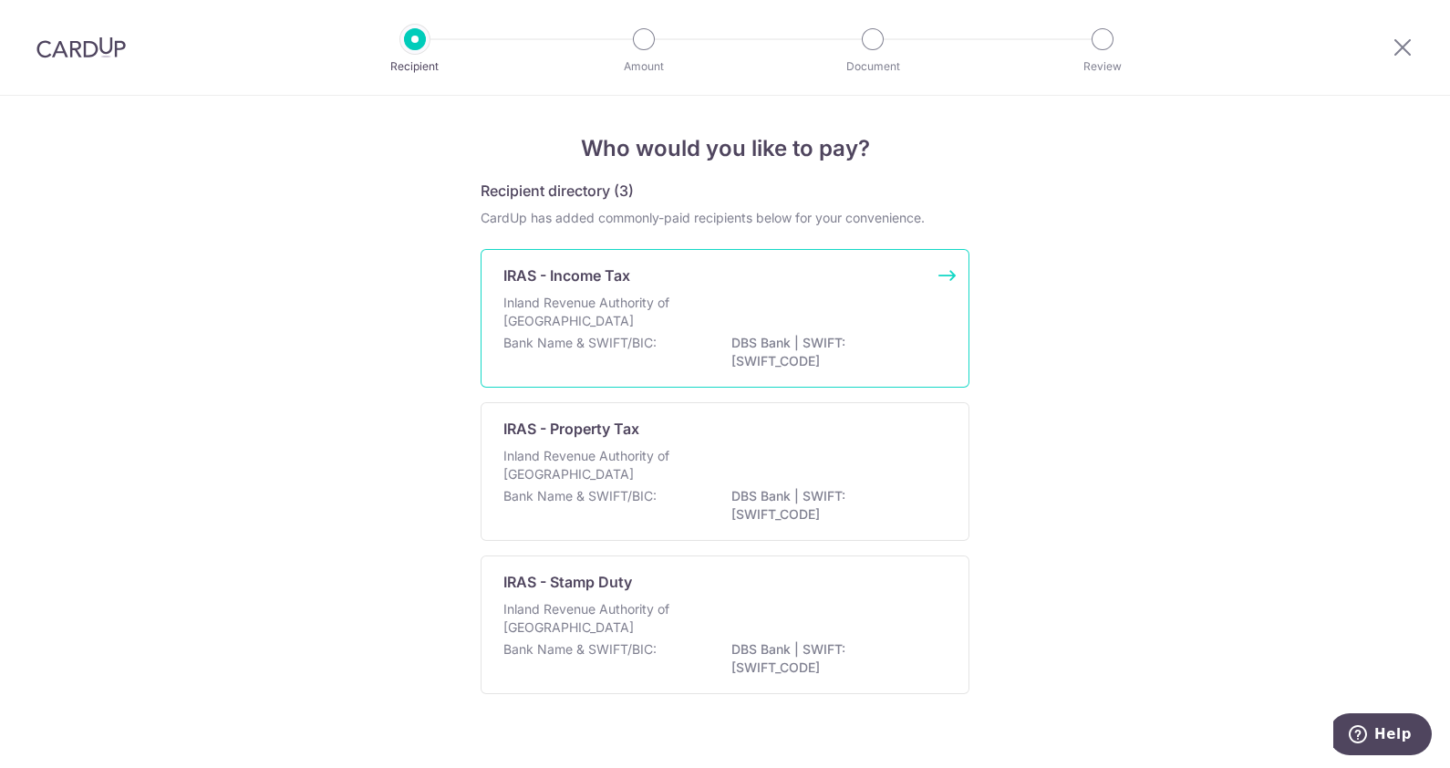
click at [607, 317] on p "Inland Revenue Authority of [GEOGRAPHIC_DATA]" at bounding box center [599, 312] width 193 height 36
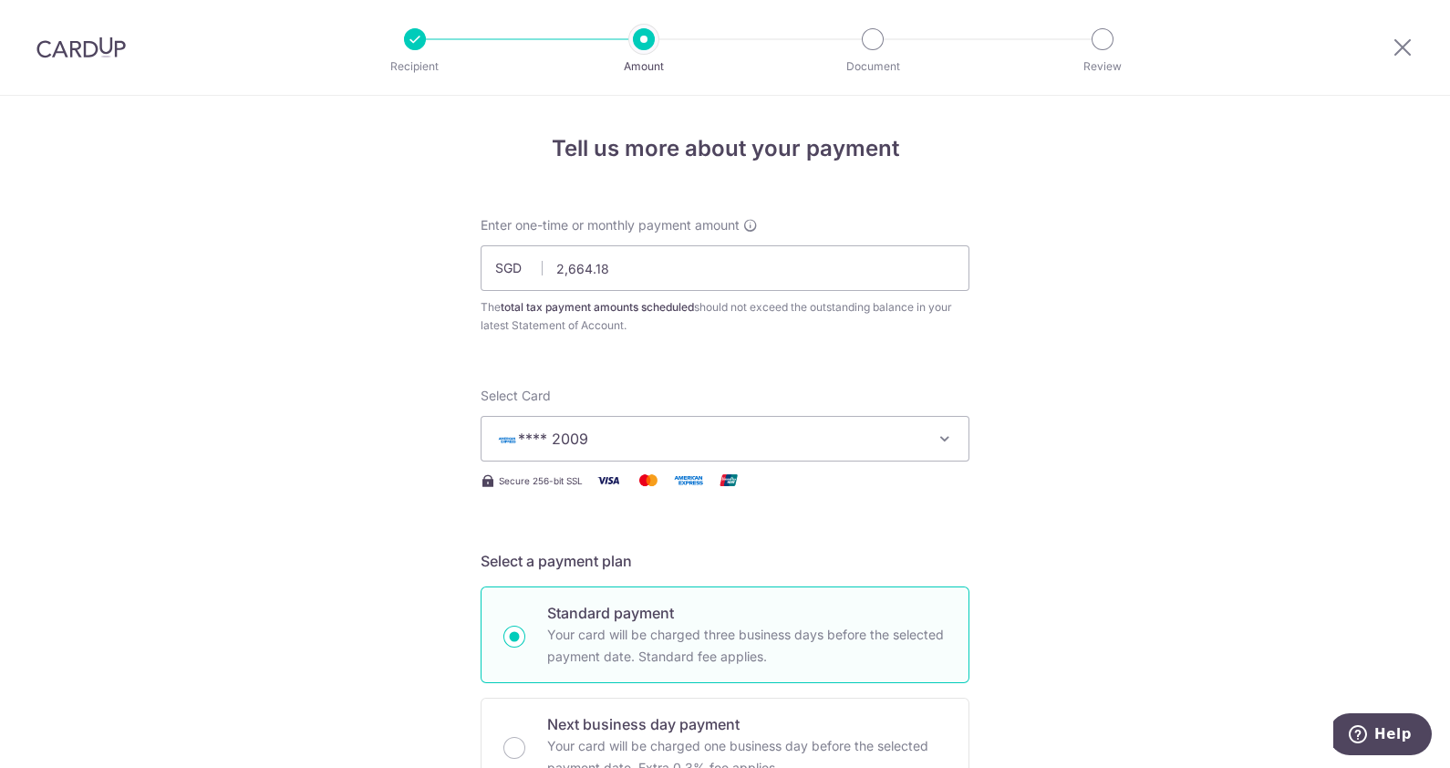
click at [706, 451] on button "**** 2009" at bounding box center [725, 439] width 489 height 46
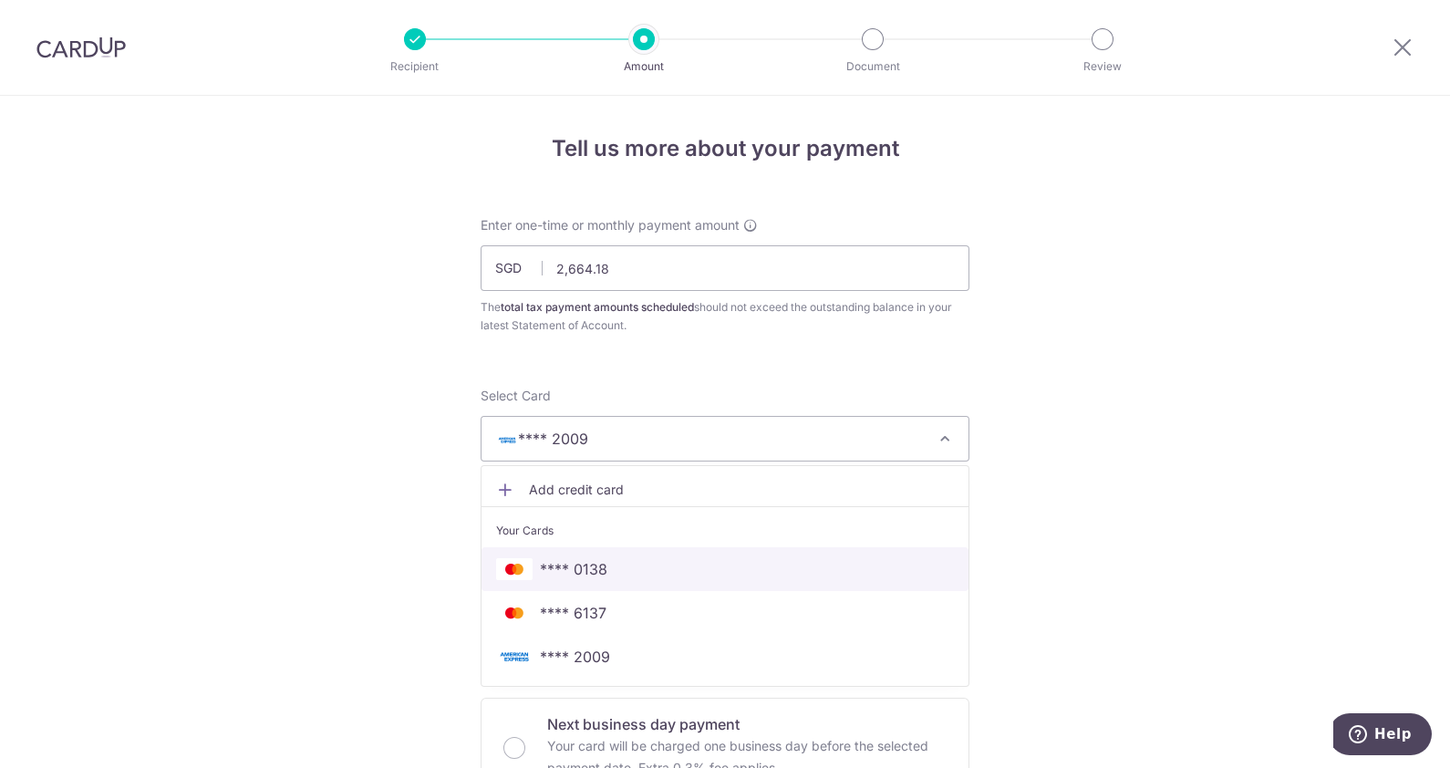
click at [669, 573] on span "**** 0138" at bounding box center [725, 569] width 458 height 22
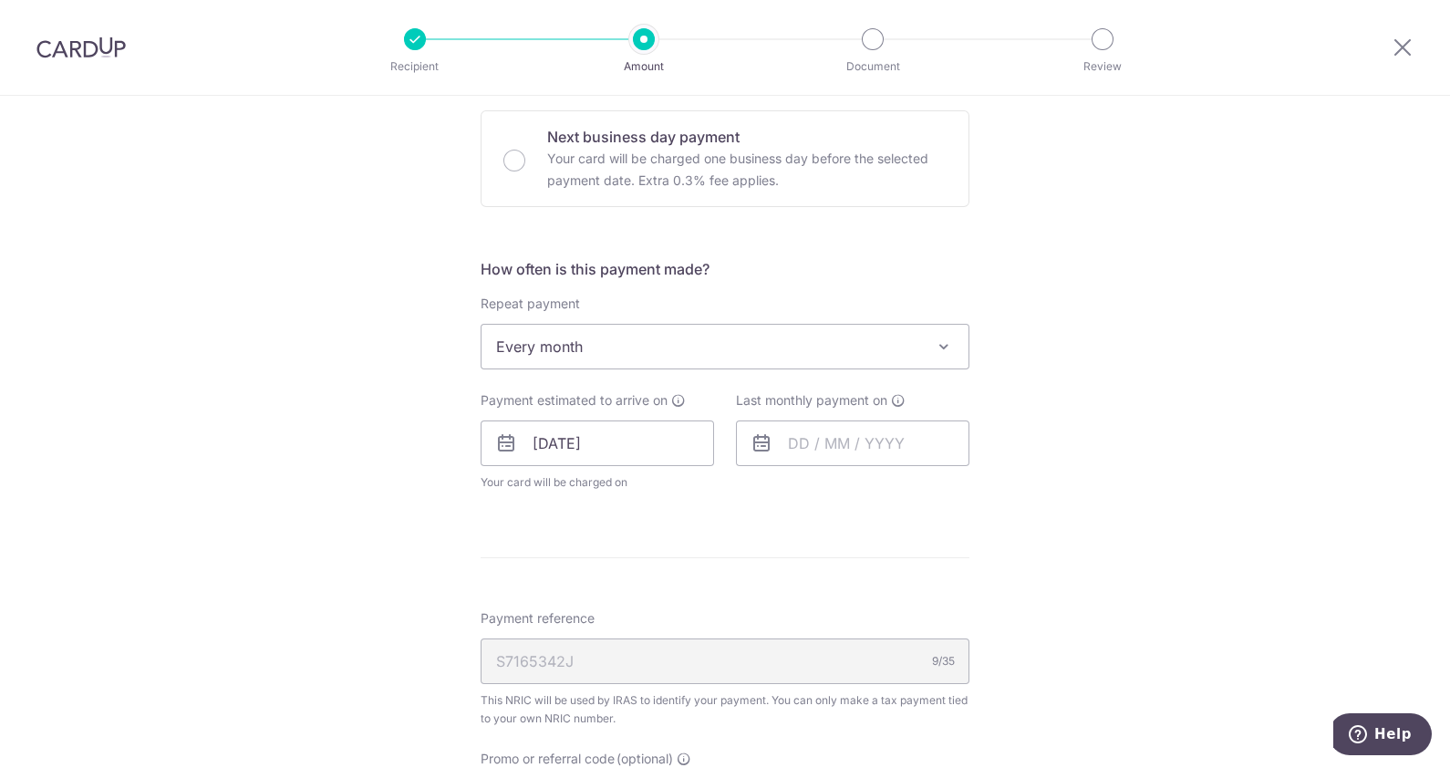
scroll to position [591, 0]
click at [652, 442] on input "27/10/2025" at bounding box center [597, 440] width 233 height 46
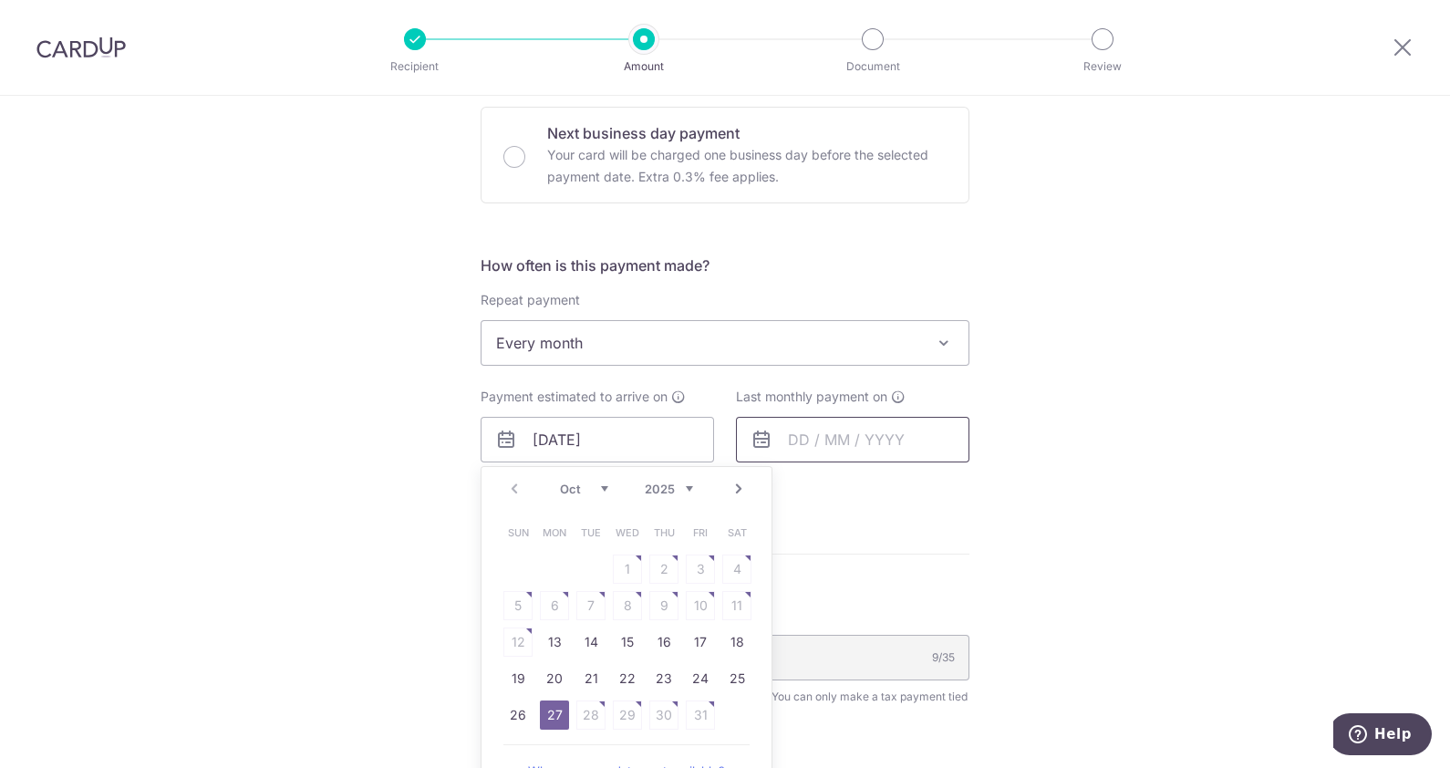
click at [786, 435] on input "text" at bounding box center [852, 440] width 233 height 46
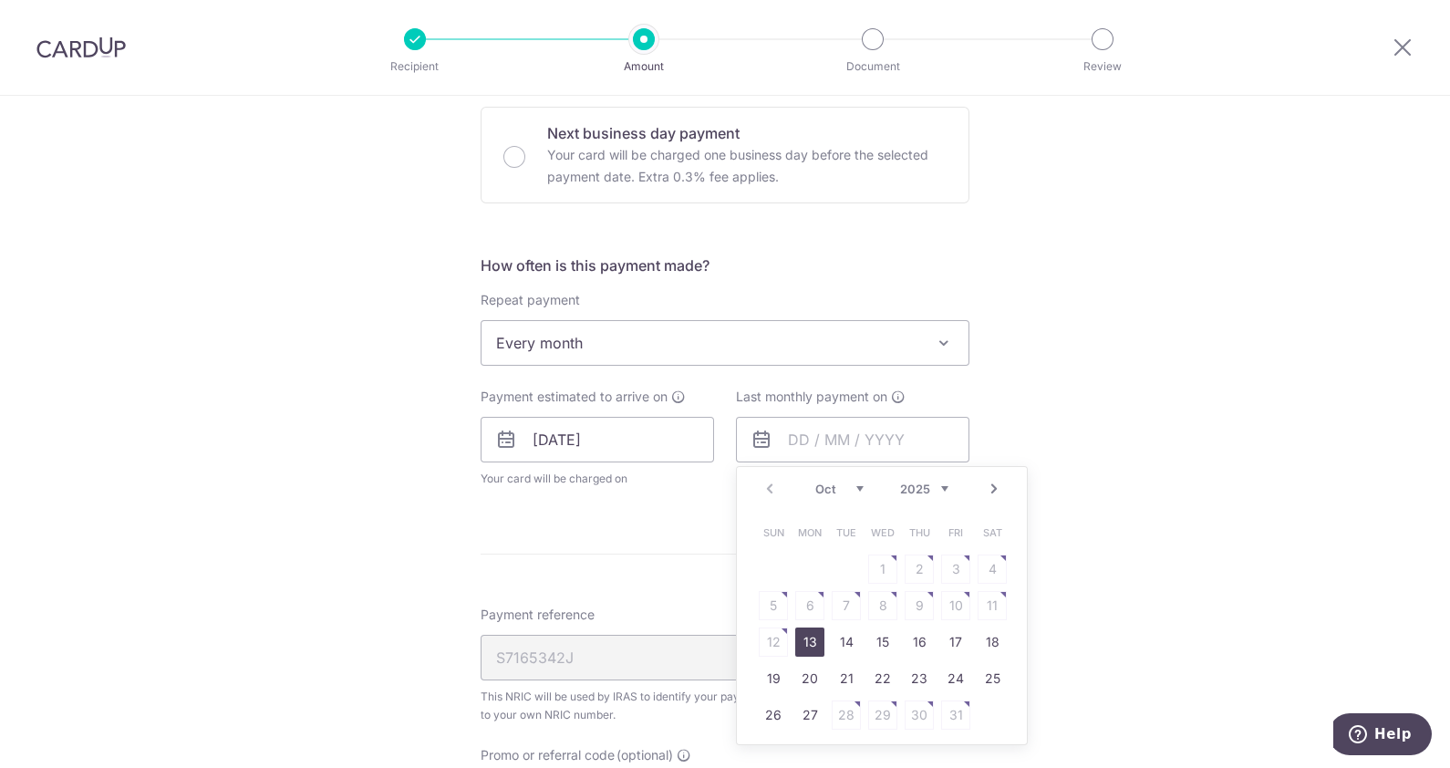
click at [985, 488] on link "Next" at bounding box center [994, 489] width 22 height 22
click at [810, 710] on link "26" at bounding box center [809, 714] width 29 height 29
type input "26/01/2026"
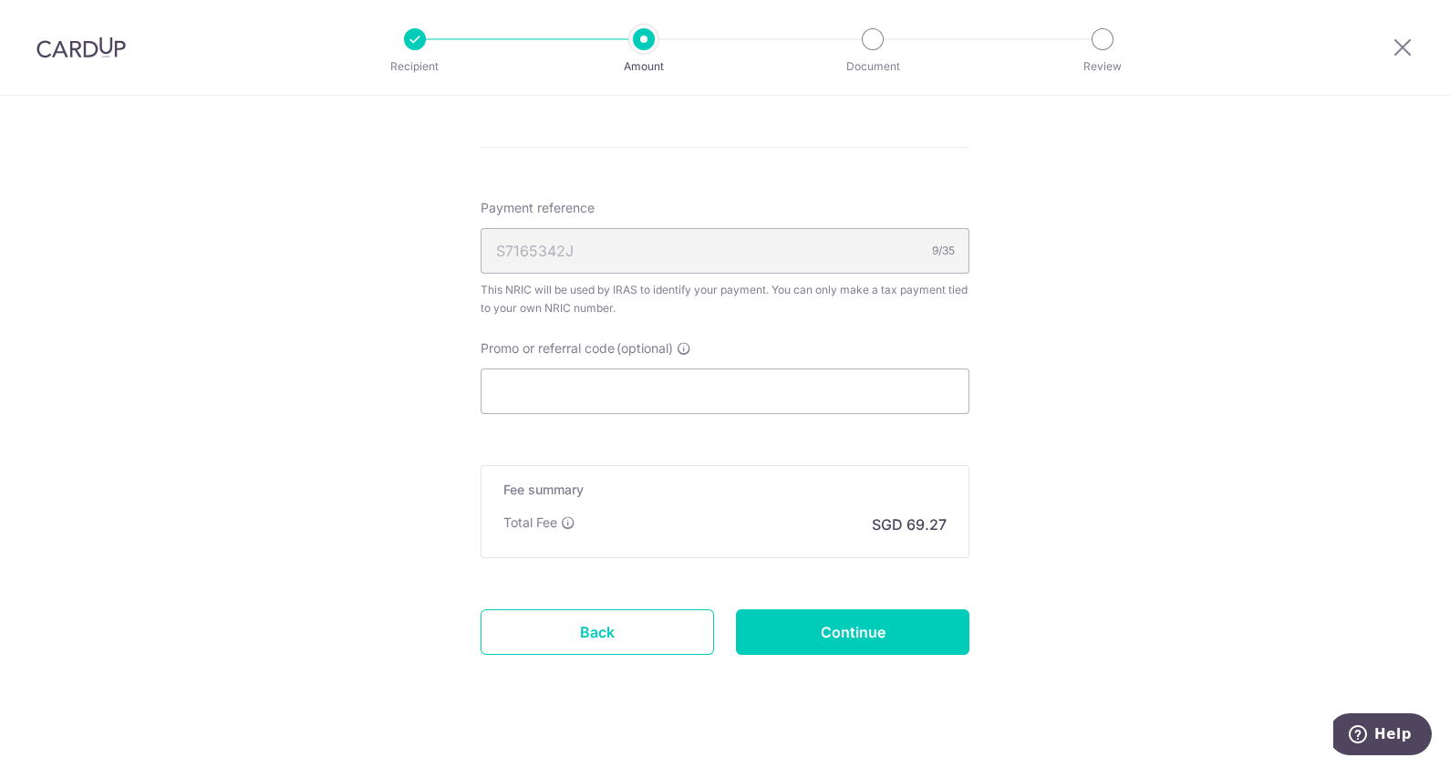
scroll to position [1094, 0]
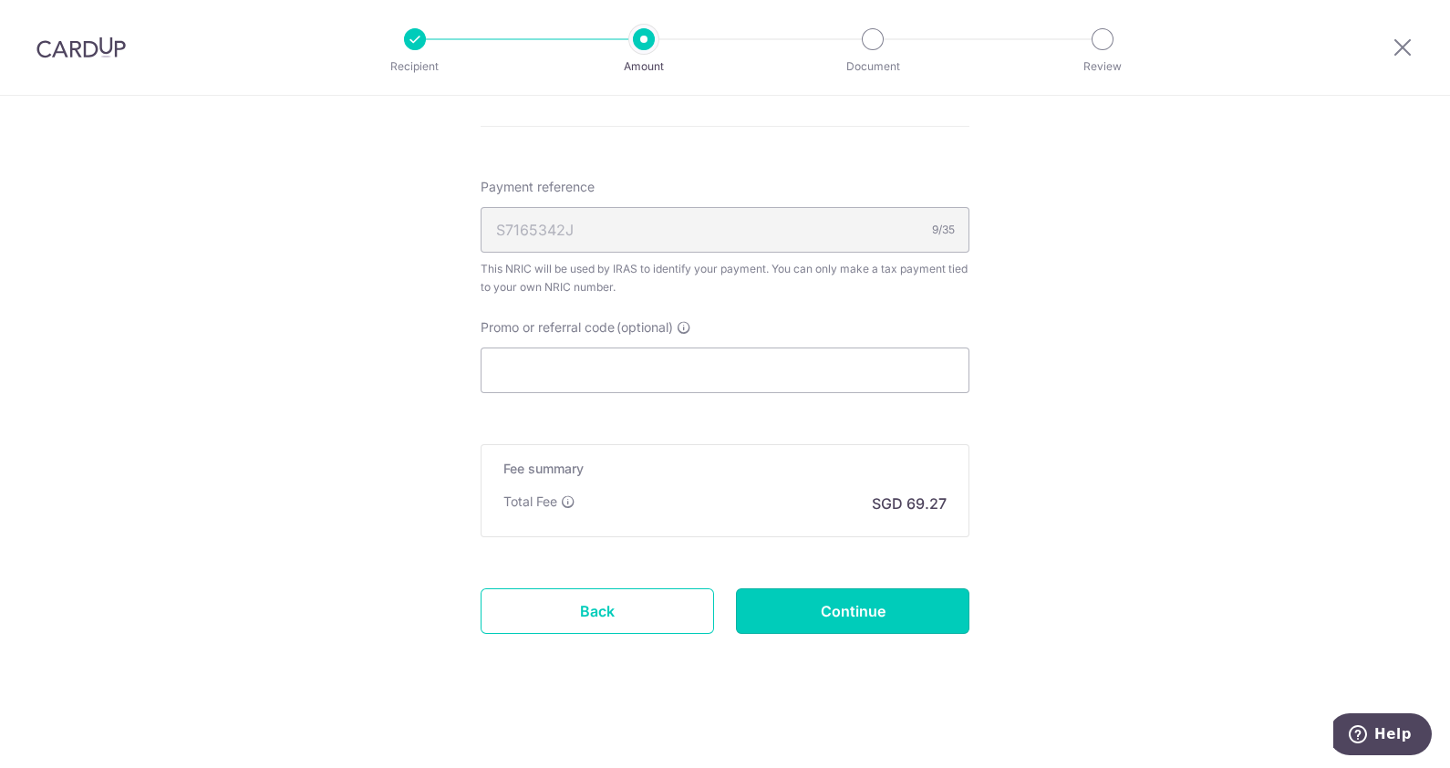
click at [883, 619] on input "Continue" at bounding box center [852, 611] width 233 height 46
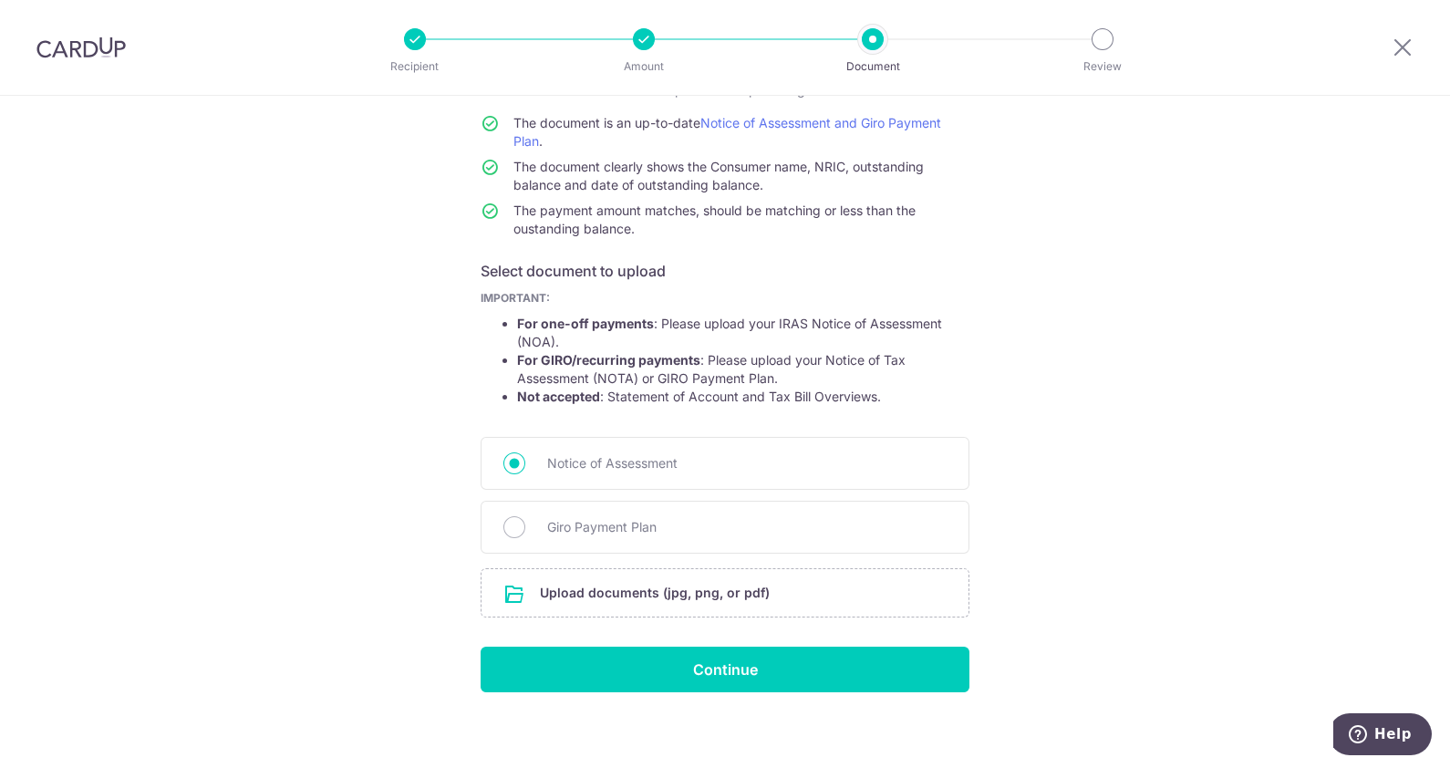
scroll to position [161, 0]
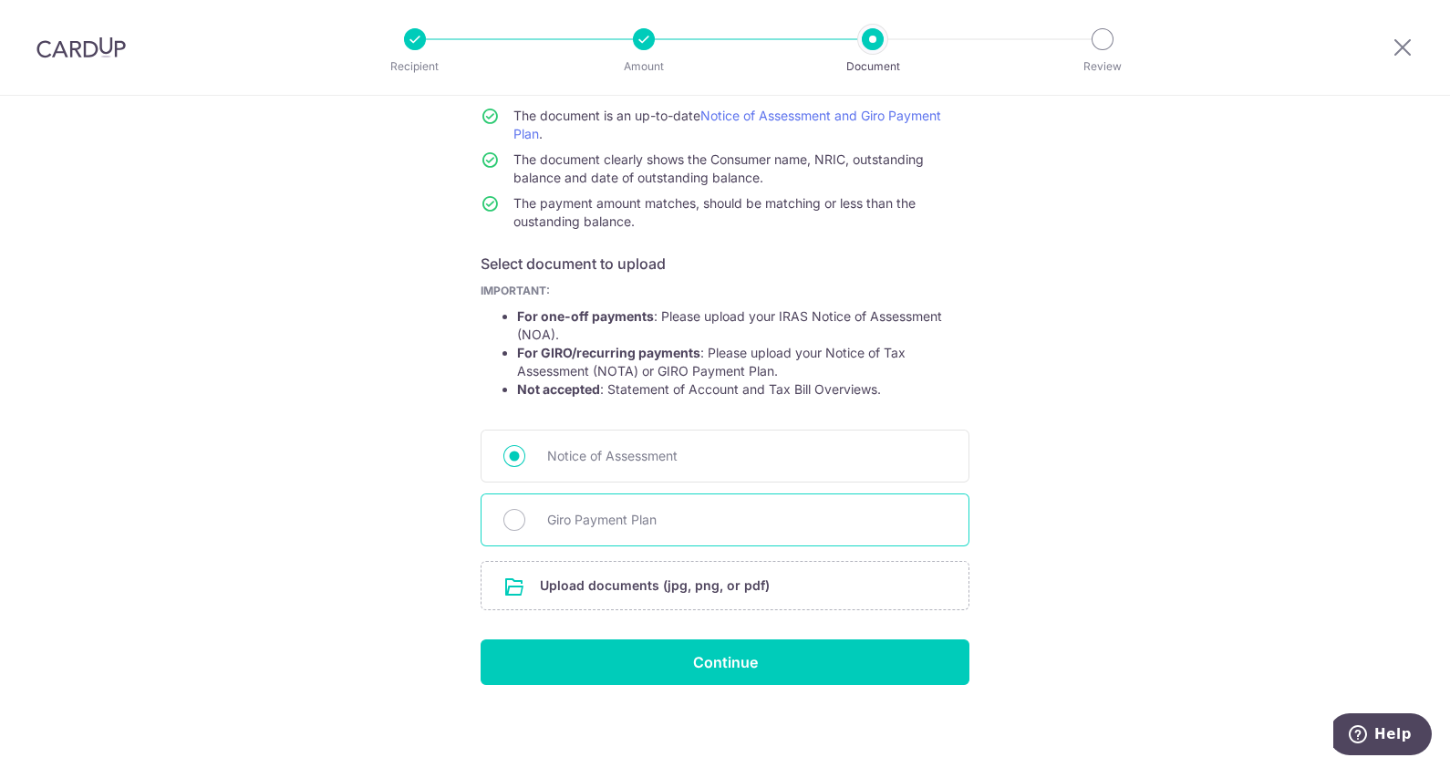
click at [605, 518] on span "Giro Payment Plan" at bounding box center [747, 520] width 400 height 22
click at [525, 518] on input "Giro Payment Plan" at bounding box center [514, 520] width 22 height 22
radio input "true"
click at [645, 590] on input "file" at bounding box center [725, 585] width 487 height 47
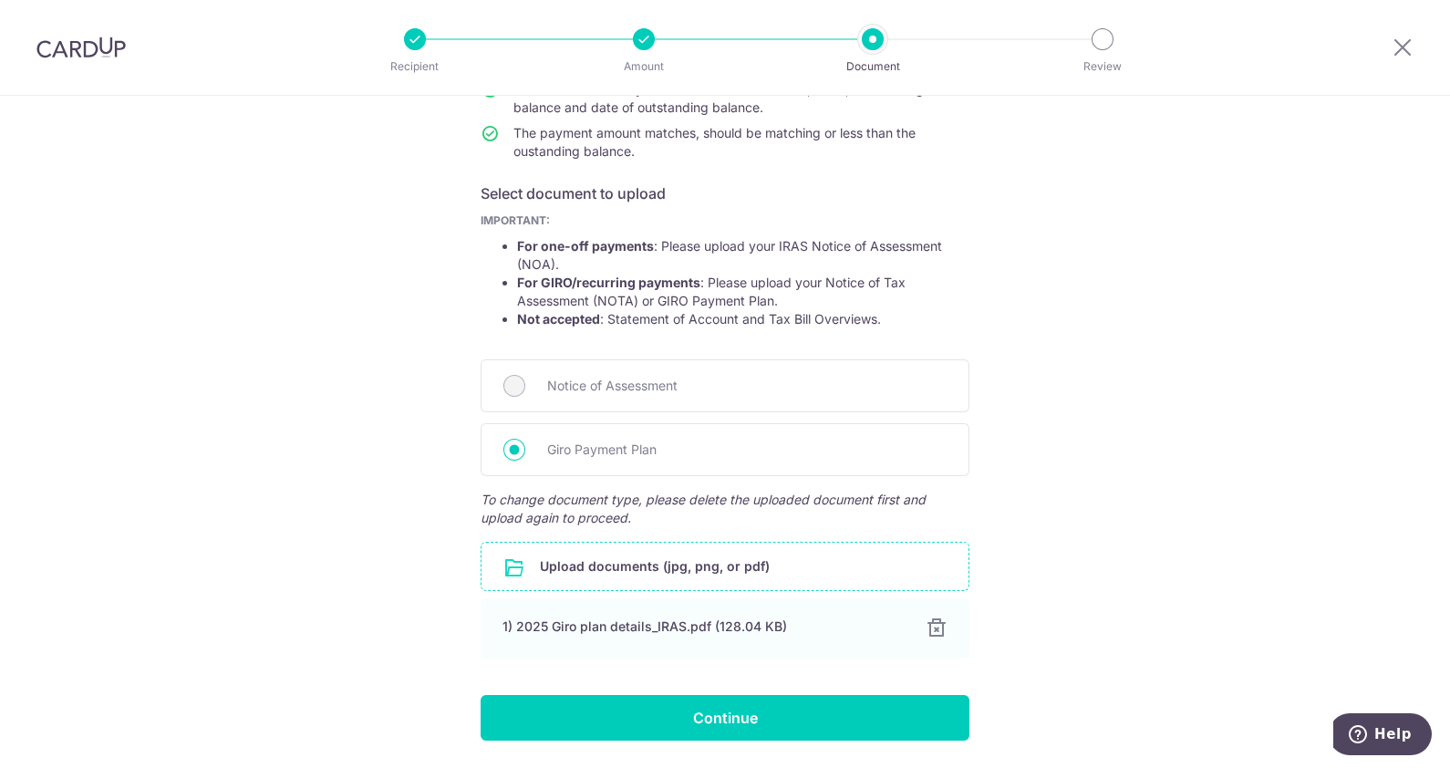
scroll to position [287, 0]
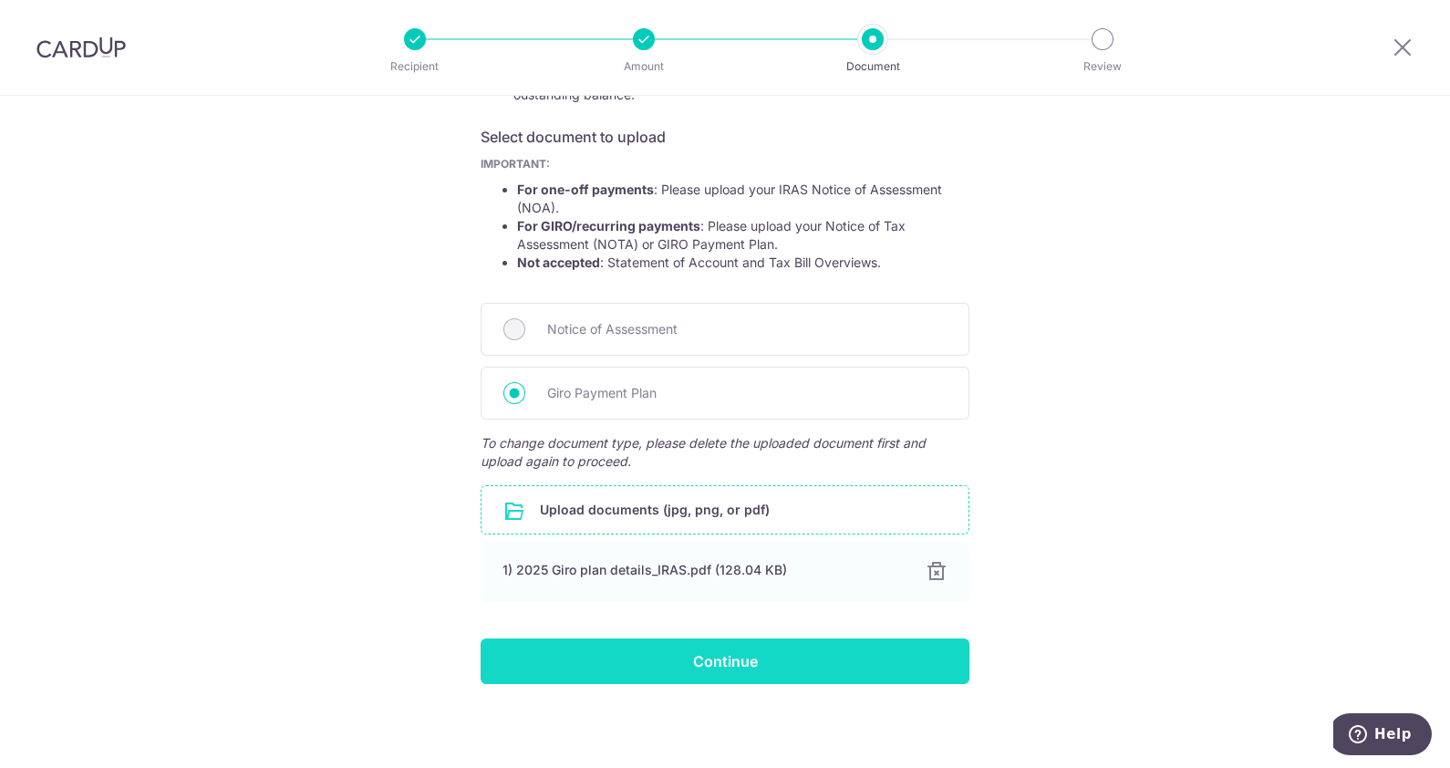
click at [709, 664] on input "Continue" at bounding box center [725, 661] width 489 height 46
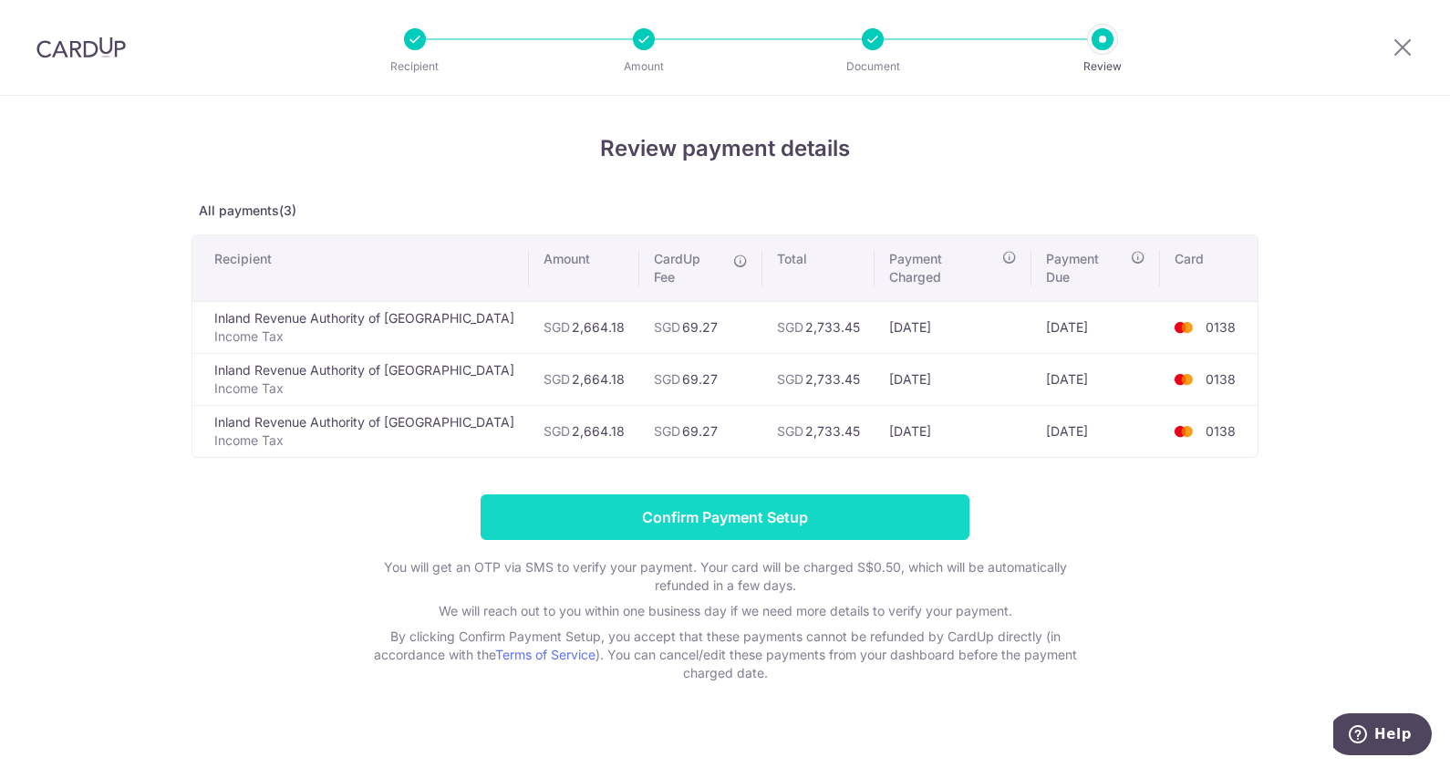
click at [835, 494] on input "Confirm Payment Setup" at bounding box center [725, 517] width 489 height 46
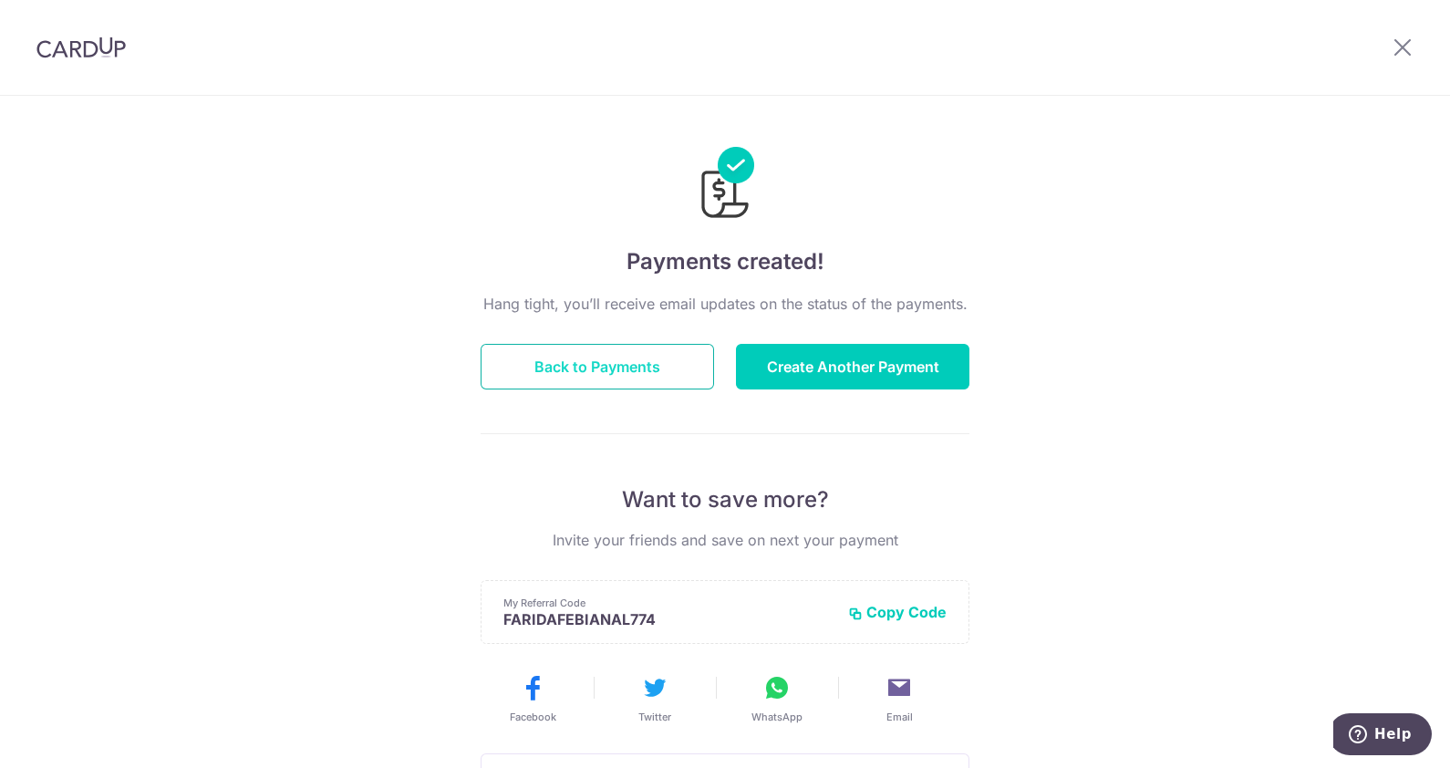
click at [633, 365] on button "Back to Payments" at bounding box center [597, 367] width 233 height 46
